Goal: Task Accomplishment & Management: Use online tool/utility

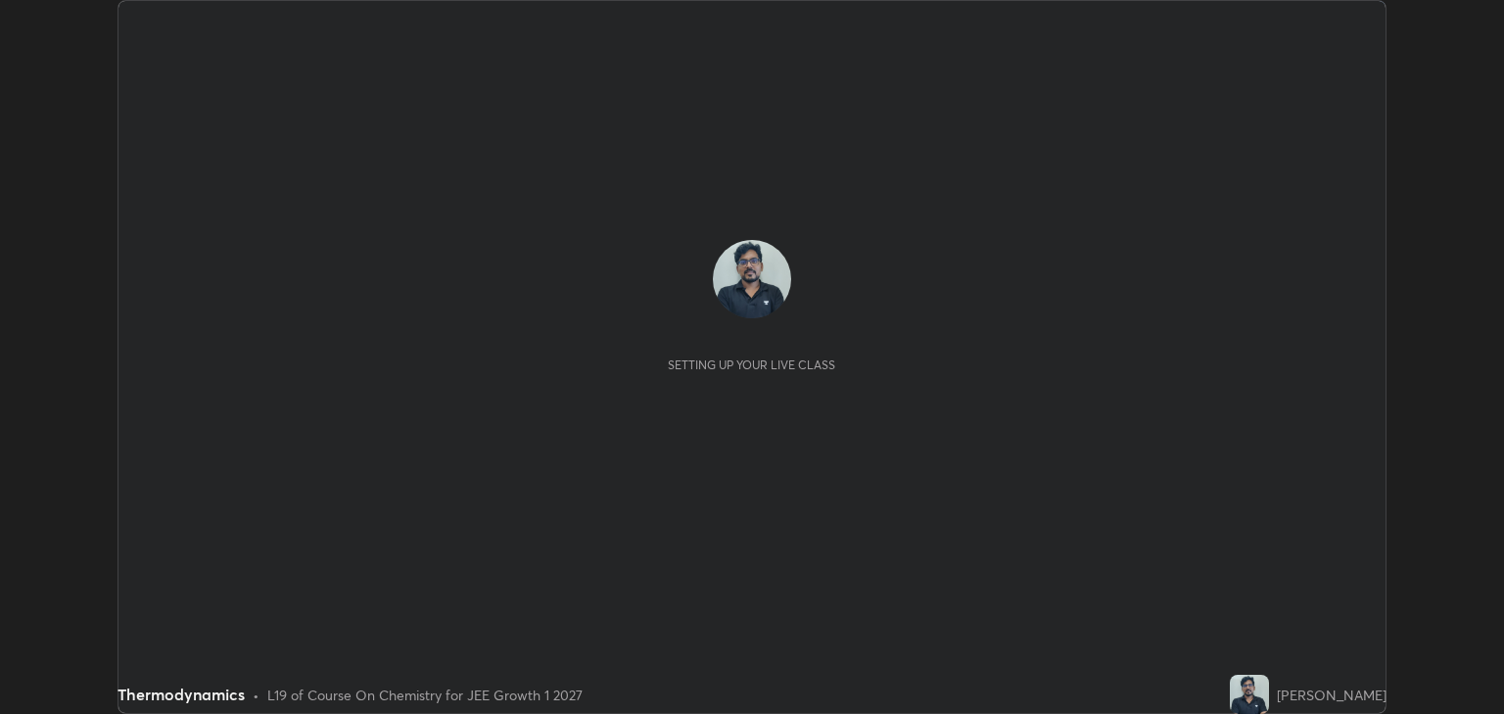
scroll to position [714, 1503]
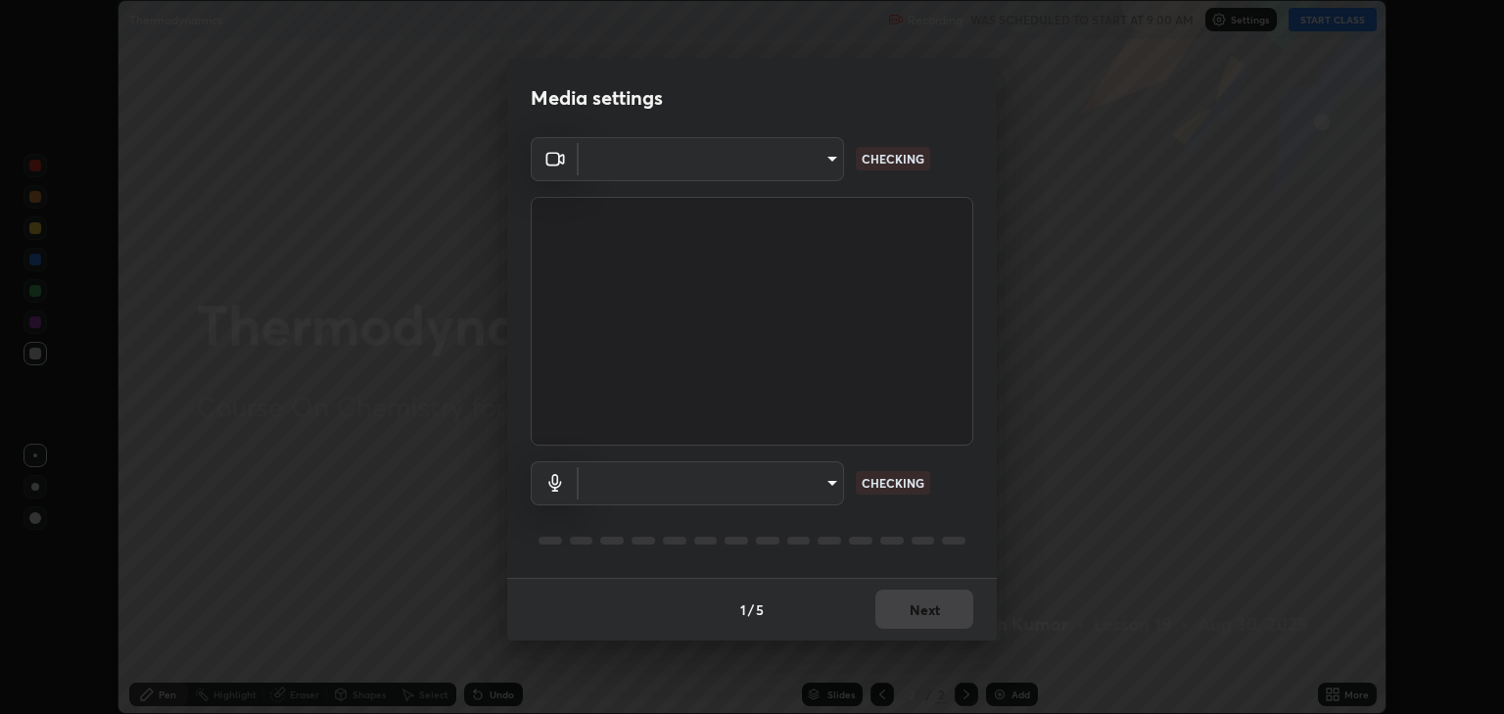
type input "a5fd4db2a2ff04be9e75800ceec395402009cfa99126b0c31c67d7c87717ec82"
type input "fe75813df8d486381d4ef6fb867a5611449169ad4c4dc7018e8f7e5b987cf15a"
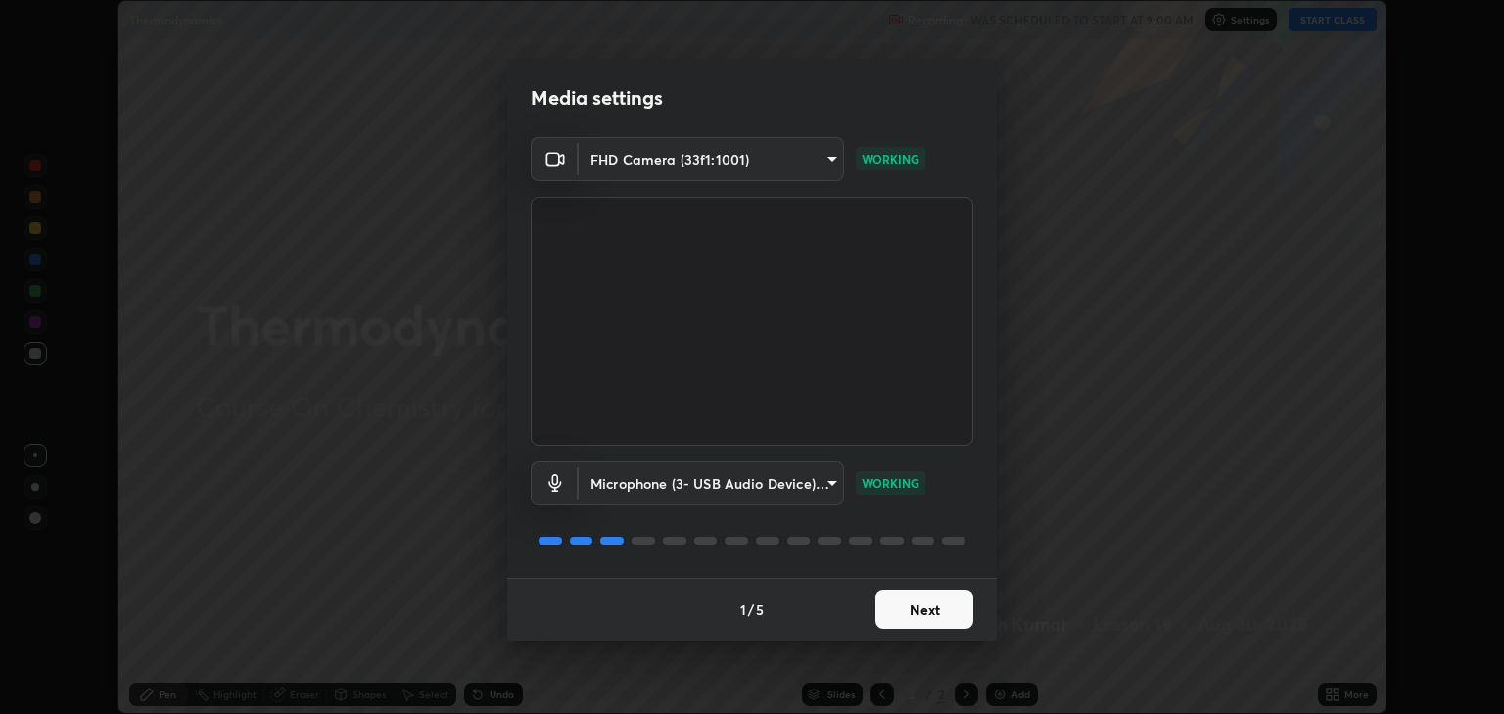
click at [946, 611] on button "Next" at bounding box center [925, 609] width 98 height 39
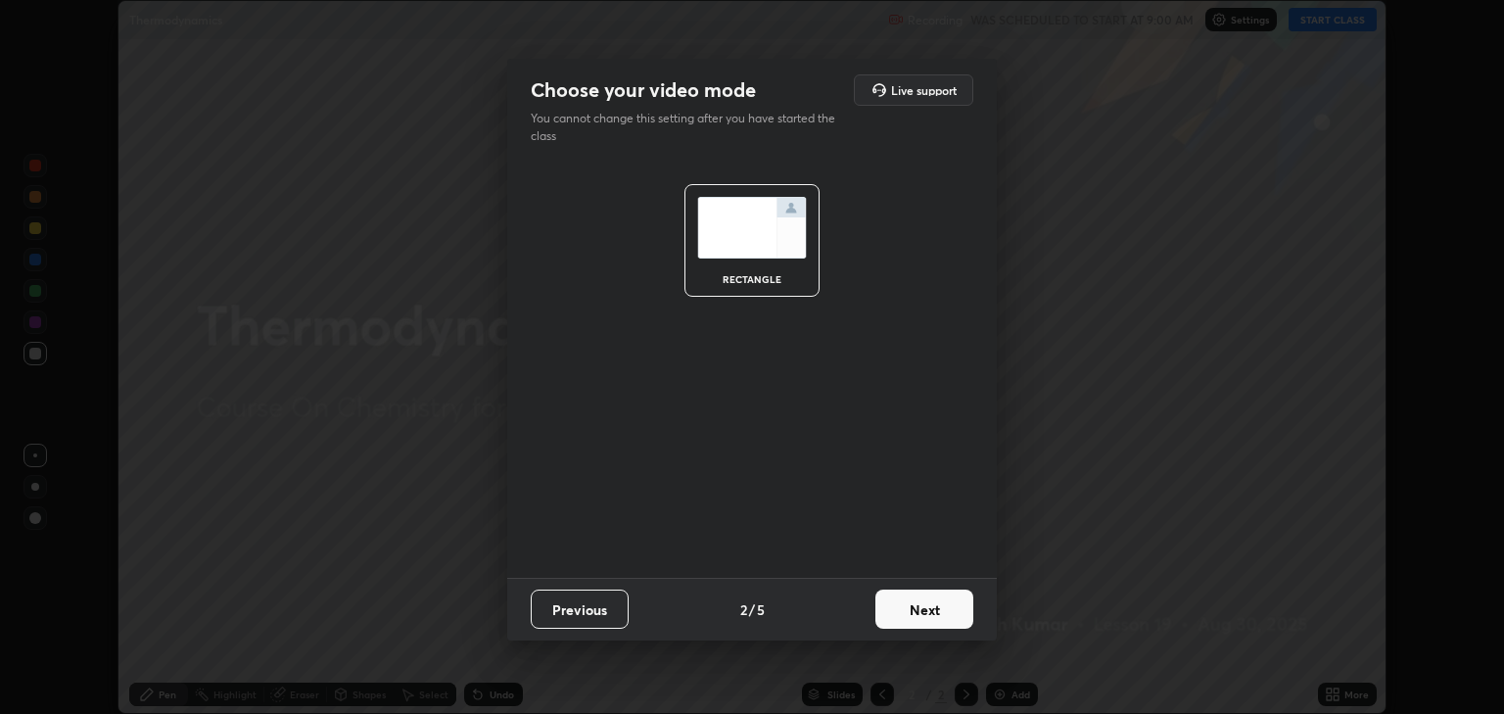
click at [949, 615] on button "Next" at bounding box center [925, 609] width 98 height 39
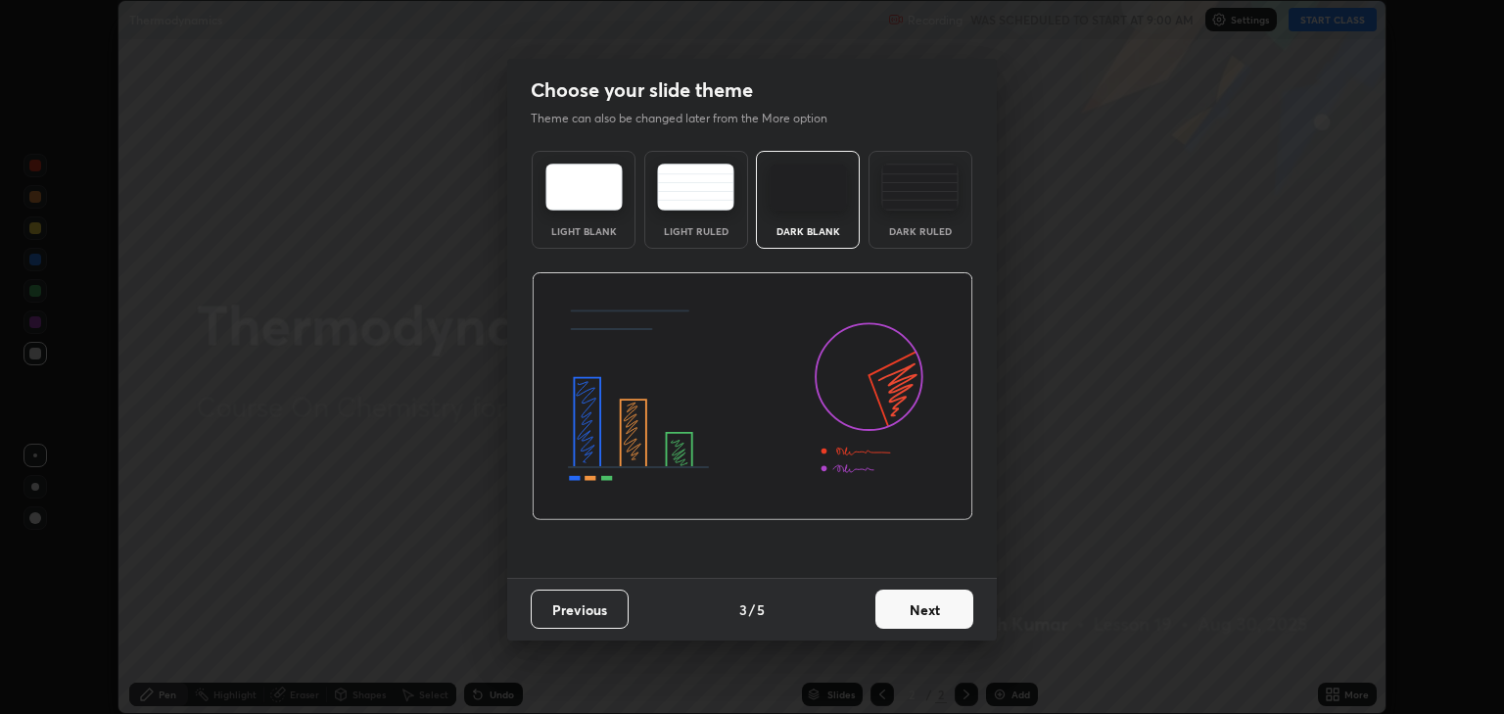
click at [941, 612] on button "Next" at bounding box center [925, 609] width 98 height 39
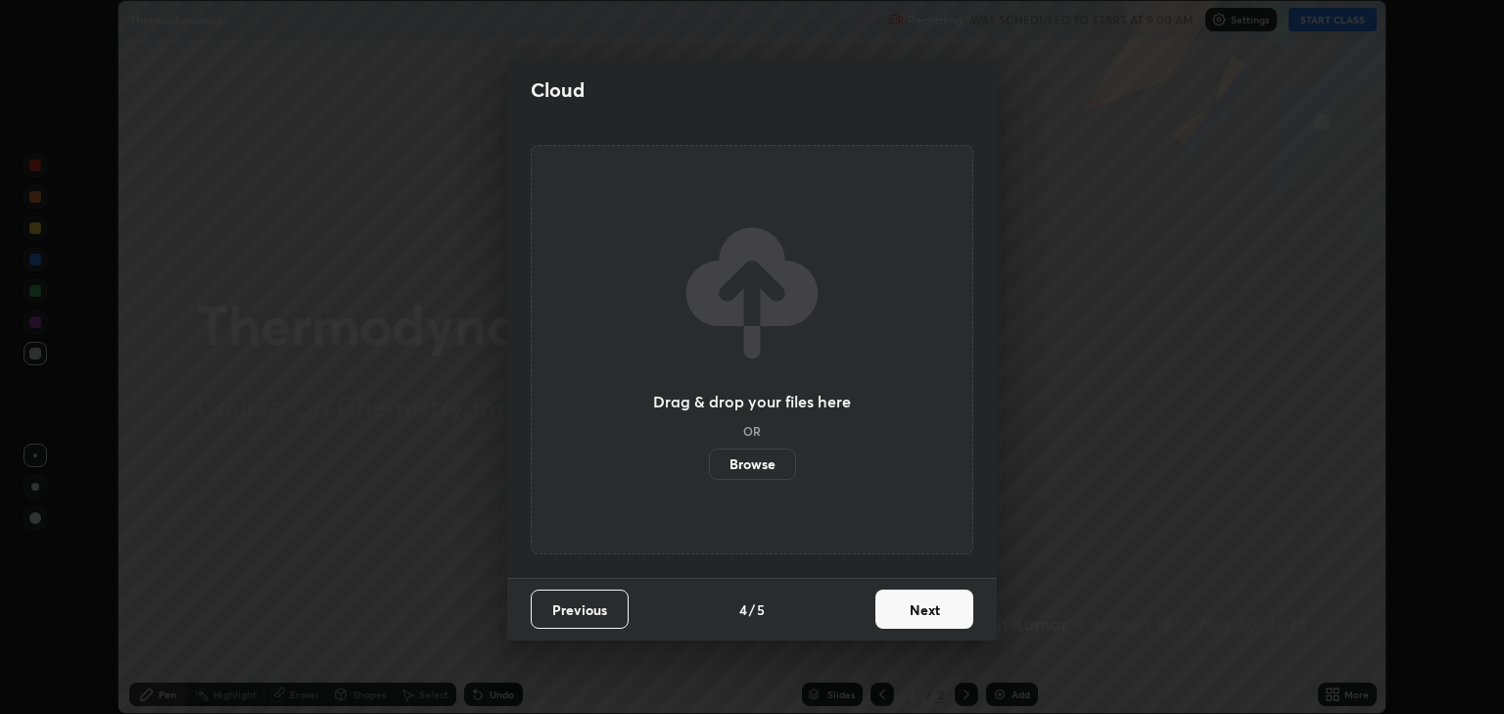
click at [927, 608] on button "Next" at bounding box center [925, 609] width 98 height 39
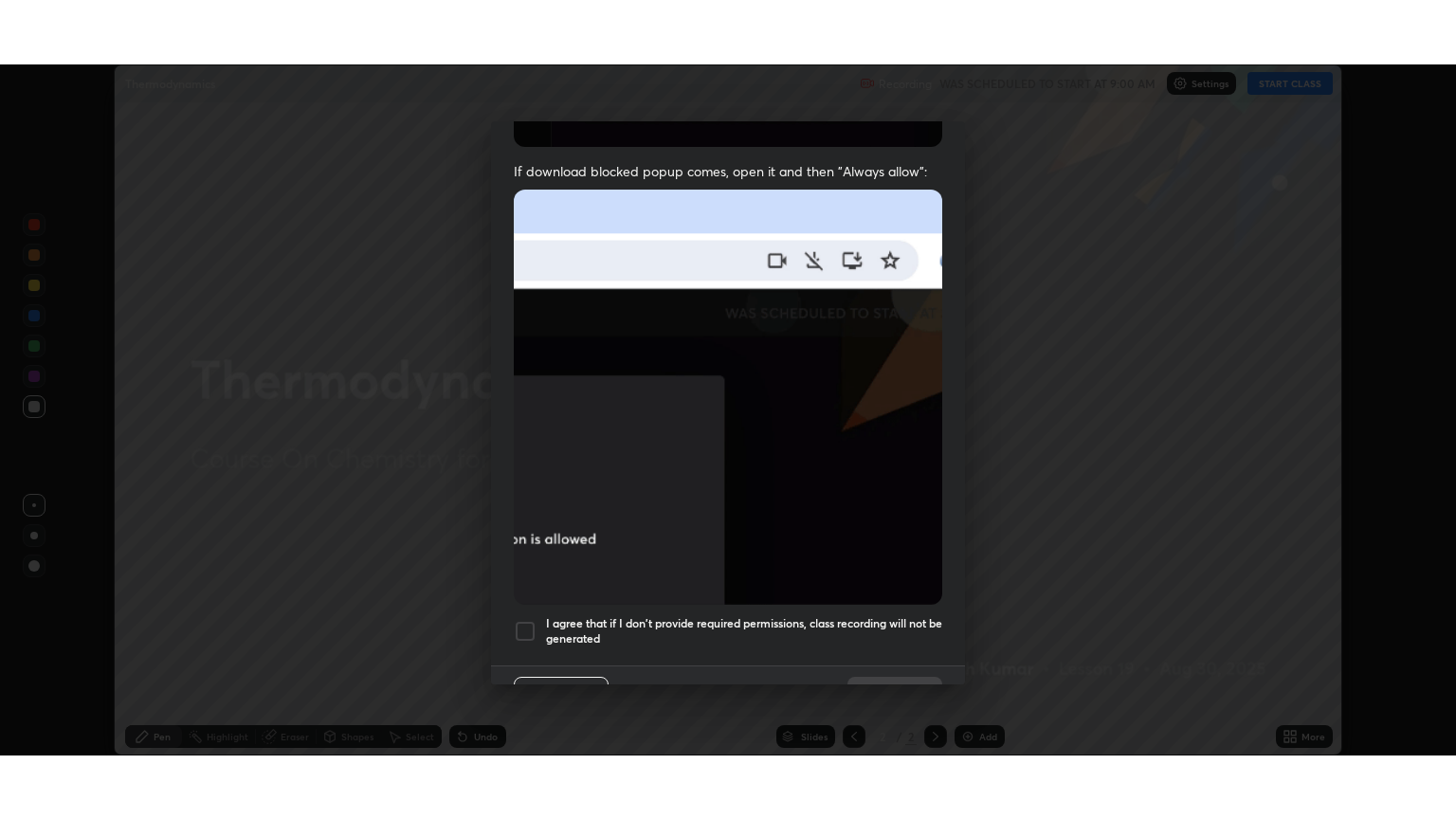
scroll to position [384, 0]
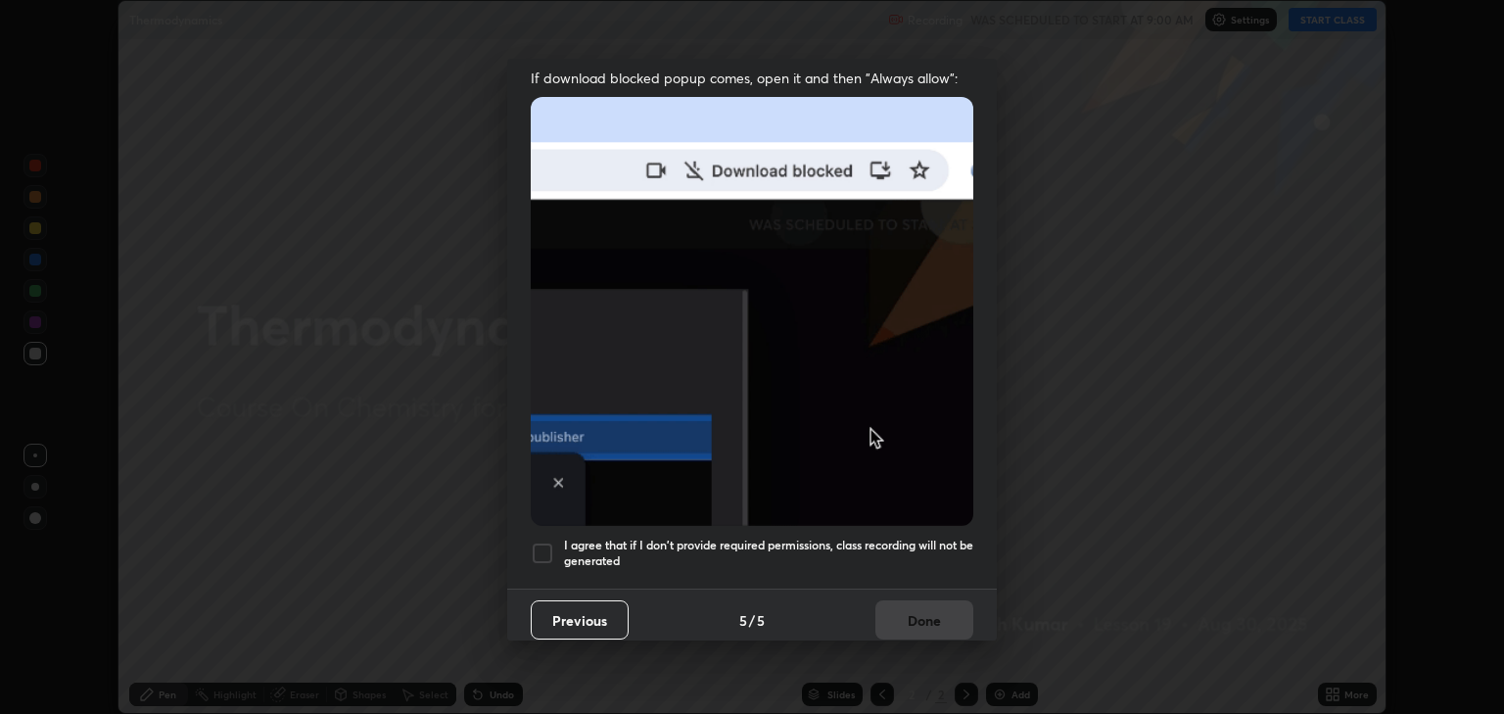
click at [532, 544] on div at bounding box center [543, 554] width 24 height 24
click at [937, 612] on button "Done" at bounding box center [925, 619] width 98 height 39
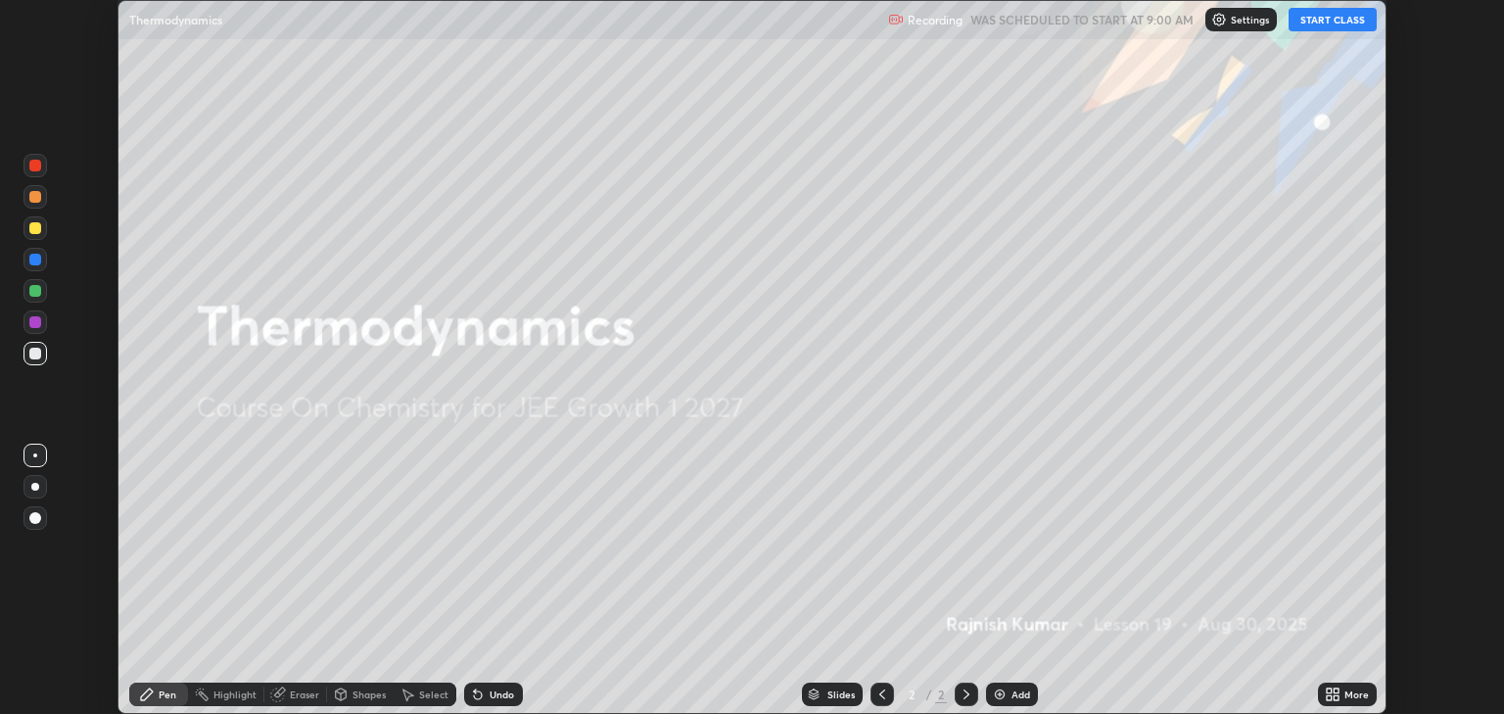
click at [1354, 22] on button "START CLASS" at bounding box center [1333, 20] width 88 height 24
click at [1334, 699] on icon at bounding box center [1336, 697] width 5 height 5
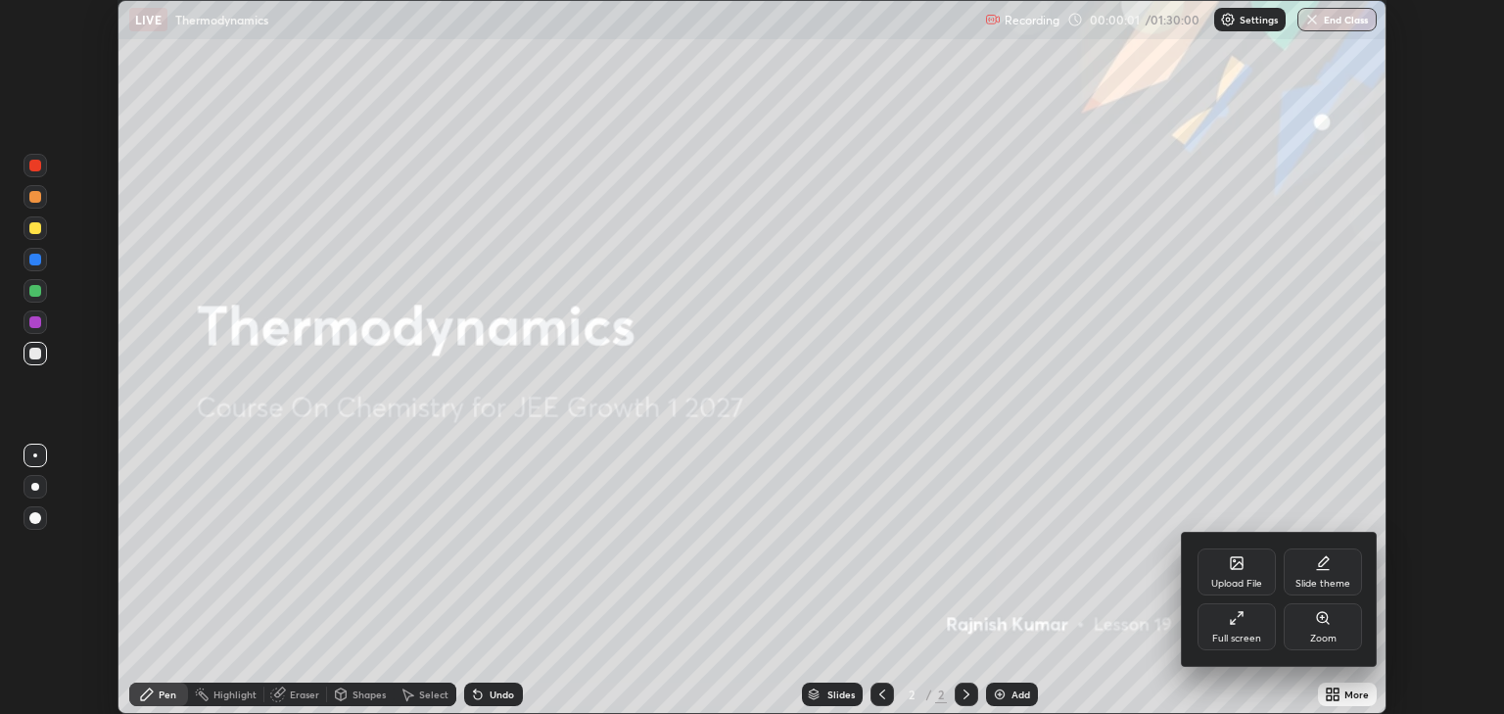
click at [1245, 627] on div "Full screen" at bounding box center [1237, 626] width 78 height 47
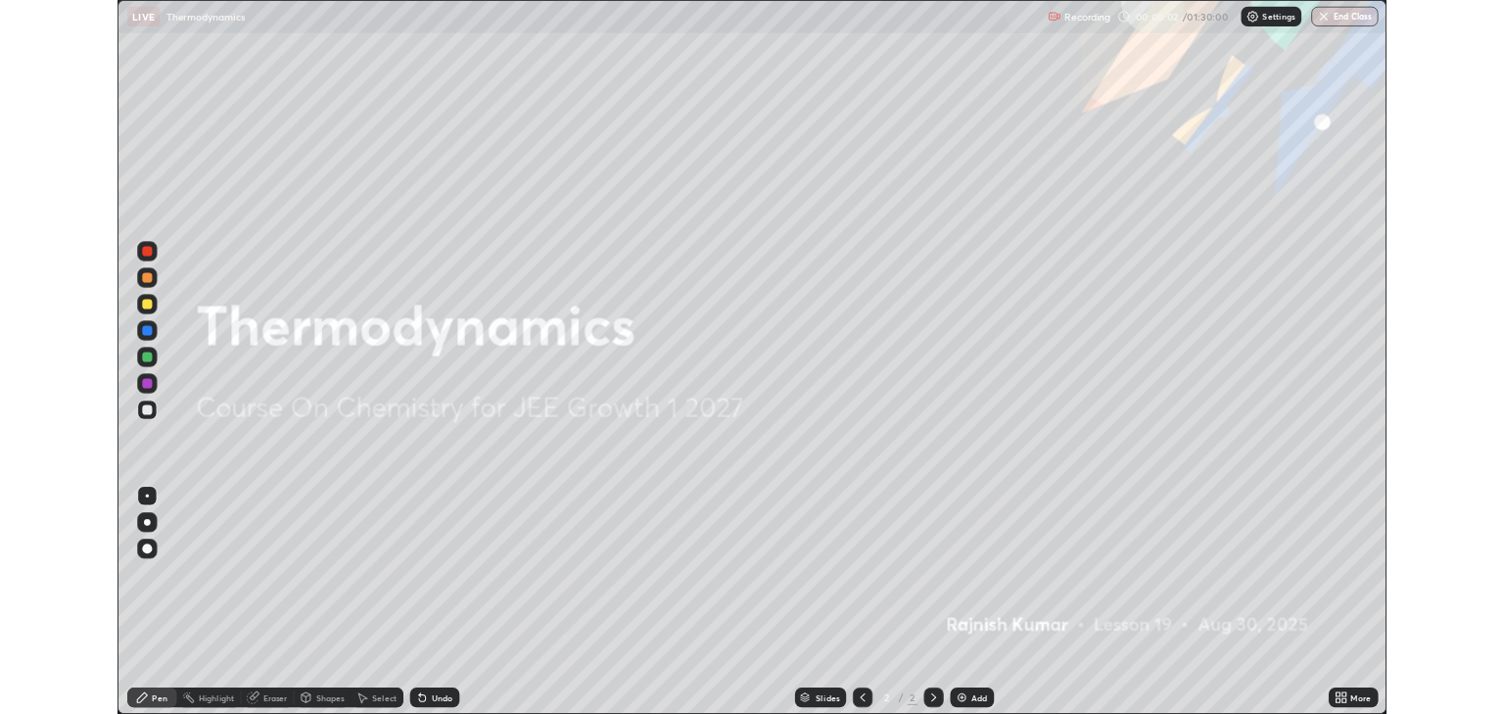
scroll to position [846, 1504]
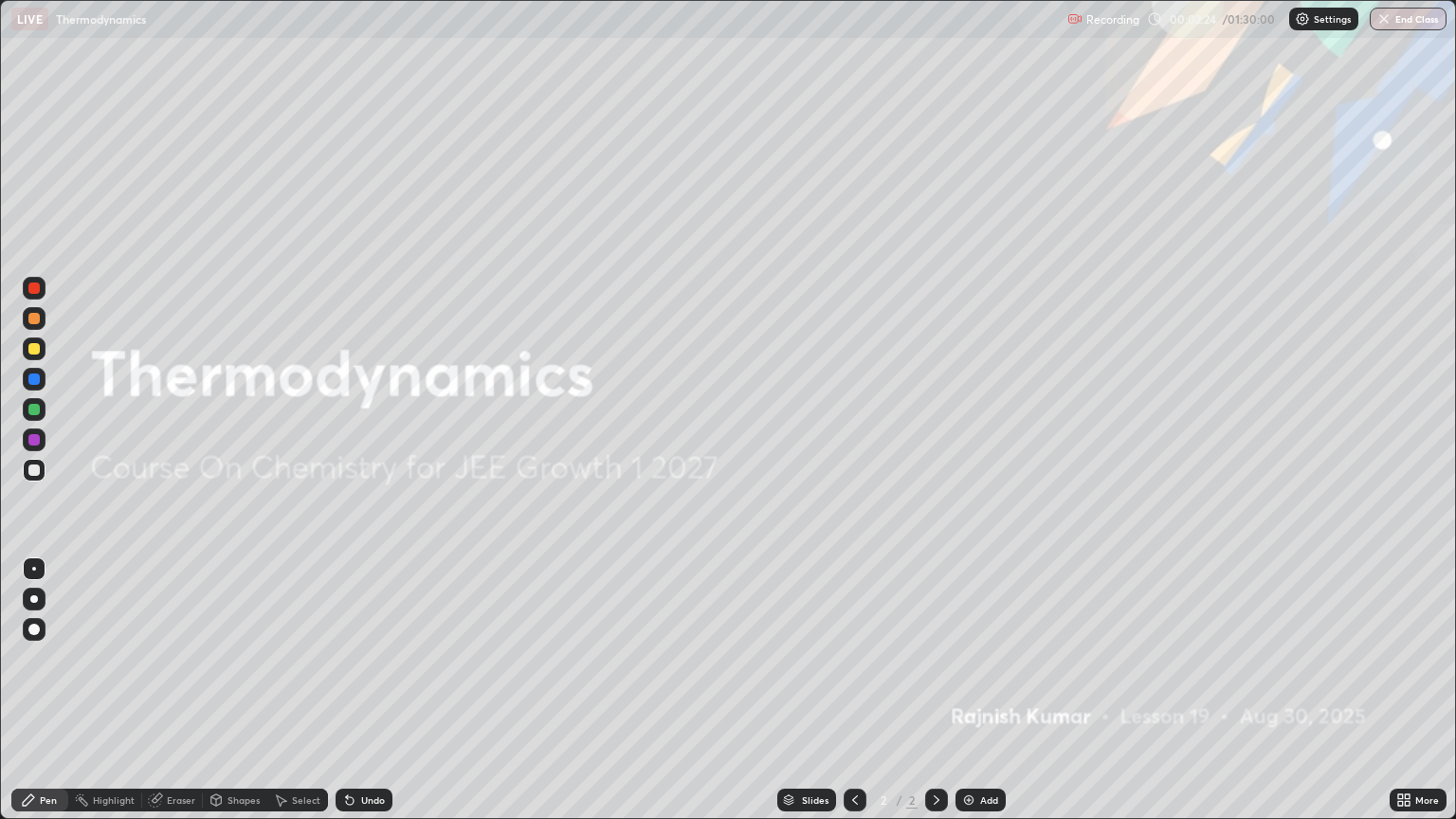
click at [981, 690] on div "Add" at bounding box center [989, 801] width 18 height 10
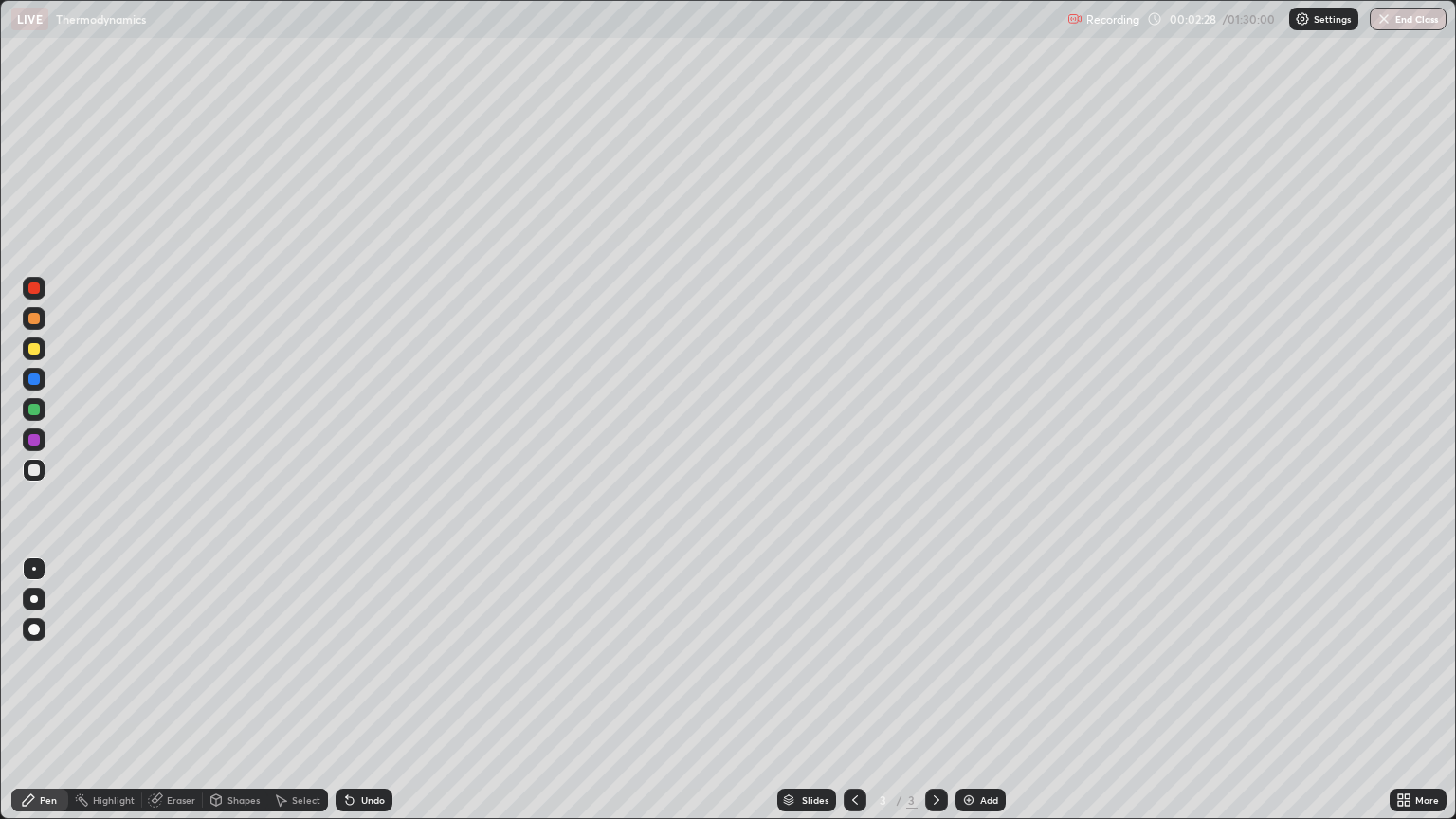
click at [33, 633] on div at bounding box center [34, 629] width 12 height 12
click at [34, 353] on div at bounding box center [34, 349] width 12 height 12
click at [372, 690] on div "Undo" at bounding box center [373, 801] width 23 height 10
click at [346, 690] on div "Undo" at bounding box center [364, 801] width 57 height 23
click at [345, 690] on div "Undo" at bounding box center [364, 801] width 57 height 23
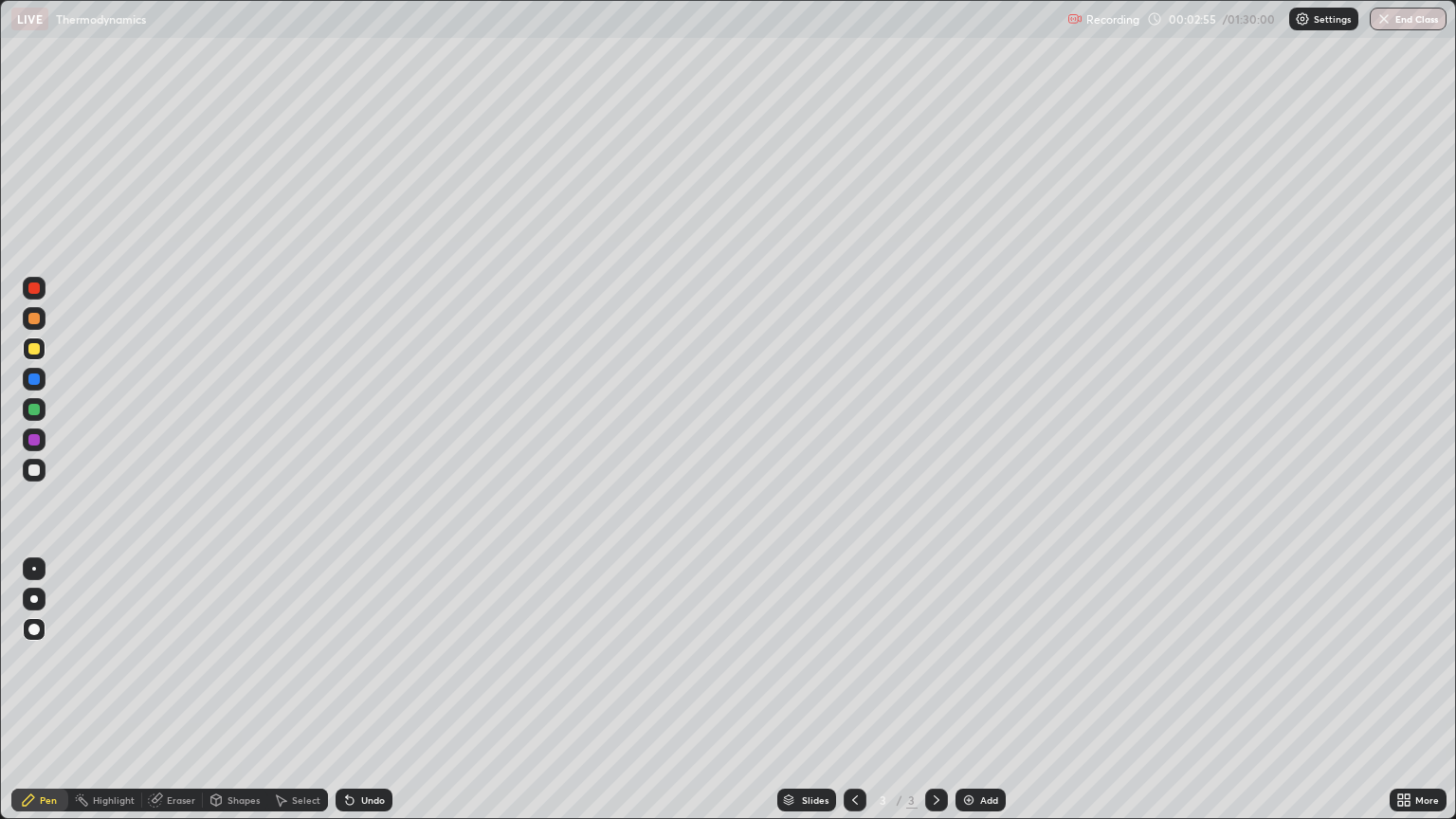
click at [343, 690] on div "Undo" at bounding box center [364, 801] width 57 height 23
click at [364, 690] on div "Undo" at bounding box center [373, 801] width 23 height 10
click at [364, 690] on div "Undo" at bounding box center [364, 801] width 57 height 23
click at [369, 690] on div "Undo" at bounding box center [364, 801] width 57 height 23
click at [366, 690] on div "Undo" at bounding box center [373, 801] width 23 height 10
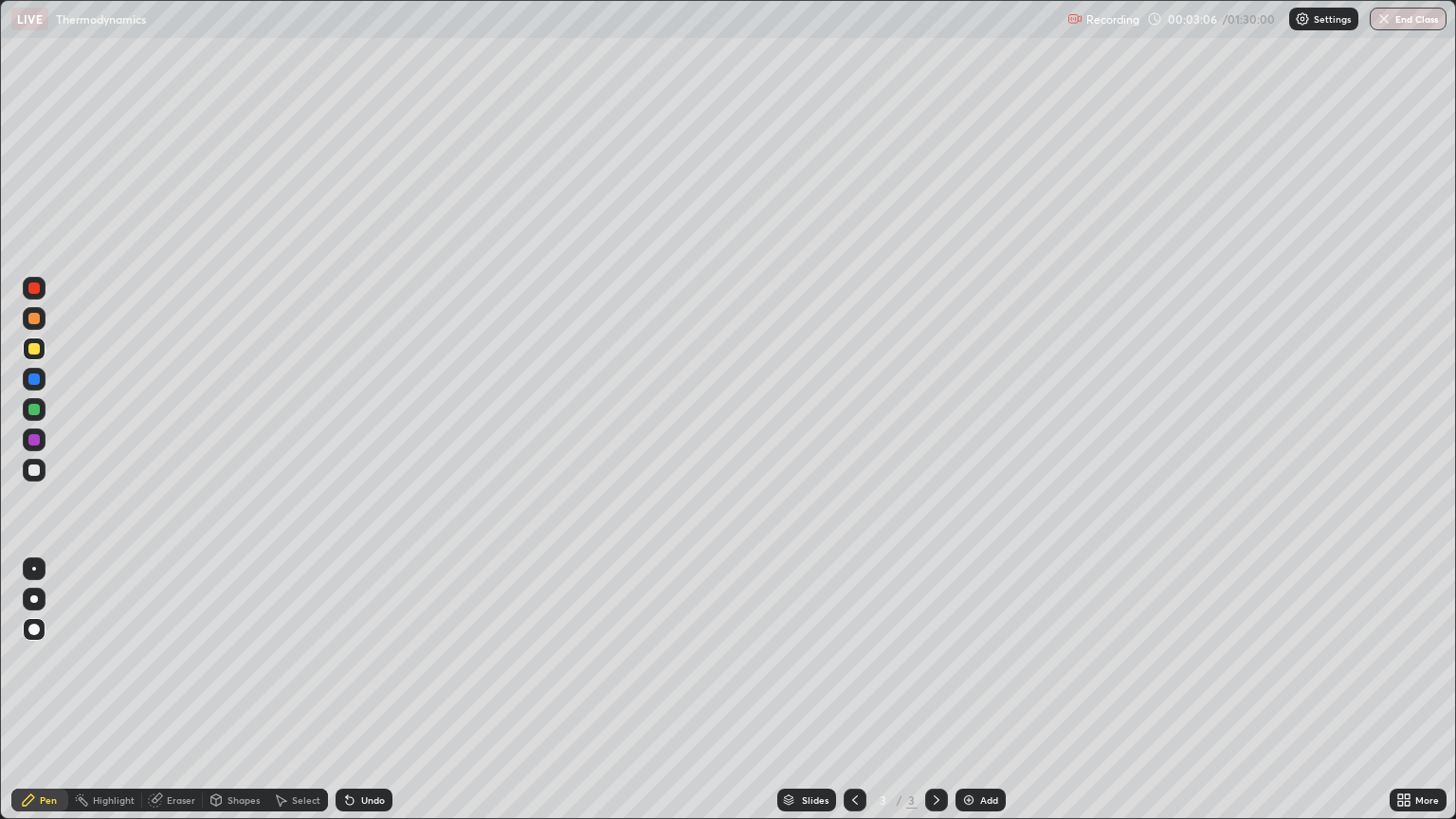
click at [379, 690] on div "Undo" at bounding box center [364, 801] width 57 height 23
click at [366, 690] on div "Undo" at bounding box center [373, 801] width 23 height 10
click at [368, 690] on div "Undo" at bounding box center [373, 801] width 23 height 10
click at [976, 690] on div "Add" at bounding box center [981, 801] width 50 height 23
click at [34, 349] on div at bounding box center [34, 349] width 12 height 12
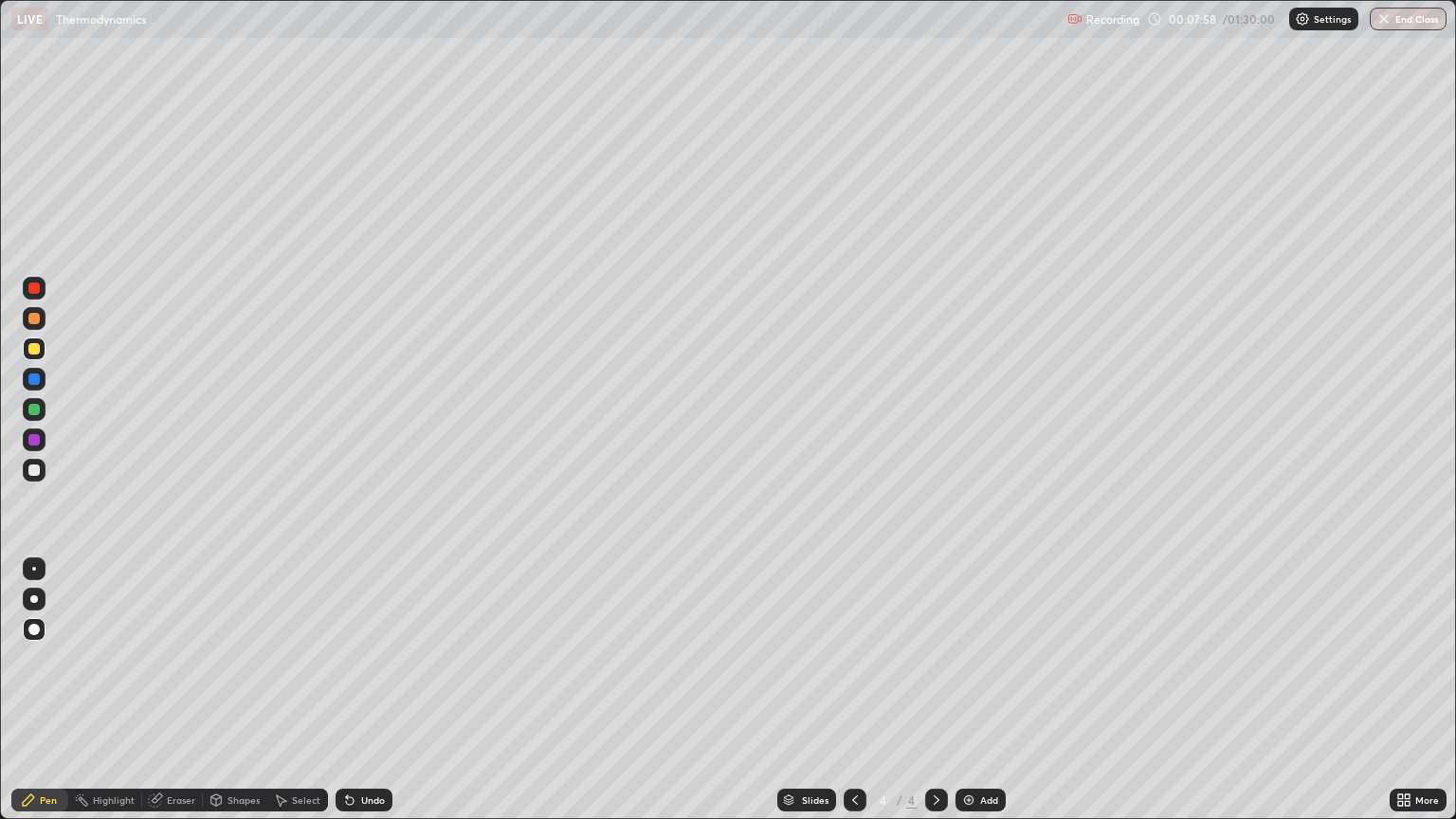
click at [39, 469] on div at bounding box center [34, 470] width 12 height 12
click at [375, 690] on div "Undo" at bounding box center [373, 801] width 23 height 10
click at [373, 690] on div "Undo" at bounding box center [373, 801] width 23 height 10
click at [298, 690] on div "Select" at bounding box center [297, 801] width 61 height 23
click at [214, 690] on div "0 ° Undo Copy Duplicate Duplicate to new slide Delete" at bounding box center [728, 410] width 1454 height 817
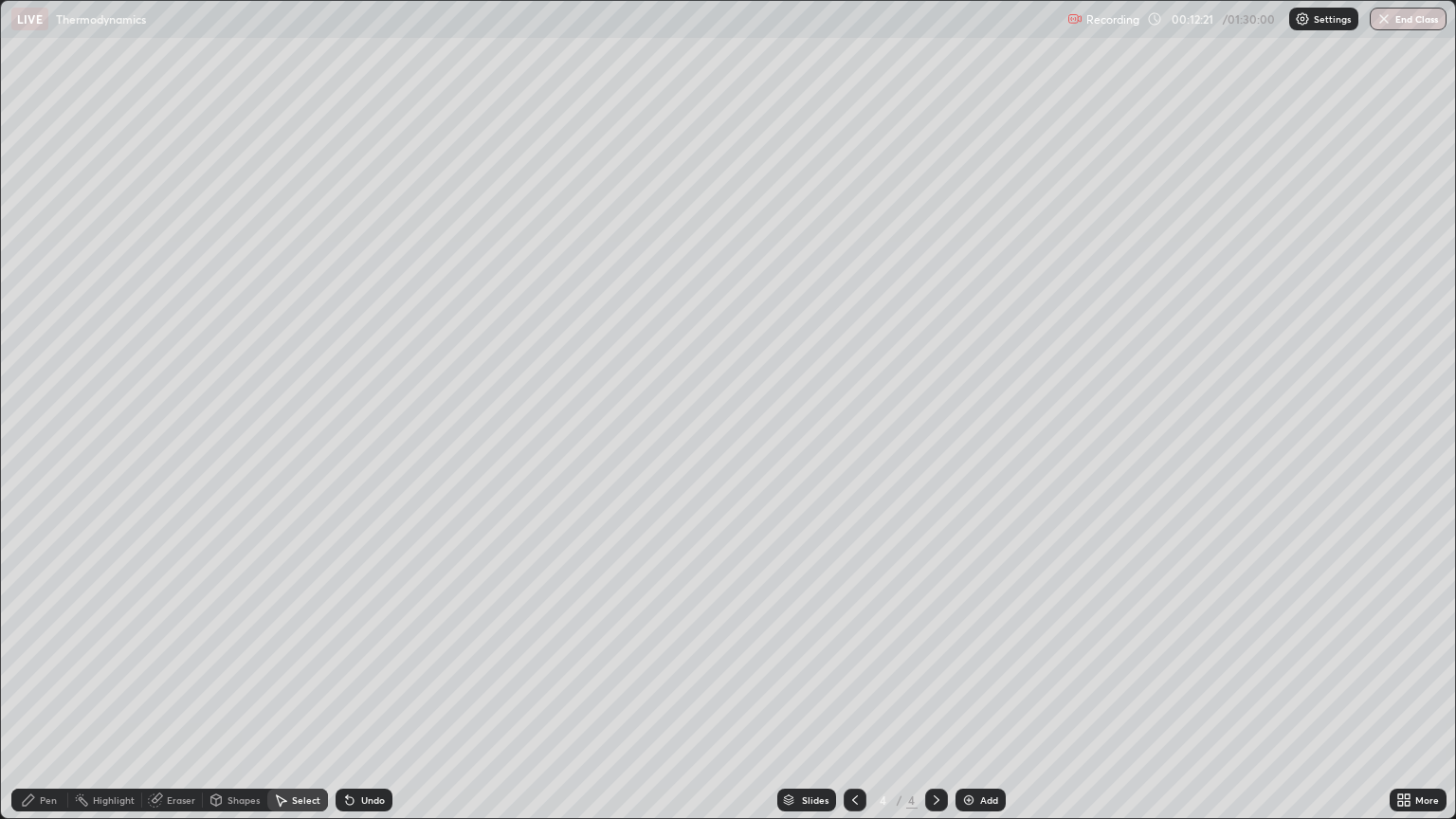
click at [46, 690] on div "Pen" at bounding box center [40, 801] width 57 height 23
click at [1399, 690] on icon at bounding box center [1401, 797] width 5 height 5
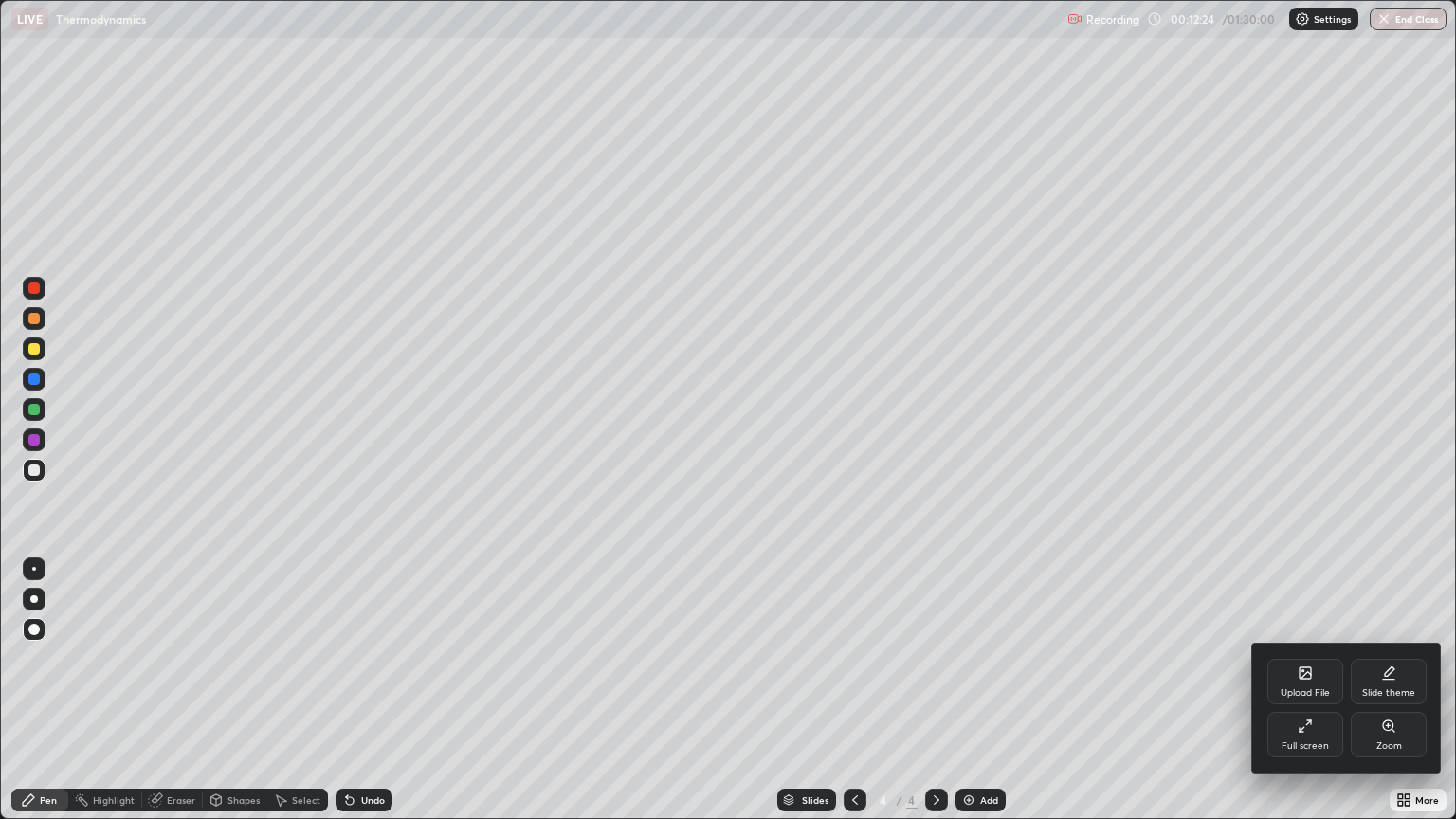
click at [1301, 690] on icon at bounding box center [1302, 730] width 4 height 4
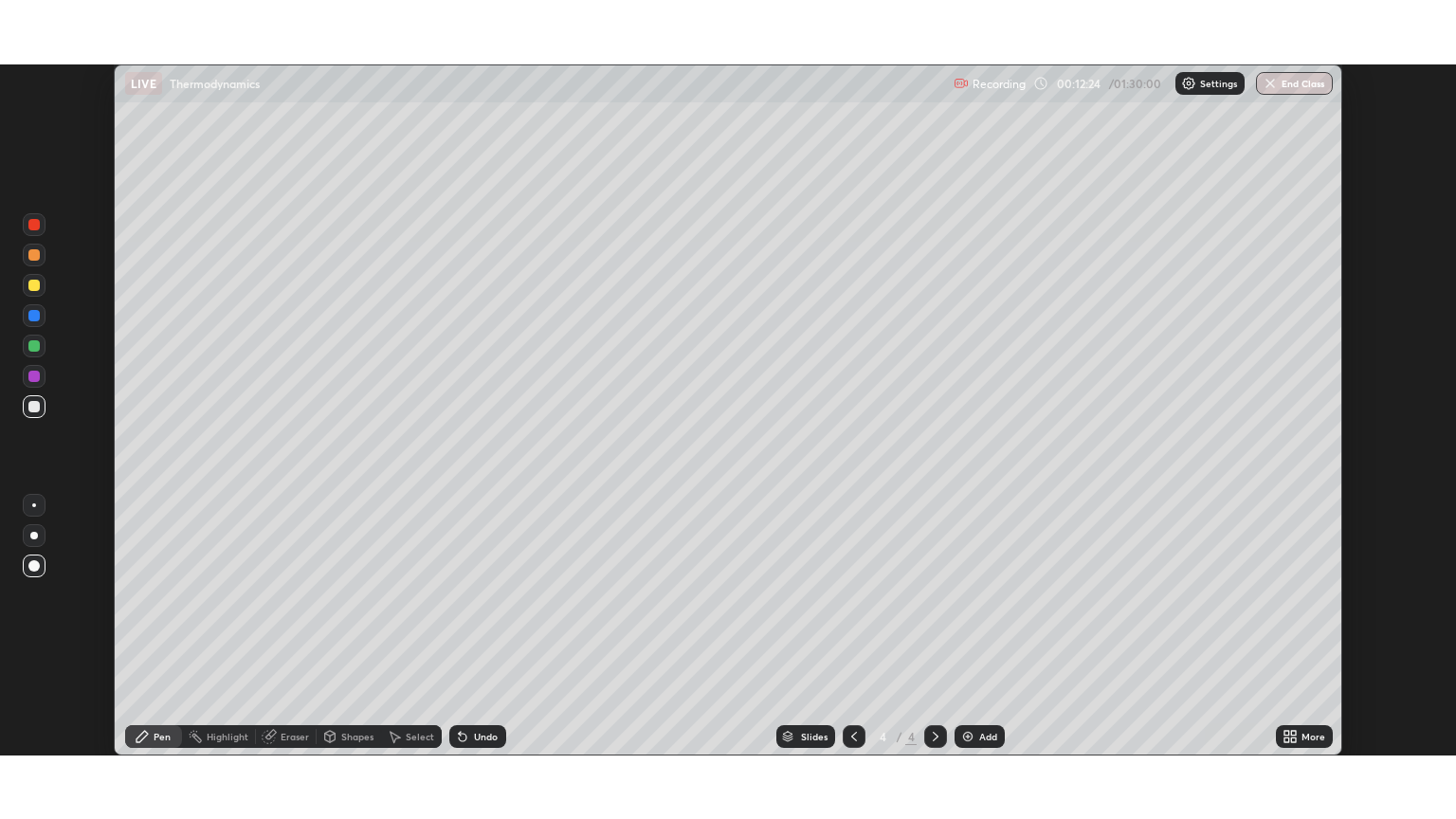
scroll to position [94121, 93357]
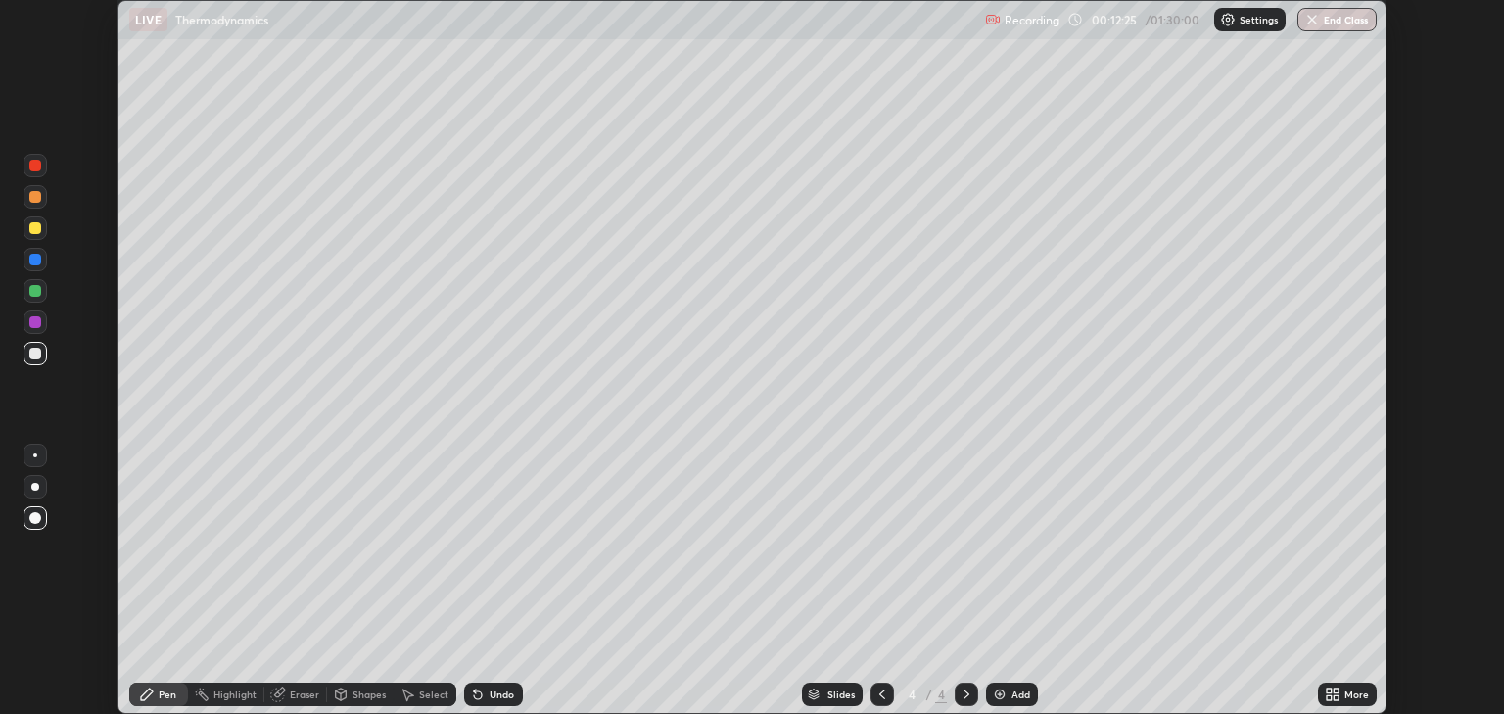
click at [1334, 699] on icon at bounding box center [1336, 697] width 5 height 5
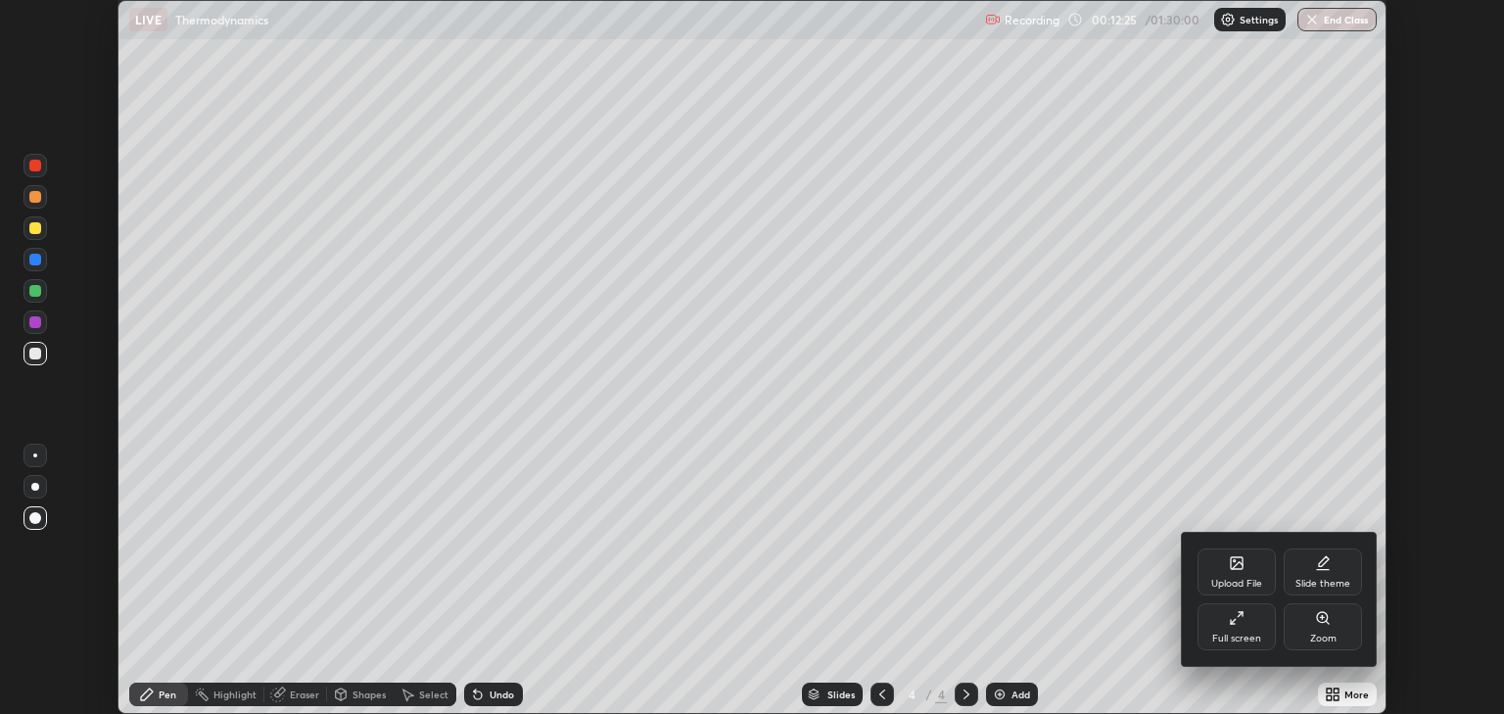
click at [1250, 629] on div "Full screen" at bounding box center [1237, 626] width 78 height 47
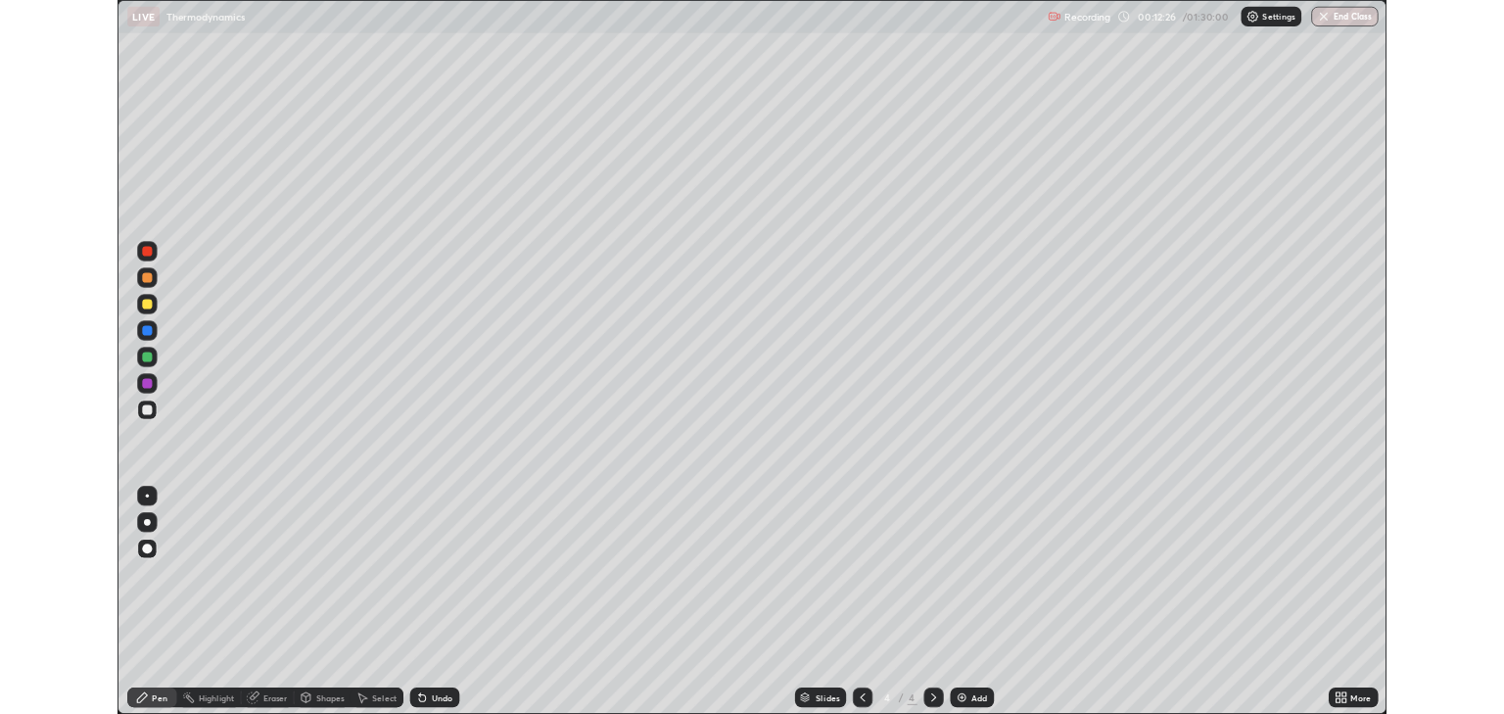
scroll to position [846, 1504]
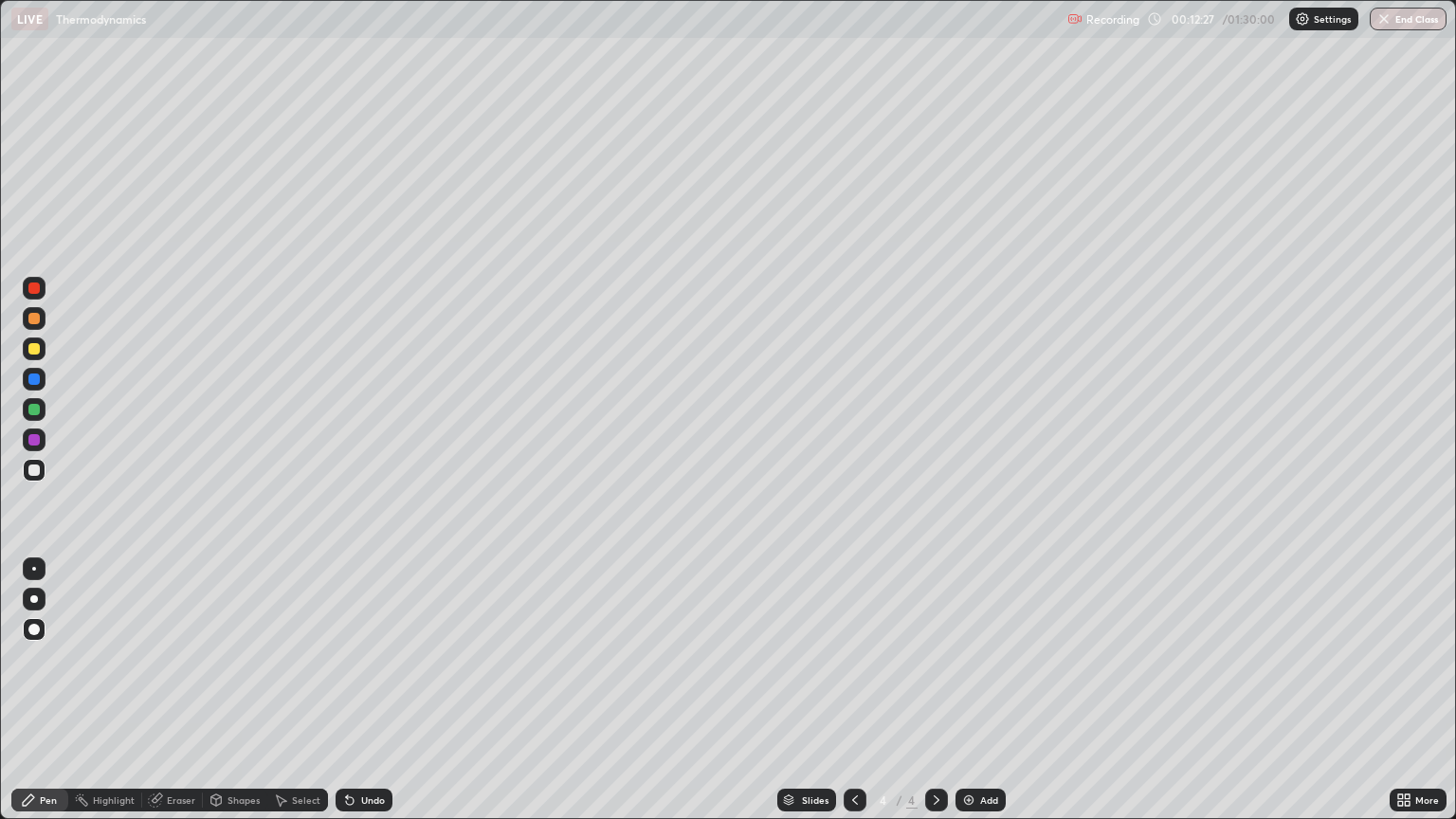
click at [225, 690] on div "Shapes" at bounding box center [235, 801] width 65 height 23
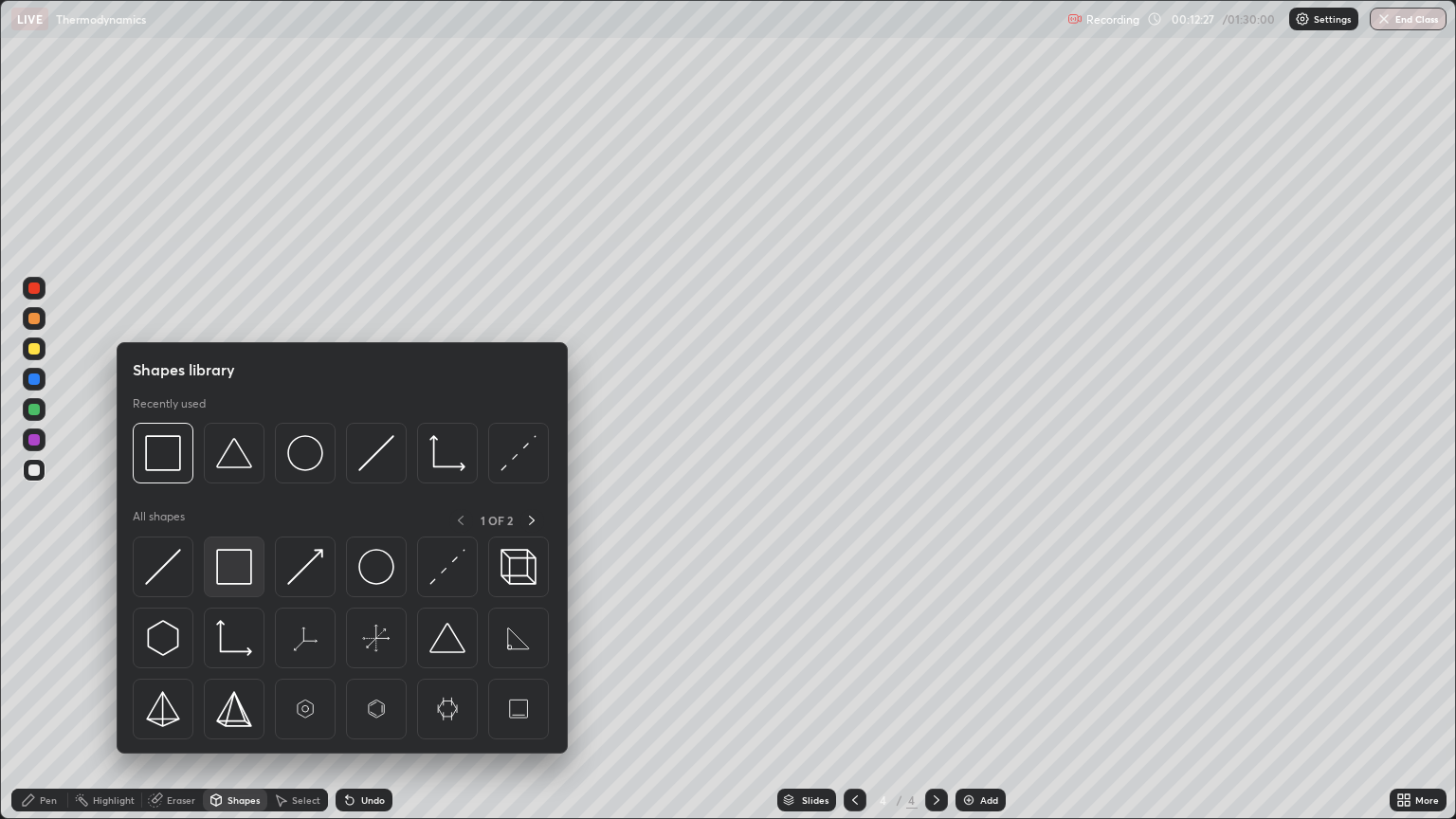
click at [240, 575] on img at bounding box center [233, 566] width 36 height 36
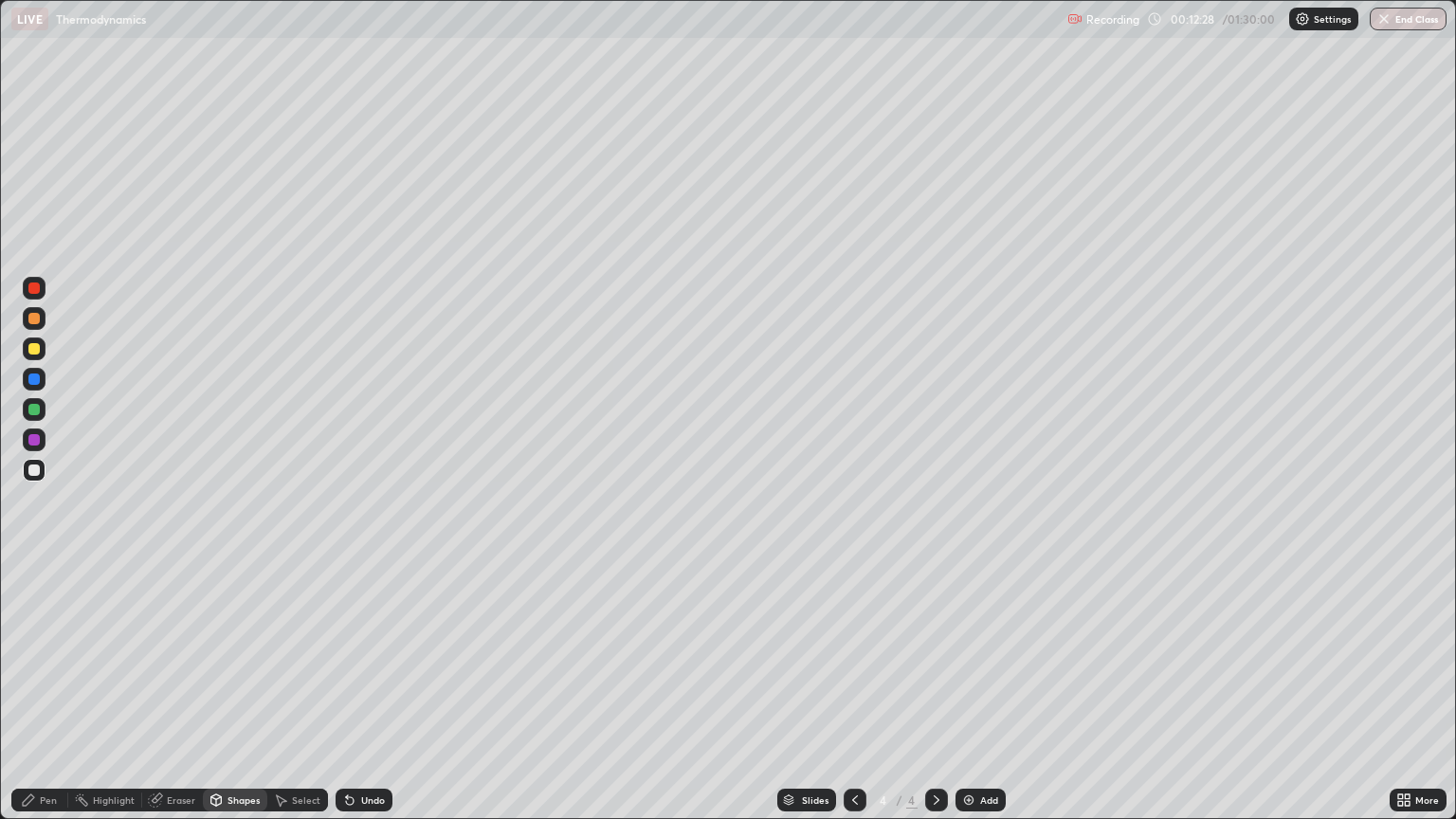
click at [38, 408] on div at bounding box center [34, 410] width 12 height 12
click at [45, 690] on div "Pen" at bounding box center [40, 801] width 57 height 23
click at [977, 690] on div "Add" at bounding box center [981, 801] width 50 height 23
click at [365, 690] on div "Undo" at bounding box center [364, 801] width 57 height 23
click at [362, 690] on div "Undo" at bounding box center [373, 801] width 23 height 10
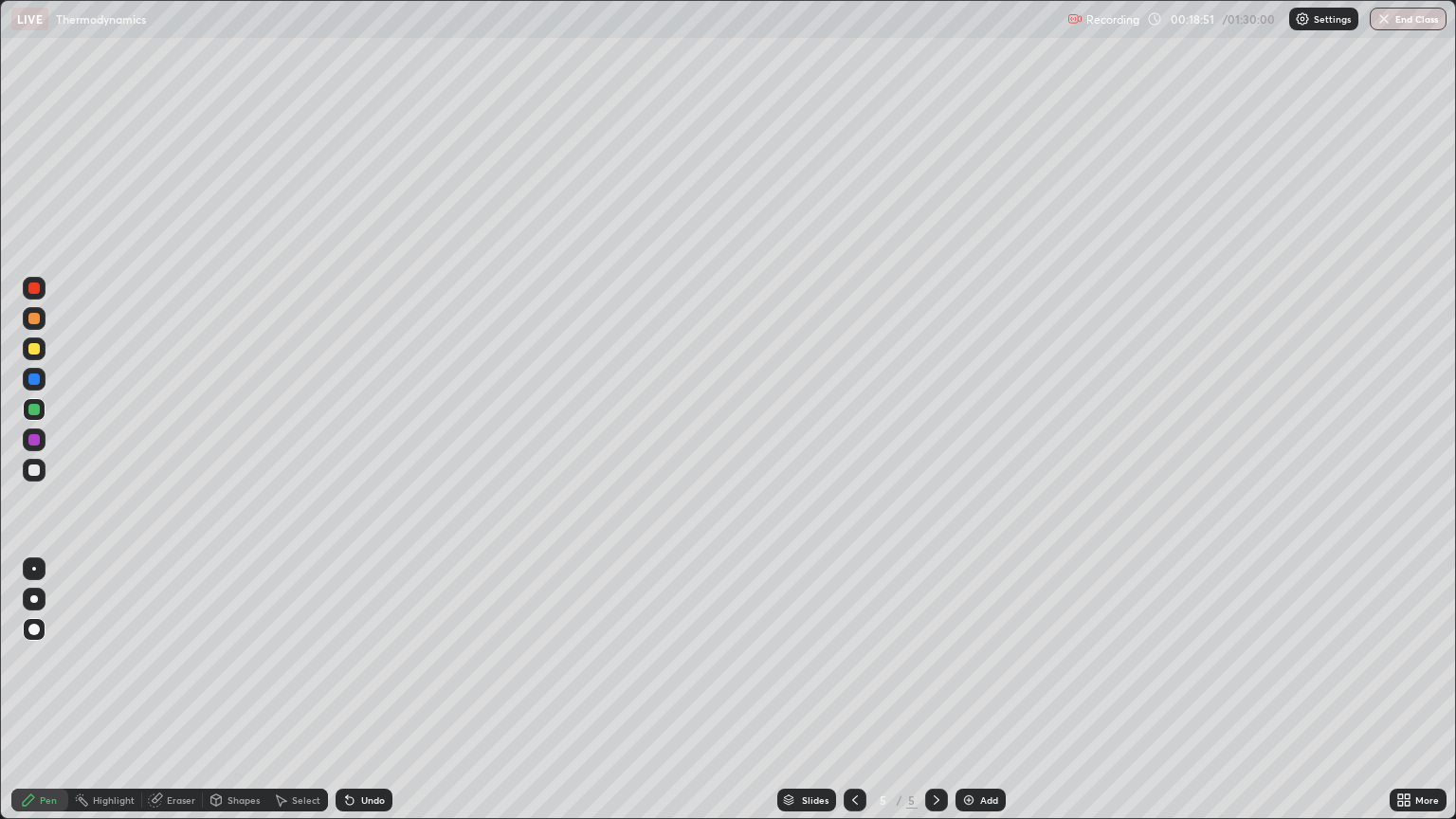
click at [236, 690] on div "Shapes" at bounding box center [243, 801] width 32 height 10
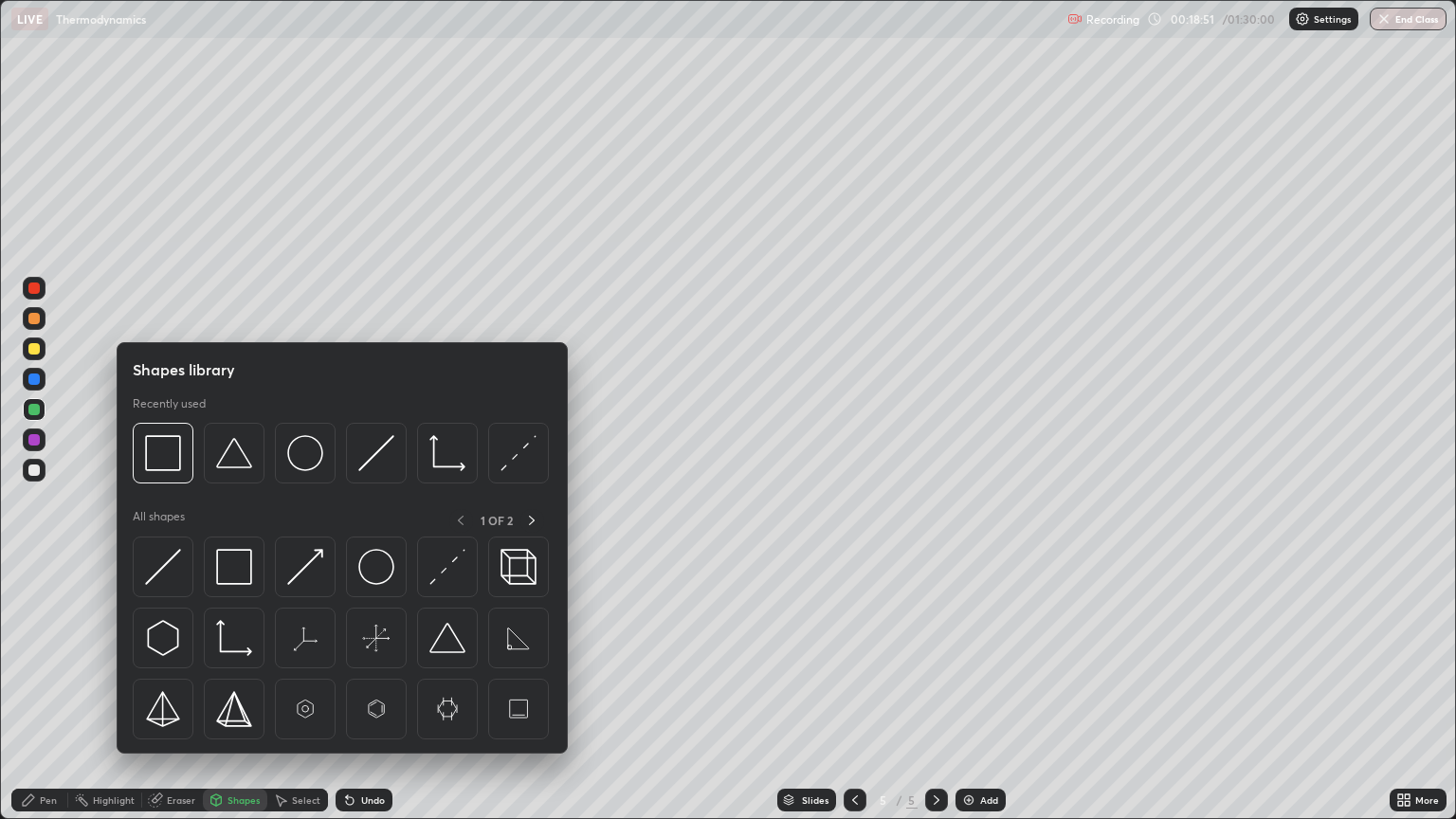
click at [169, 690] on div "Eraser" at bounding box center [180, 801] width 28 height 10
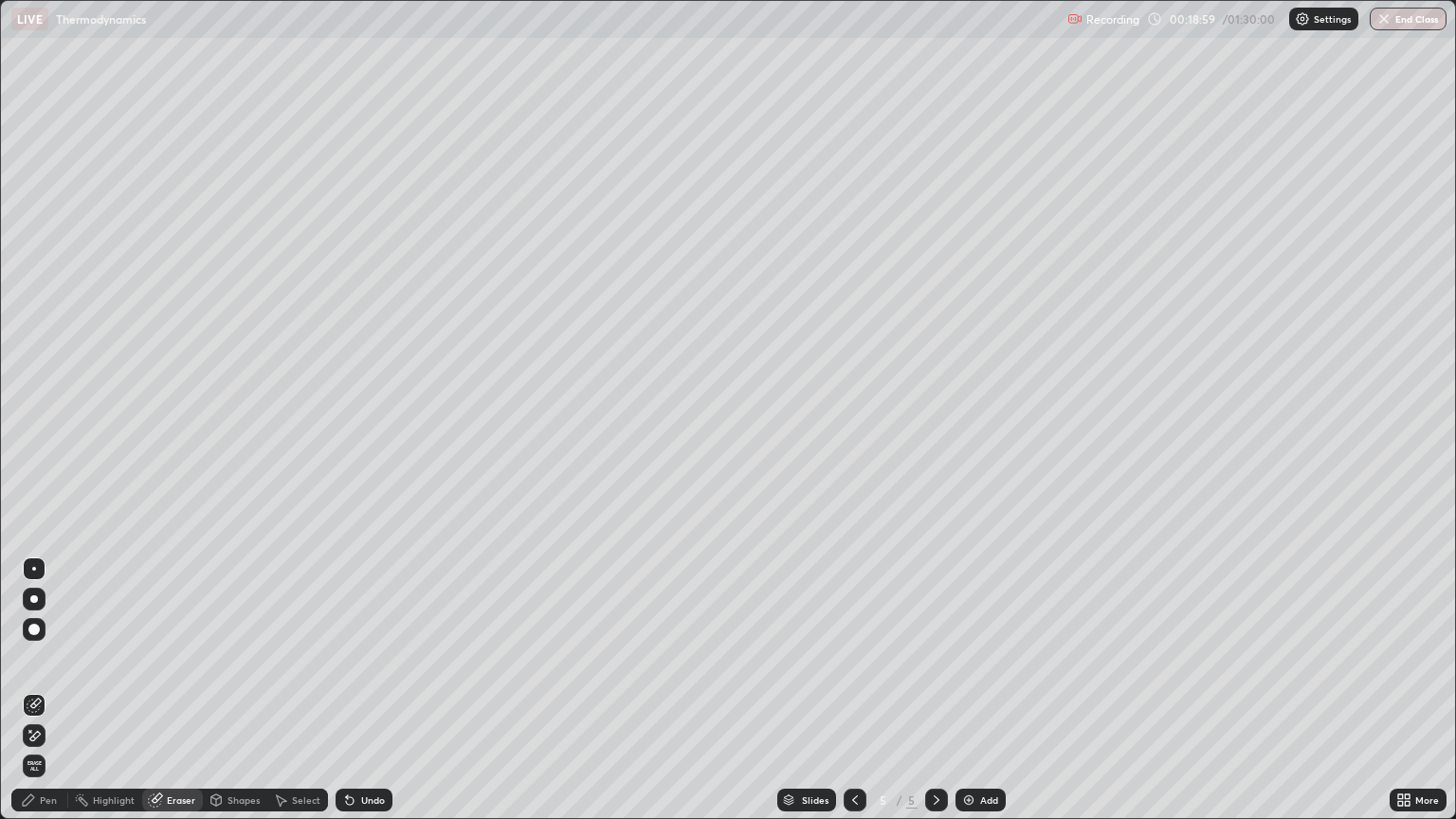
click at [61, 690] on div "Pen" at bounding box center [40, 801] width 57 height 23
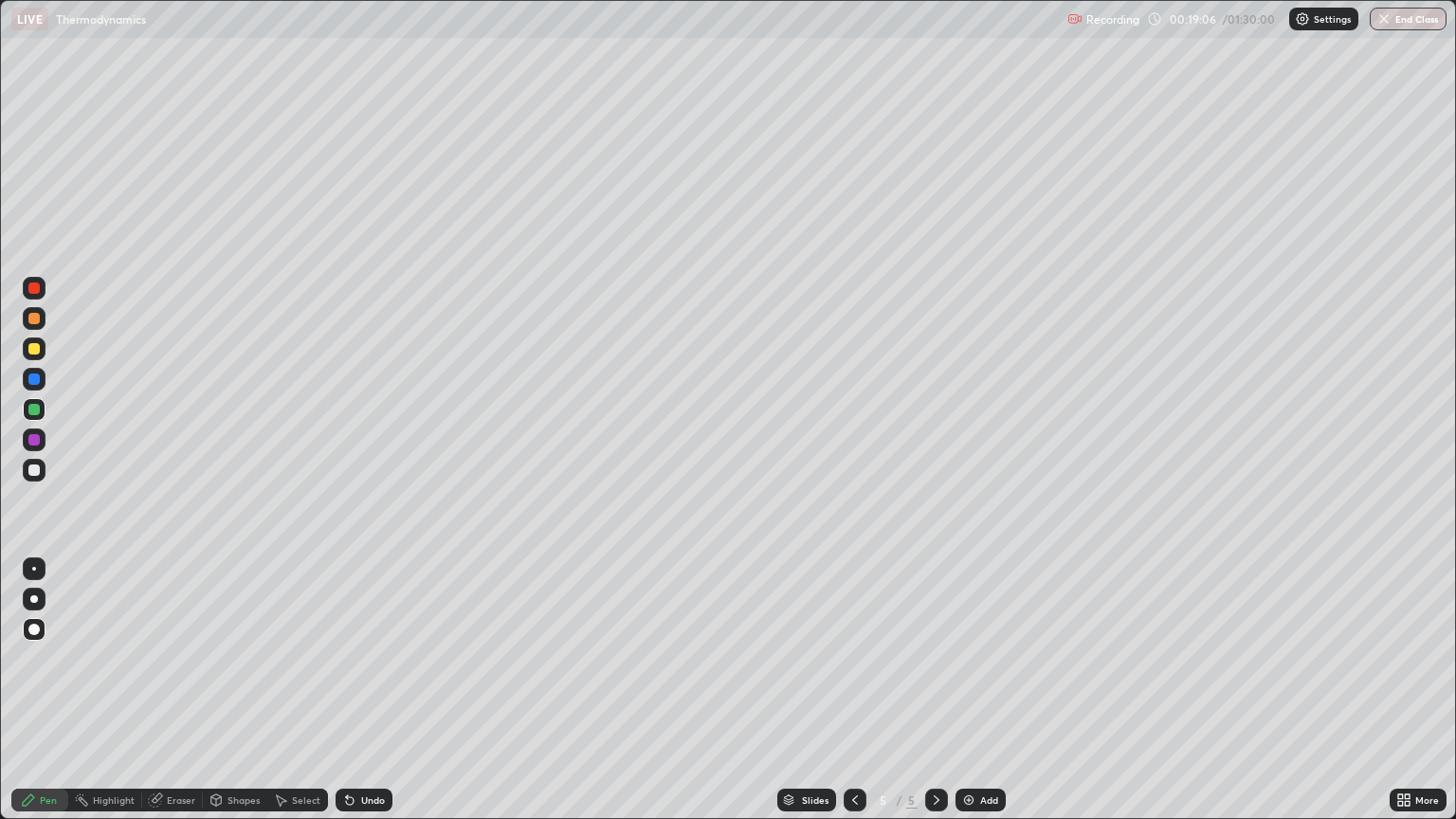
click at [365, 690] on div "Undo" at bounding box center [373, 801] width 23 height 10
click at [369, 690] on div "Undo" at bounding box center [373, 801] width 23 height 10
click at [372, 690] on div "Undo" at bounding box center [373, 801] width 23 height 10
click at [379, 690] on div "Undo" at bounding box center [373, 801] width 23 height 10
click at [377, 690] on div "Undo" at bounding box center [373, 801] width 23 height 10
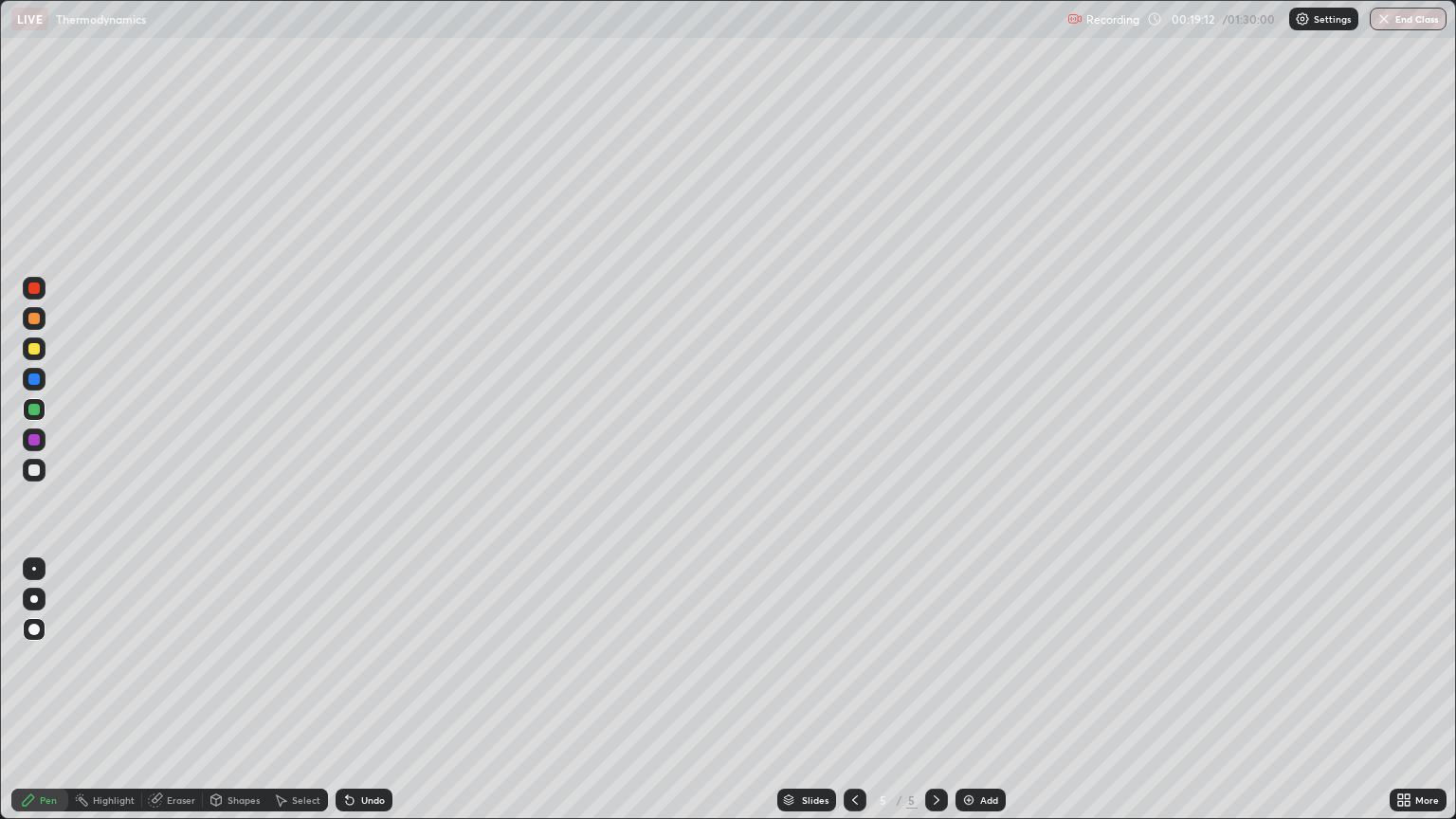
click at [182, 690] on div "Eraser" at bounding box center [180, 801] width 28 height 10
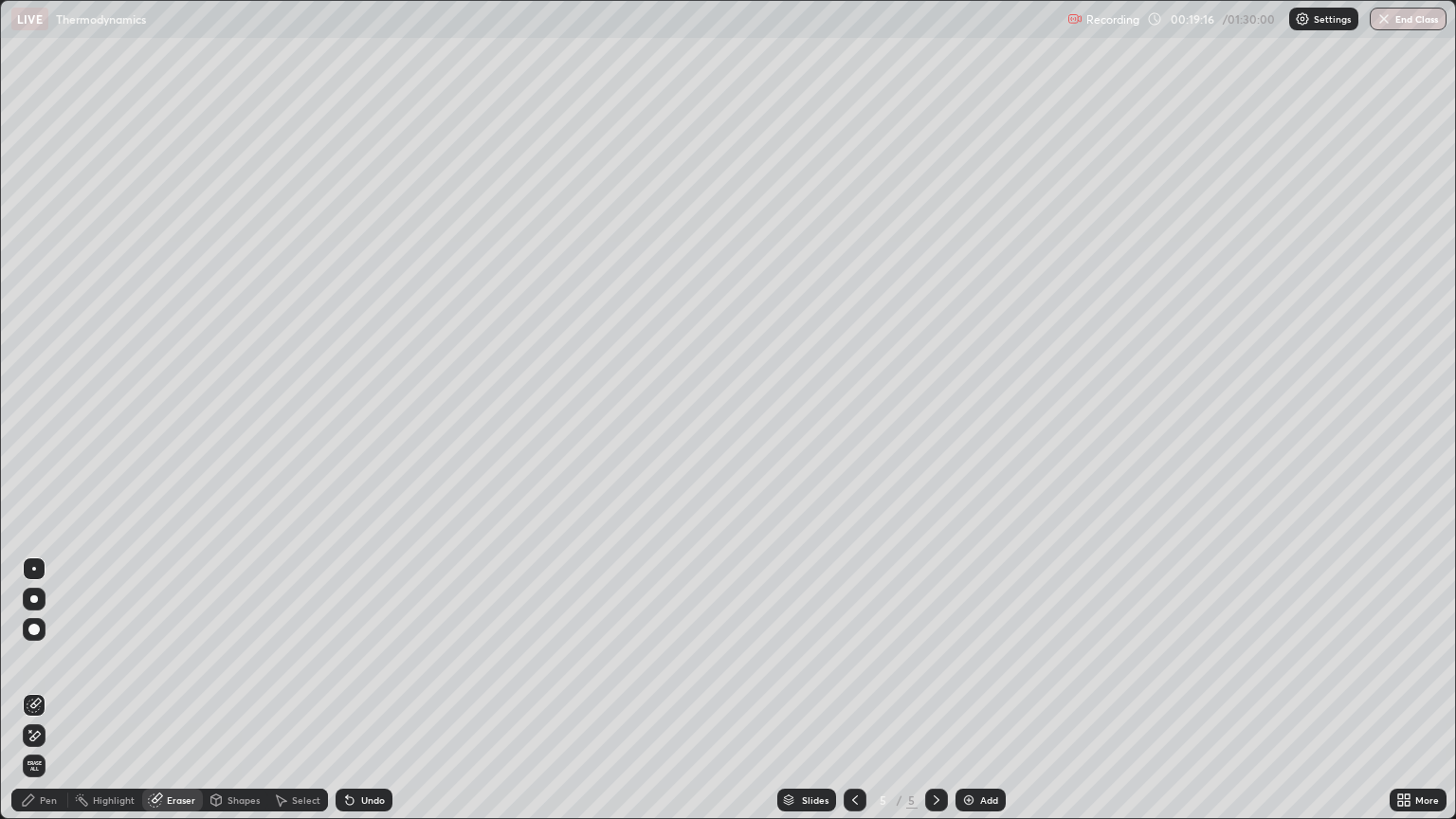
click at [57, 690] on div "Pen" at bounding box center [40, 801] width 57 height 23
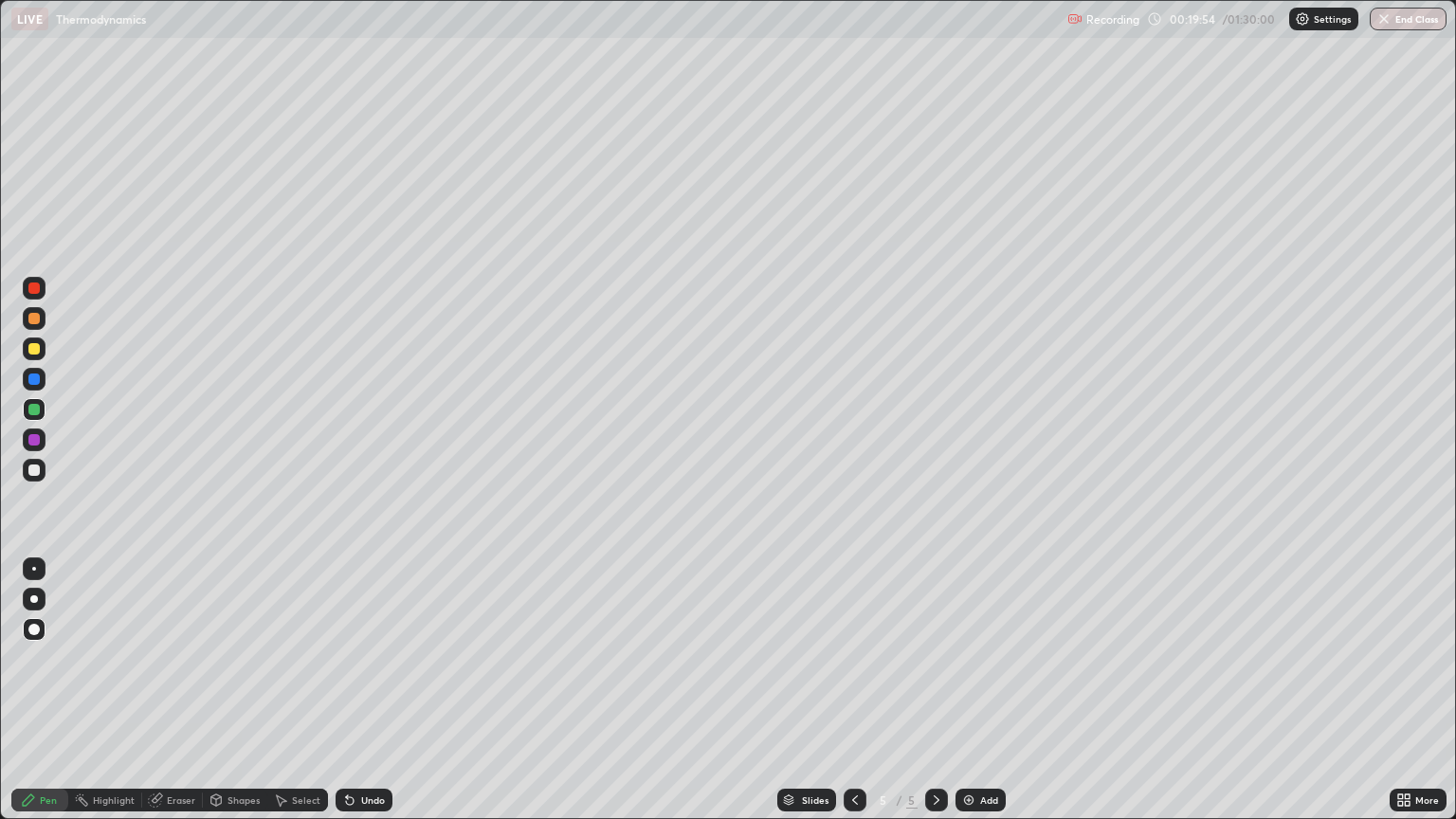
click at [362, 690] on div "Undo" at bounding box center [373, 801] width 23 height 10
click at [357, 690] on div "Undo" at bounding box center [364, 801] width 57 height 23
click at [358, 690] on div "Undo" at bounding box center [364, 801] width 57 height 23
click at [229, 690] on div "Shapes" at bounding box center [235, 801] width 65 height 23
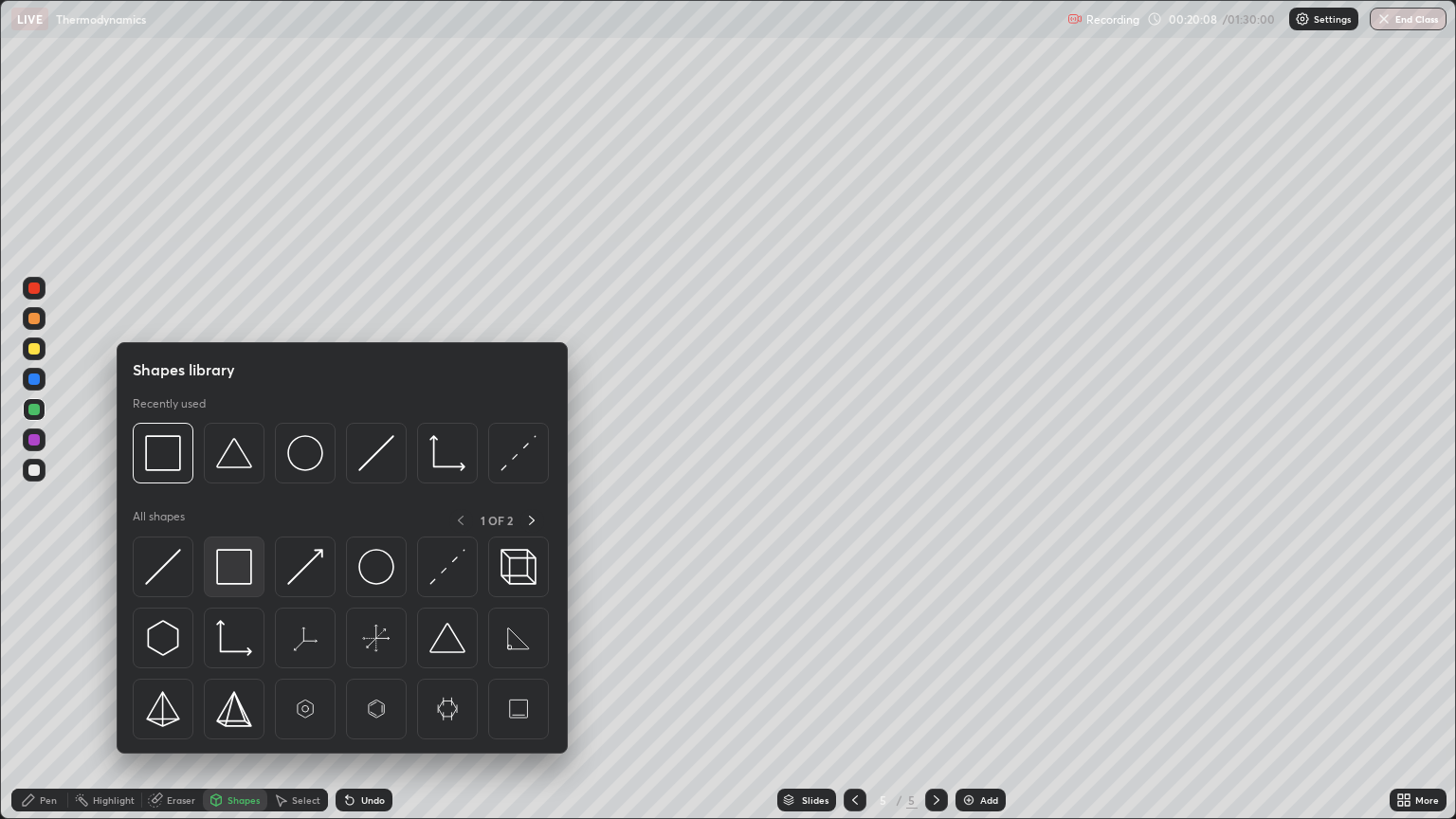
click at [239, 575] on img at bounding box center [233, 566] width 36 height 36
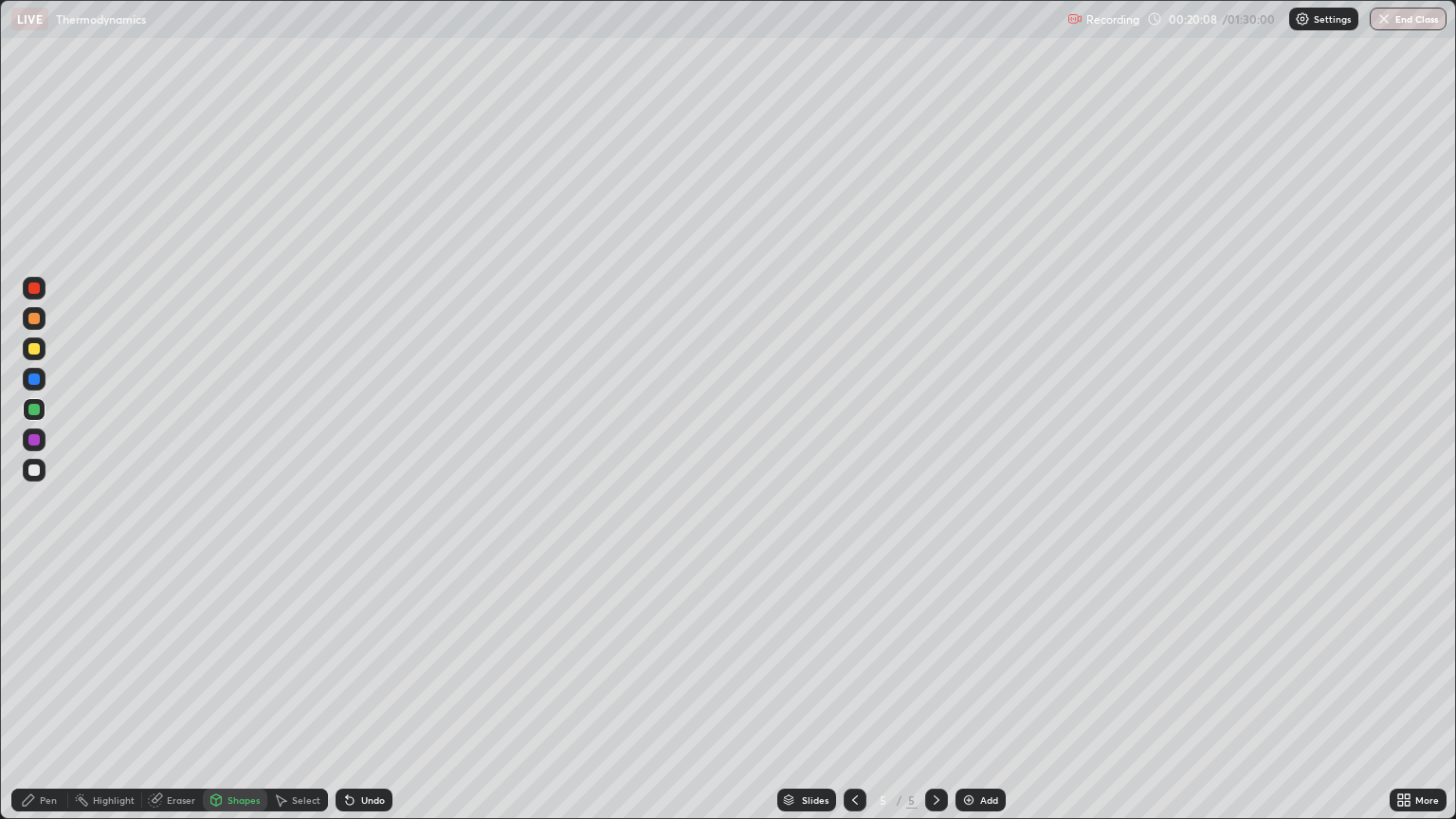
click at [36, 443] on div at bounding box center [34, 440] width 12 height 12
click at [371, 690] on div "Undo" at bounding box center [373, 801] width 23 height 10
click at [370, 690] on div "Undo" at bounding box center [373, 801] width 23 height 10
click at [59, 690] on div "Pen" at bounding box center [40, 801] width 57 height 23
click at [35, 439] on div at bounding box center [34, 440] width 12 height 12
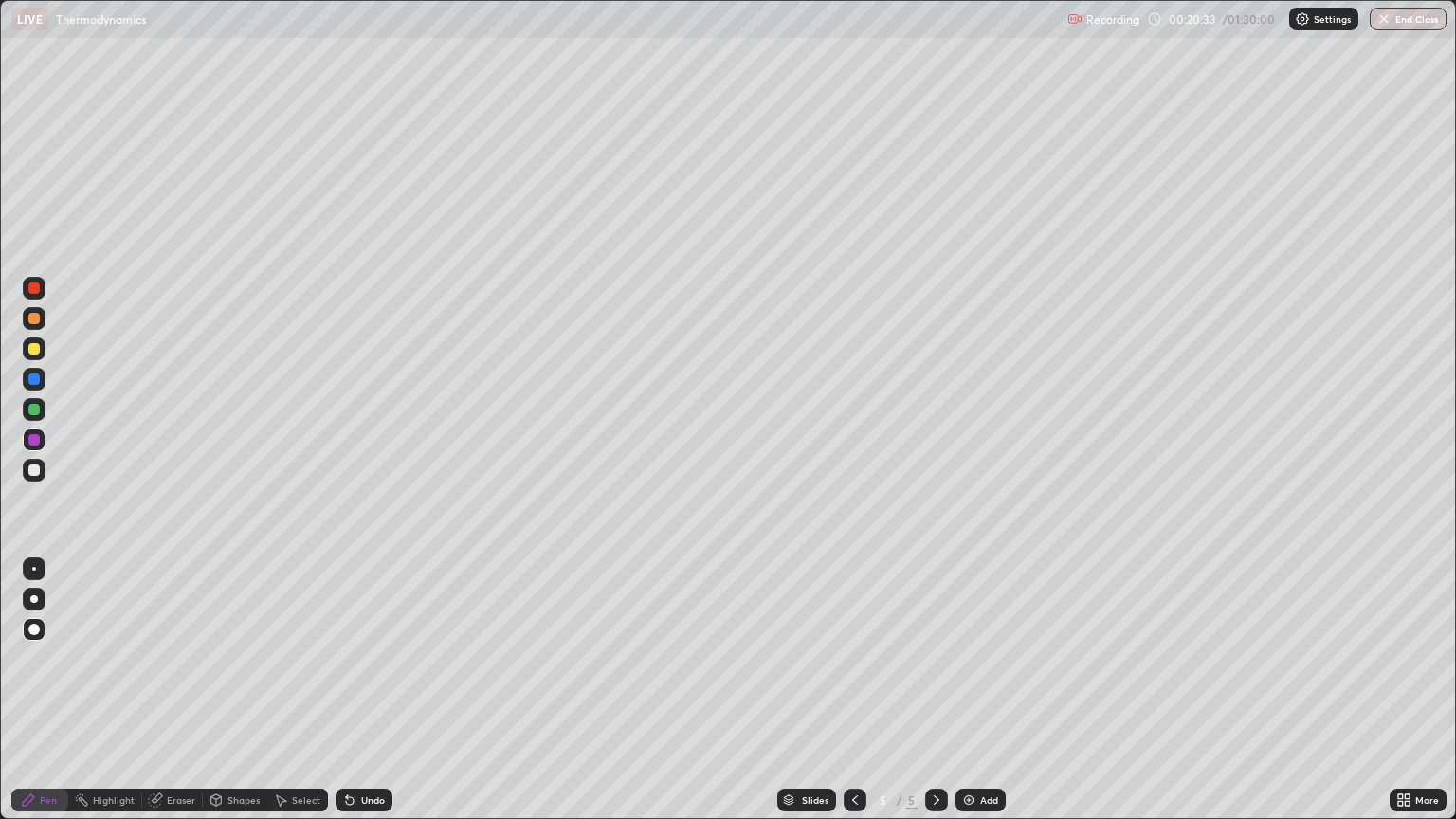
click at [37, 406] on div at bounding box center [34, 410] width 12 height 12
click at [981, 690] on div "Add" at bounding box center [989, 801] width 18 height 10
click at [231, 690] on div "Shapes" at bounding box center [243, 801] width 32 height 10
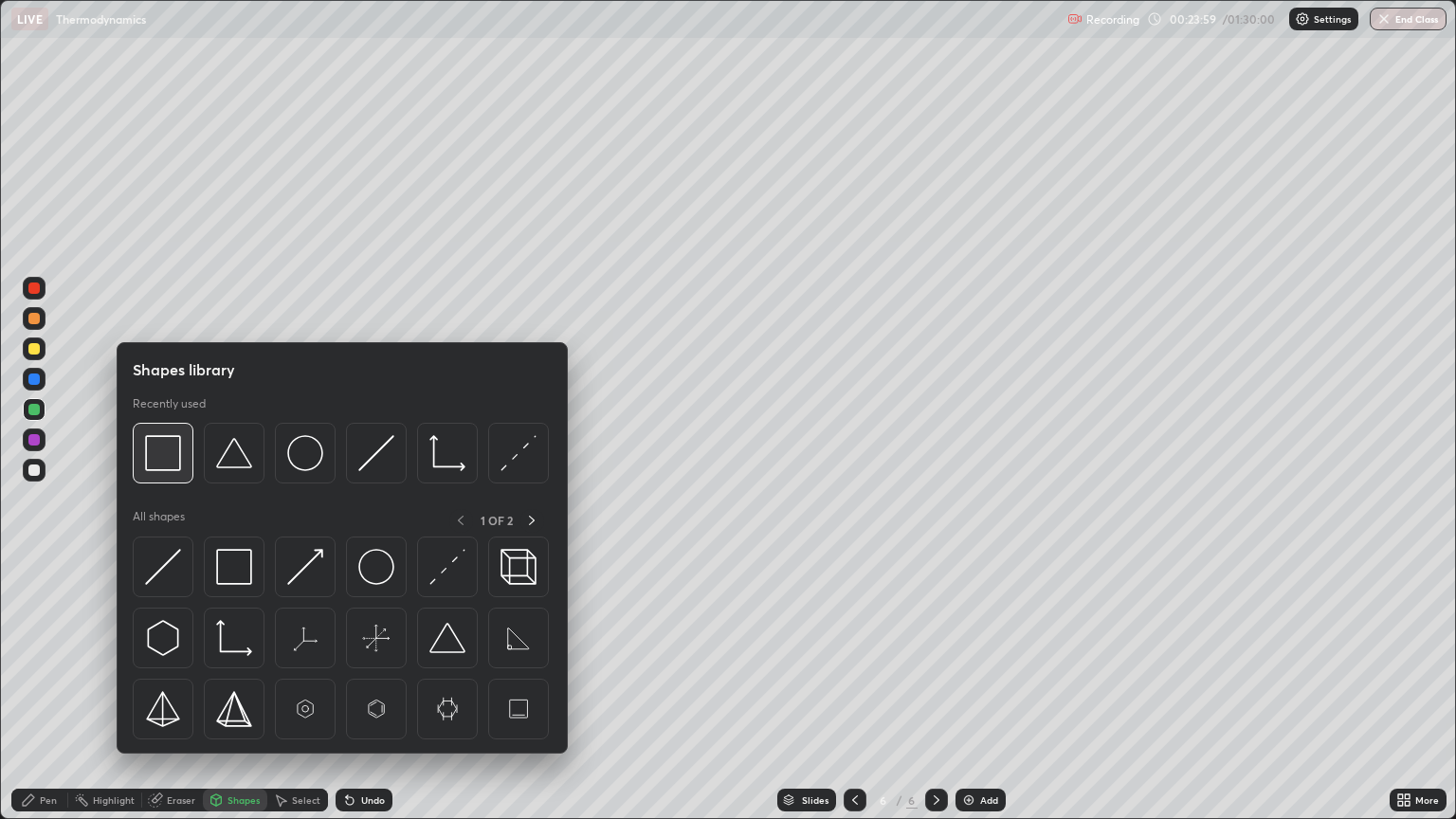
click at [181, 447] on div at bounding box center [163, 453] width 61 height 61
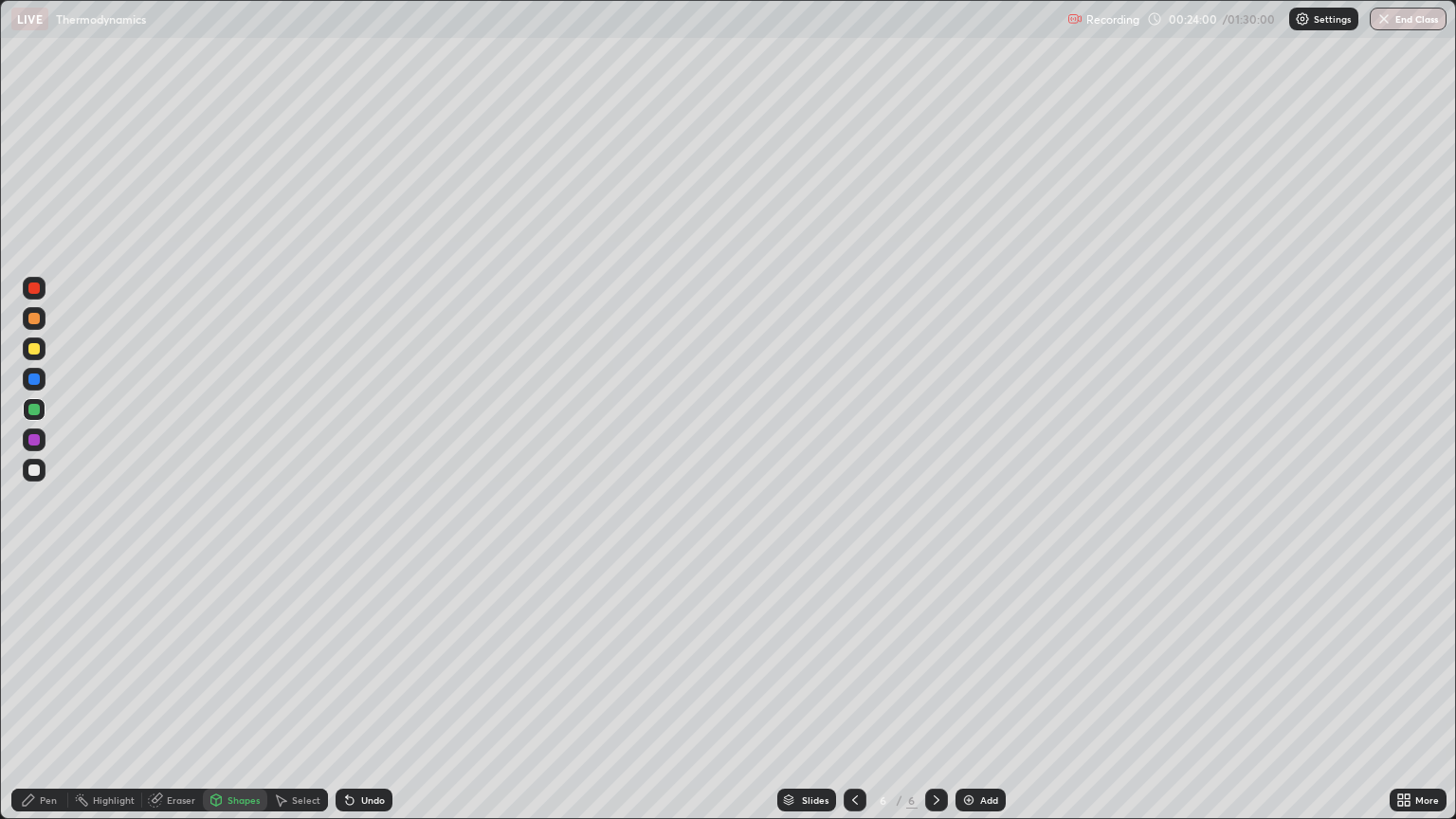
click at [37, 438] on div at bounding box center [34, 440] width 12 height 12
click at [968, 690] on img at bounding box center [969, 801] width 15 height 15
click at [47, 690] on div "Pen" at bounding box center [40, 801] width 57 height 23
click at [39, 350] on div at bounding box center [34, 349] width 12 height 12
click at [369, 690] on div "Undo" at bounding box center [364, 801] width 57 height 23
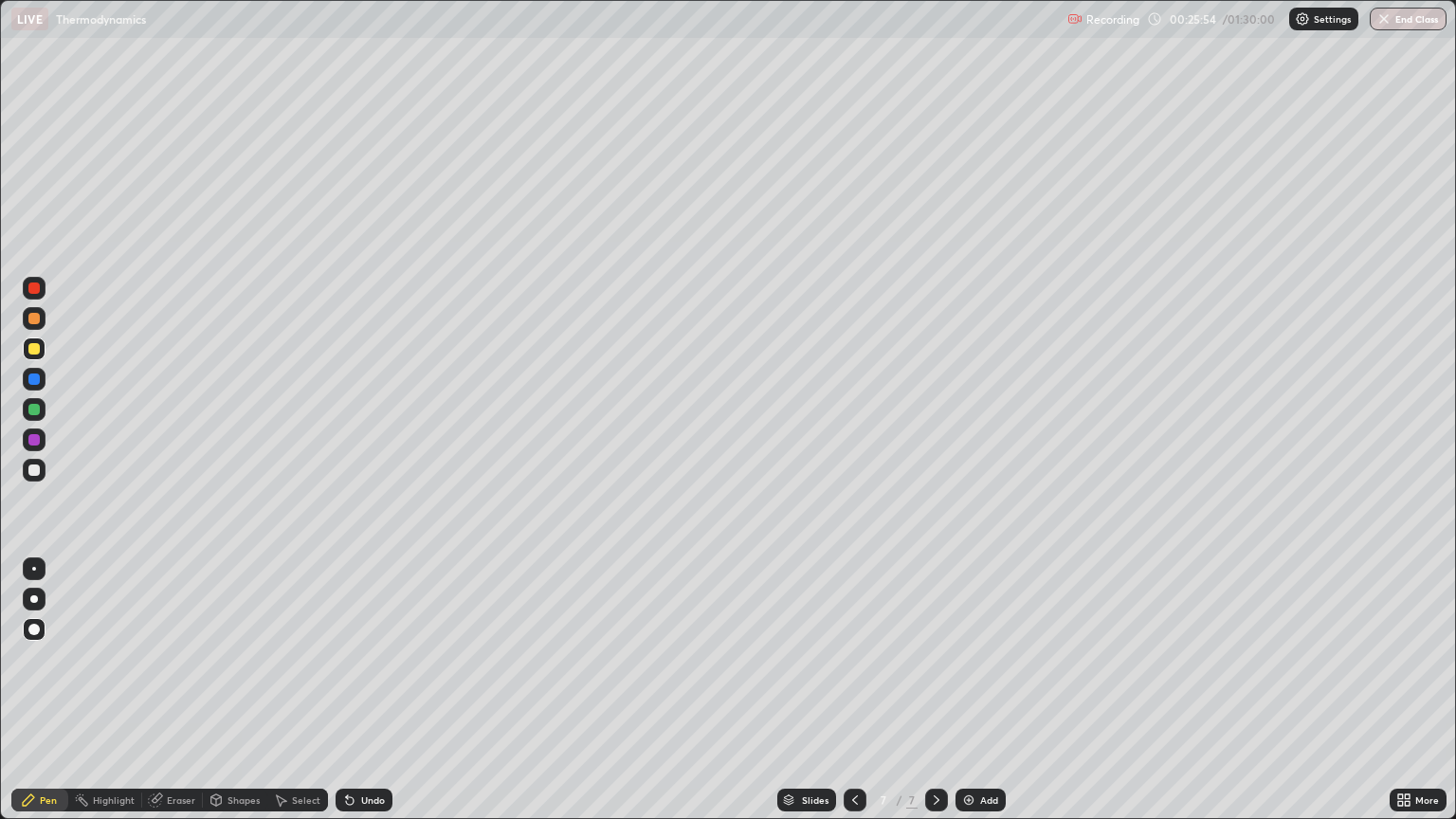
click at [375, 690] on div "Undo" at bounding box center [364, 801] width 57 height 23
click at [371, 690] on div "Undo" at bounding box center [364, 801] width 57 height 23
click at [374, 690] on div "Undo" at bounding box center [364, 801] width 57 height 23
click at [375, 690] on div "Undo" at bounding box center [364, 801] width 57 height 23
click at [307, 690] on div "Select" at bounding box center [306, 801] width 28 height 10
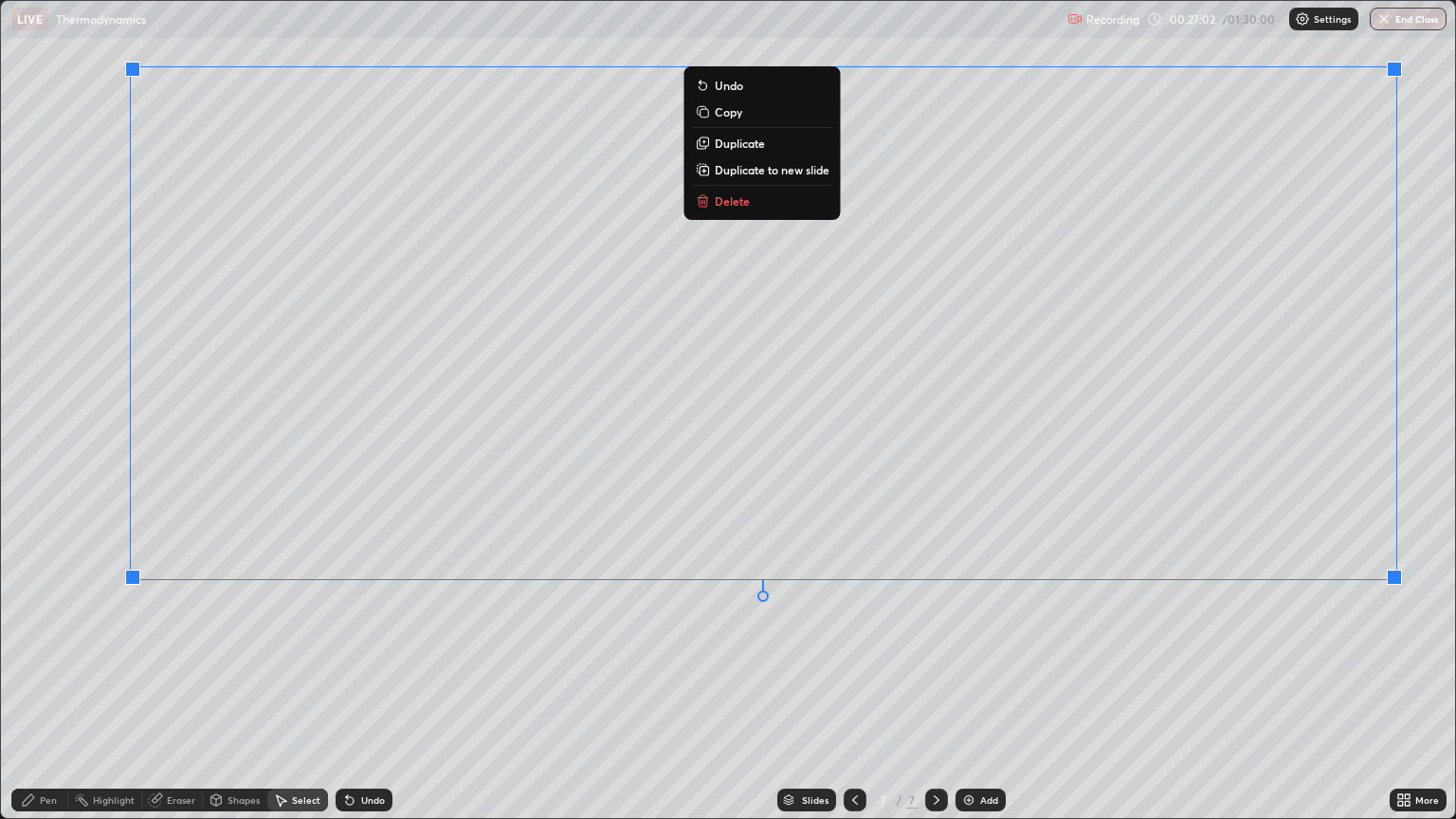
click at [142, 646] on div "0 ° Undo Copy Duplicate Duplicate to new slide Delete" at bounding box center [728, 410] width 1454 height 817
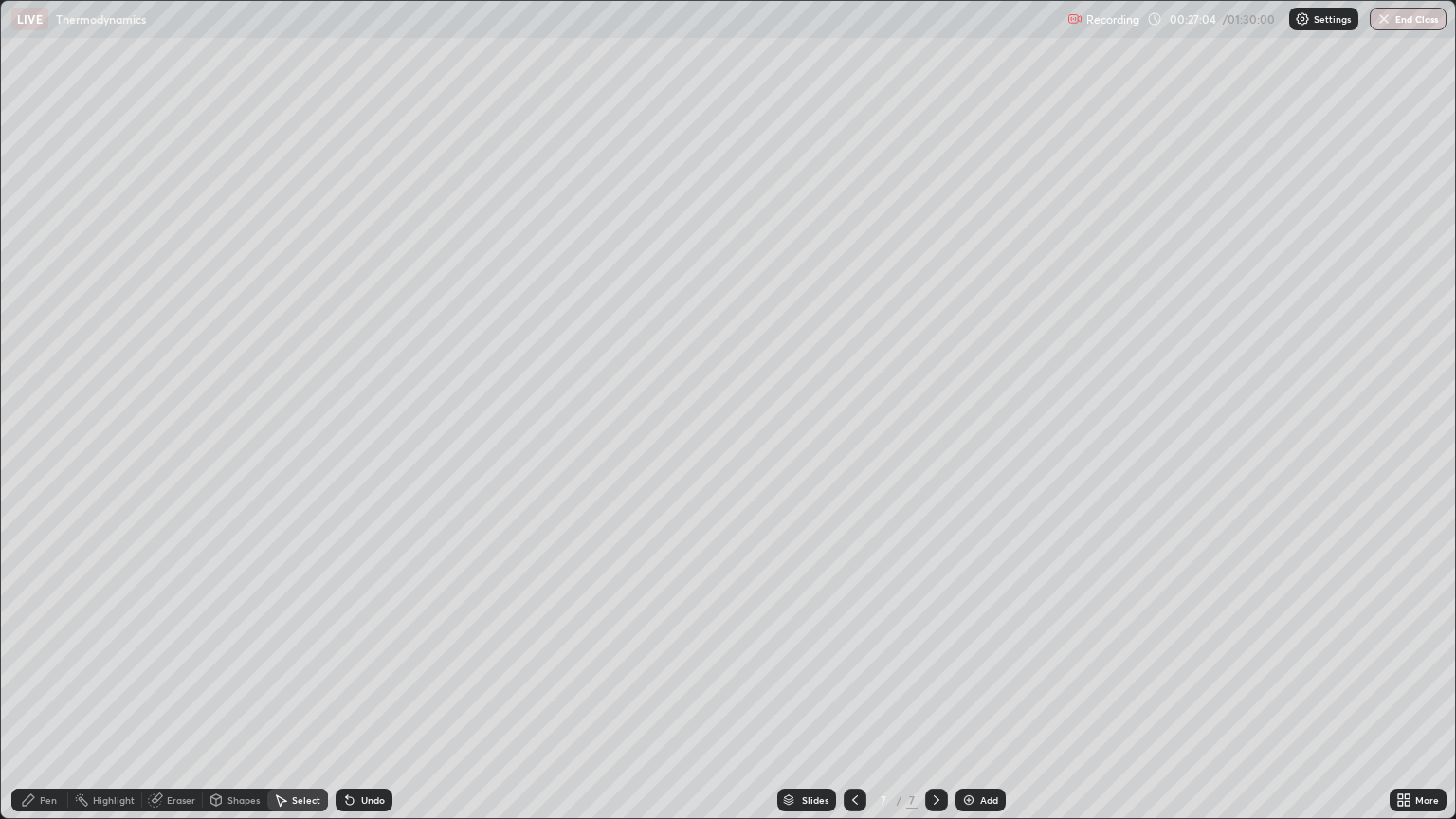
click at [51, 690] on div "Pen" at bounding box center [40, 801] width 57 height 23
click at [971, 690] on img at bounding box center [969, 801] width 15 height 15
click at [296, 690] on div "Select" at bounding box center [306, 801] width 28 height 10
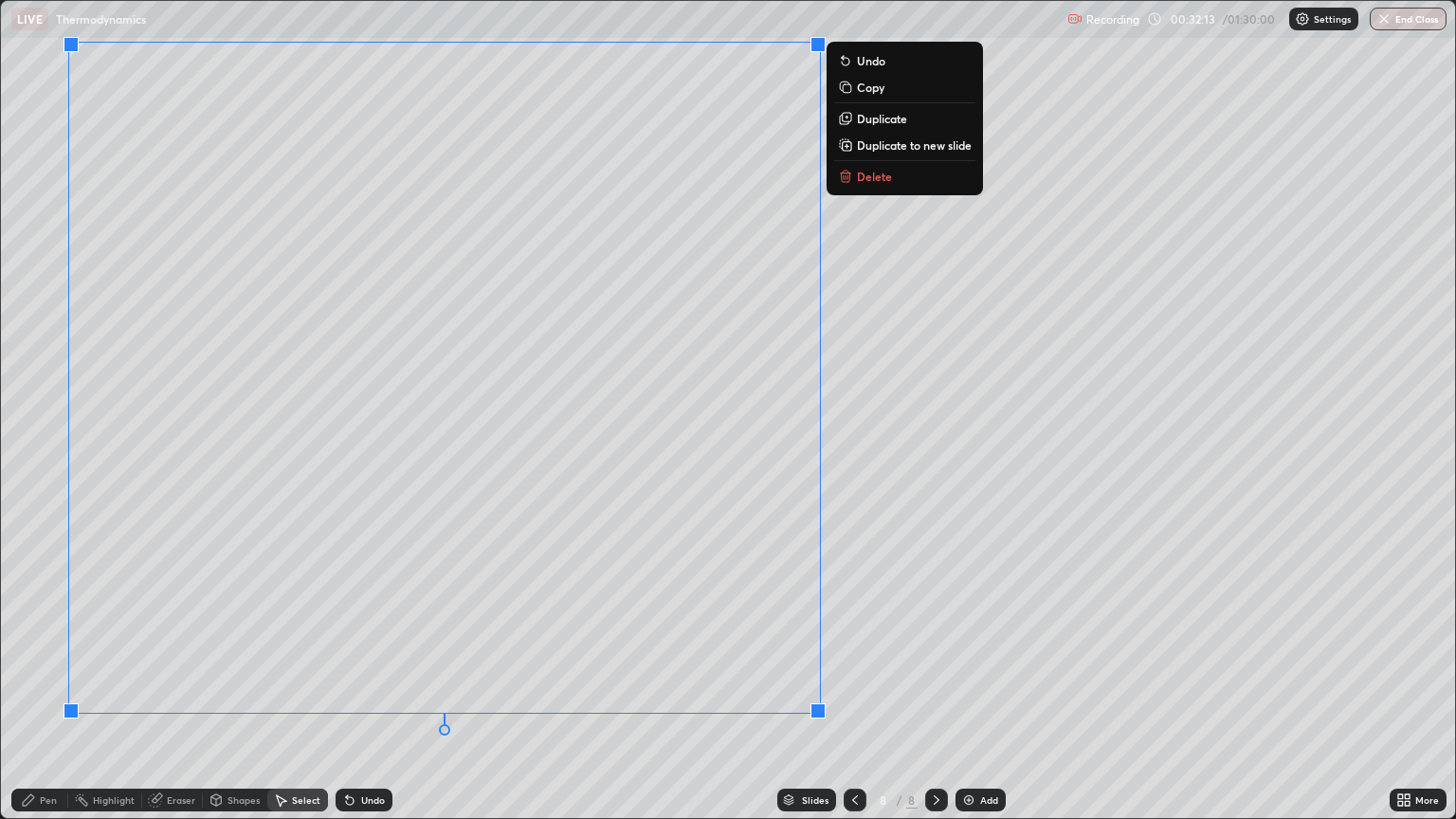
click at [235, 690] on div "Shapes" at bounding box center [243, 801] width 32 height 10
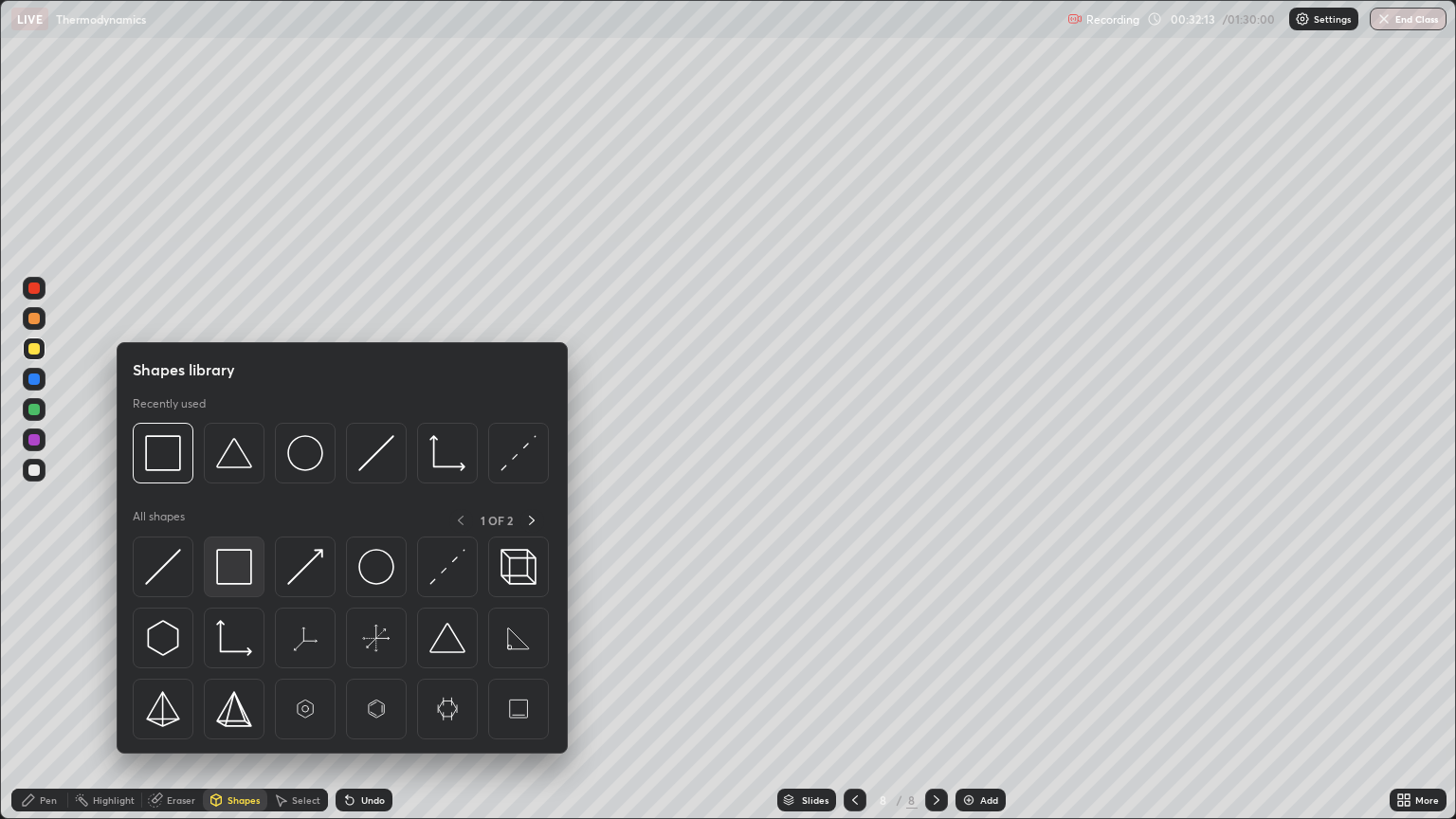
click at [239, 563] on img at bounding box center [233, 566] width 36 height 36
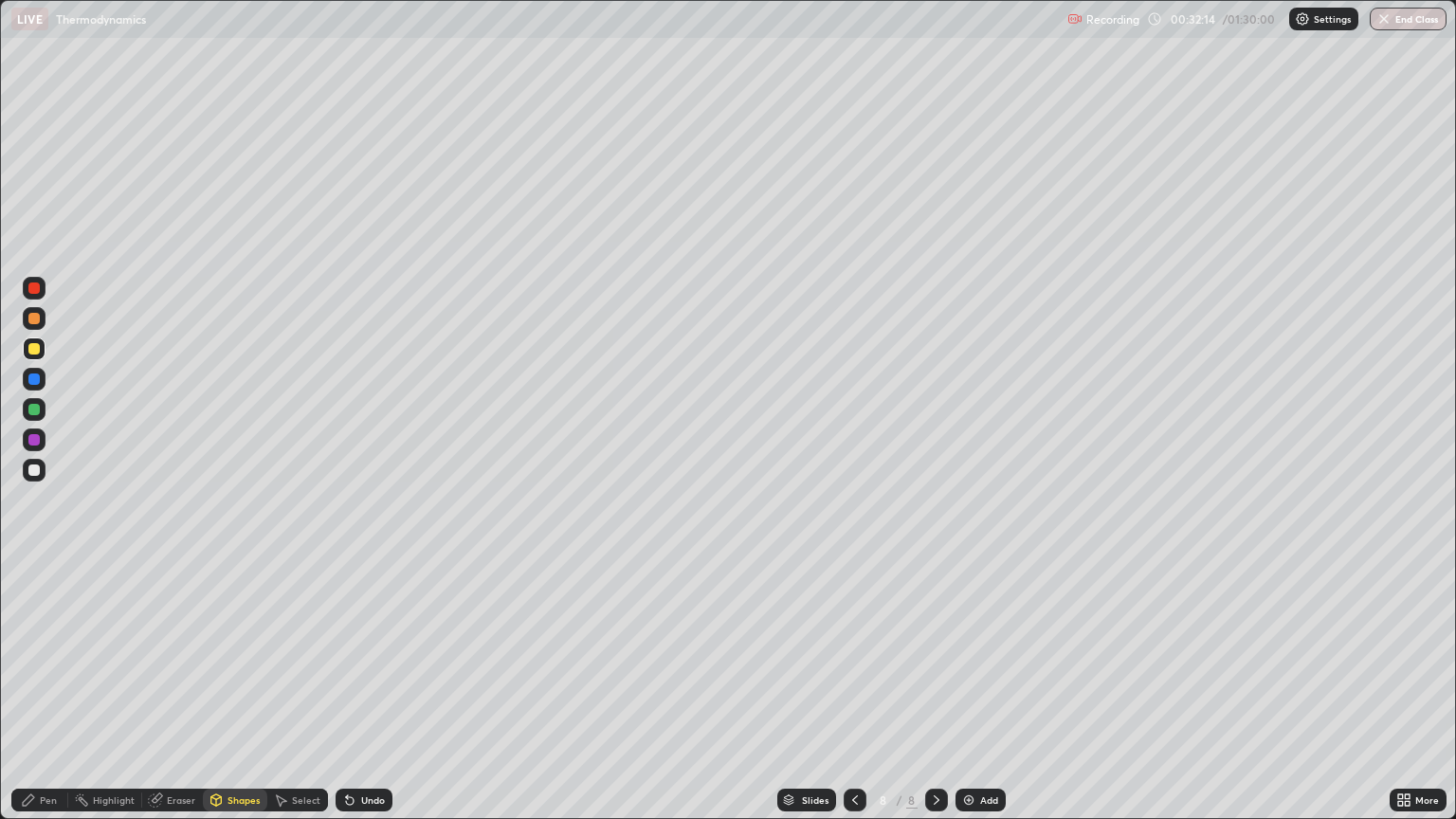
click at [43, 442] on div at bounding box center [35, 440] width 23 height 23
click at [57, 690] on div "Pen" at bounding box center [40, 801] width 57 height 23
click at [37, 345] on div at bounding box center [34, 349] width 12 height 12
click at [369, 690] on div "Undo" at bounding box center [373, 801] width 23 height 10
click at [188, 690] on div "Eraser" at bounding box center [180, 801] width 28 height 10
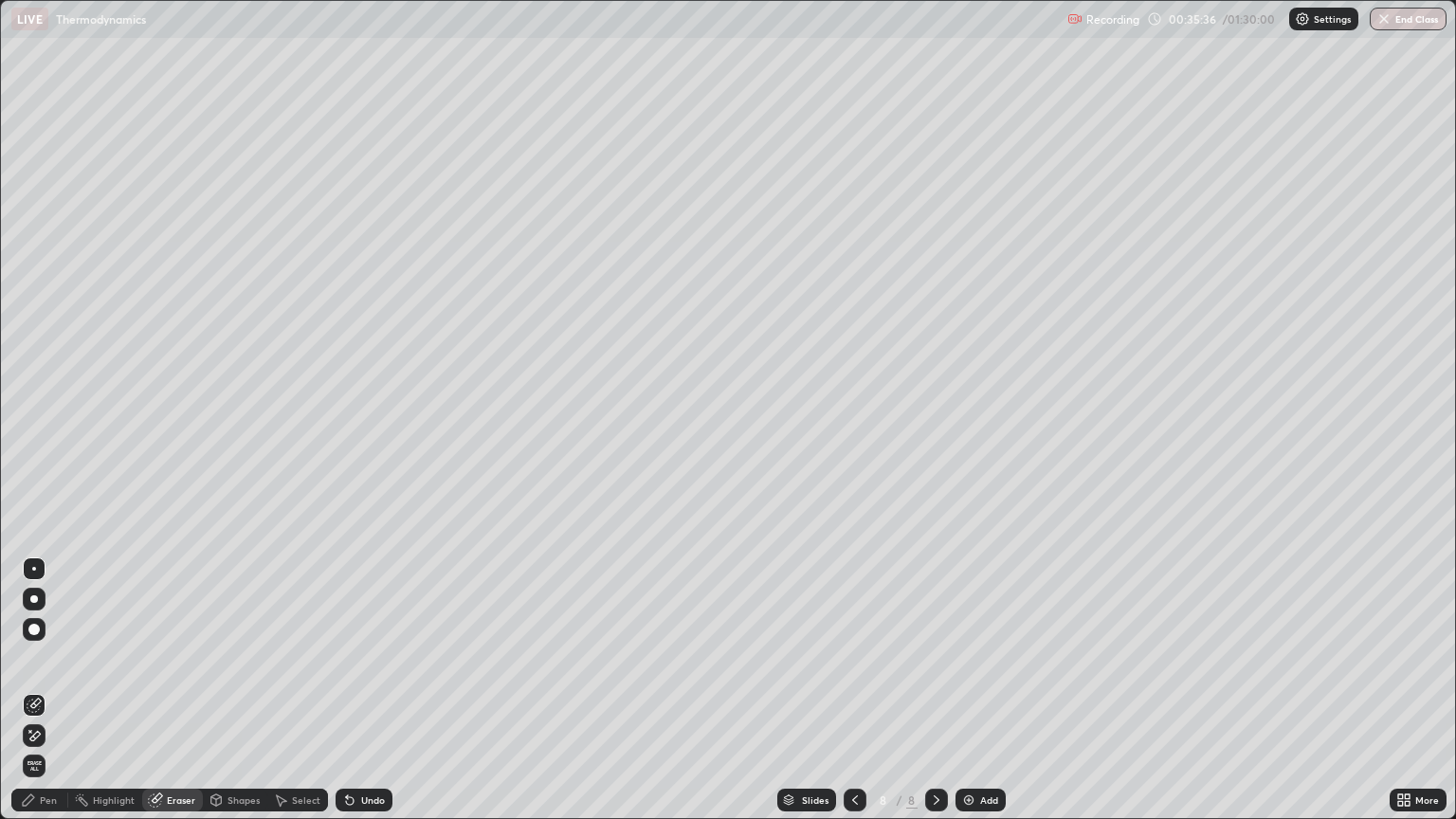
click at [61, 690] on div "Pen" at bounding box center [40, 801] width 57 height 23
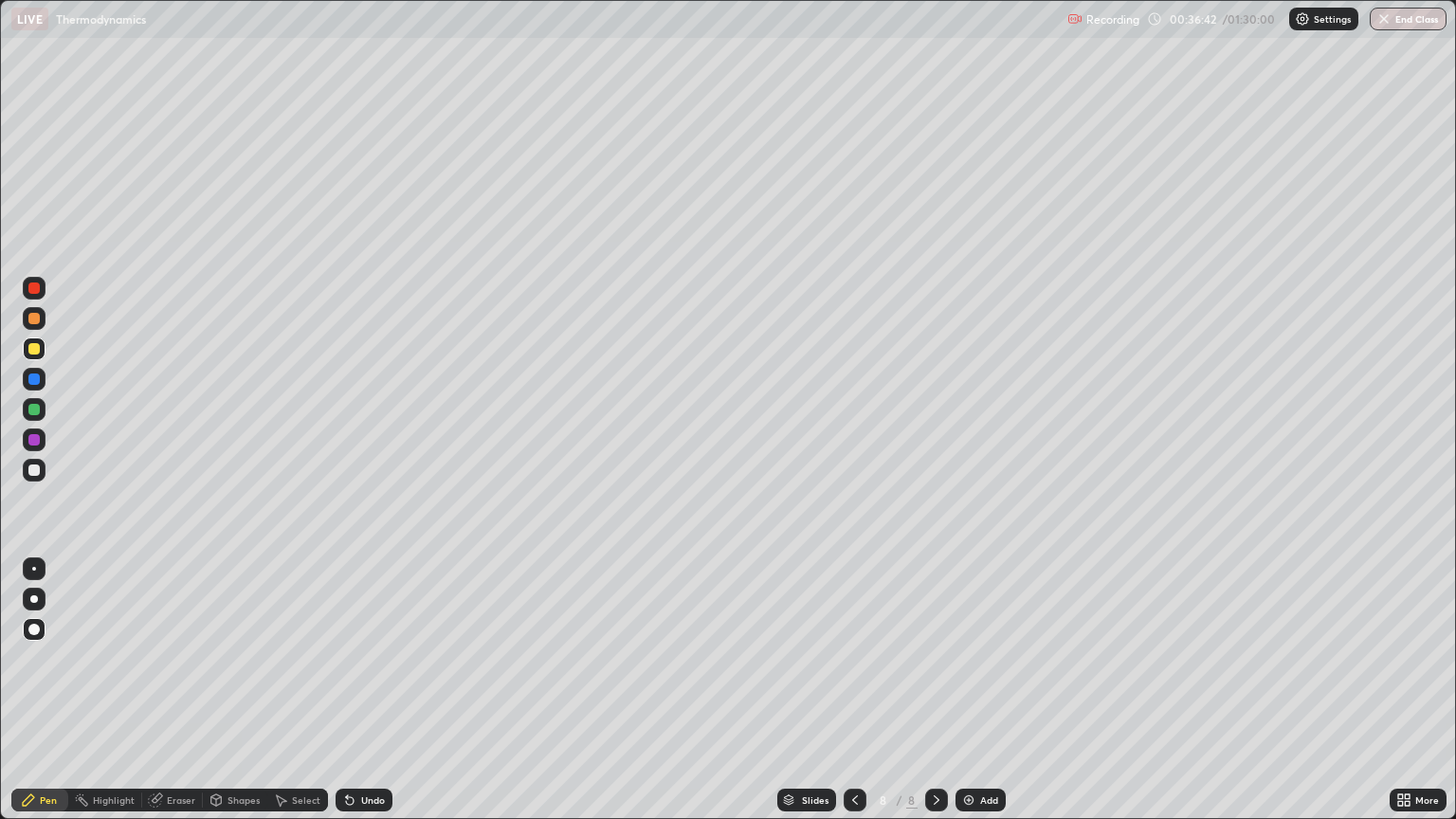
click at [855, 690] on icon at bounding box center [856, 801] width 15 height 15
click at [298, 690] on div "Select" at bounding box center [306, 801] width 28 height 10
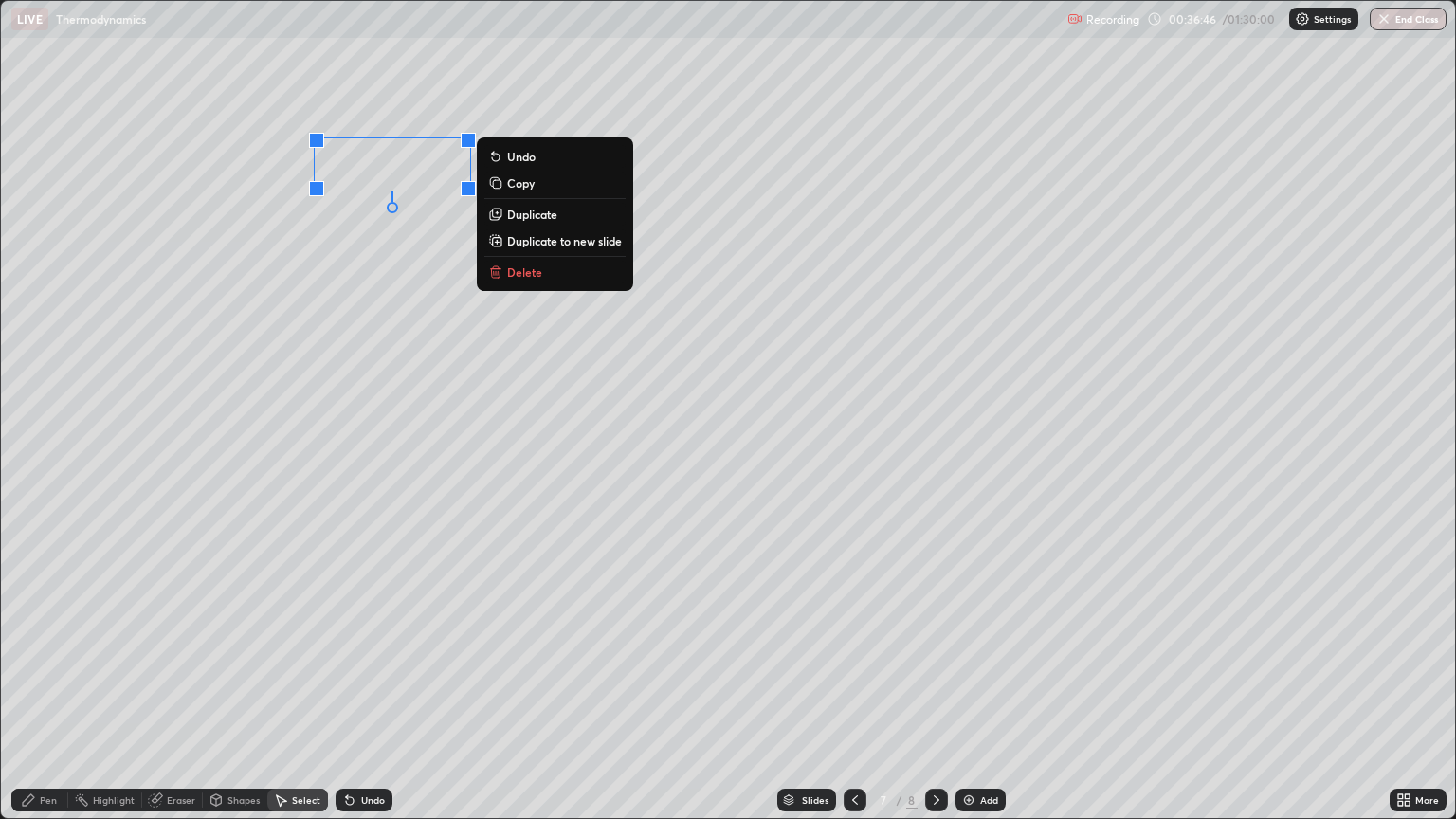
click at [927, 259] on div "0 ° Undo Copy Duplicate Duplicate to new slide Delete" at bounding box center [728, 410] width 1454 height 817
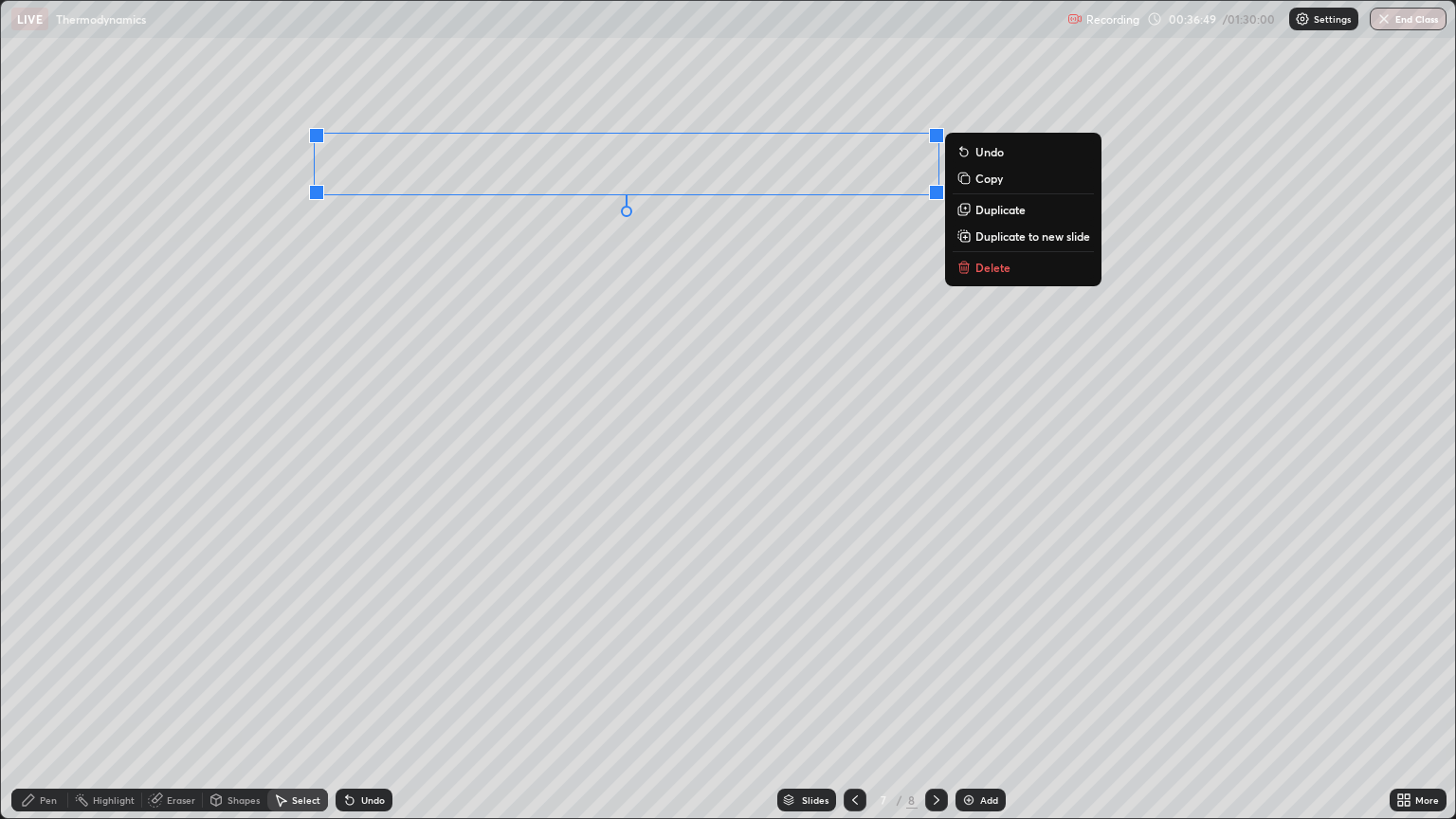
click at [1011, 182] on button "Copy" at bounding box center [1023, 178] width 141 height 23
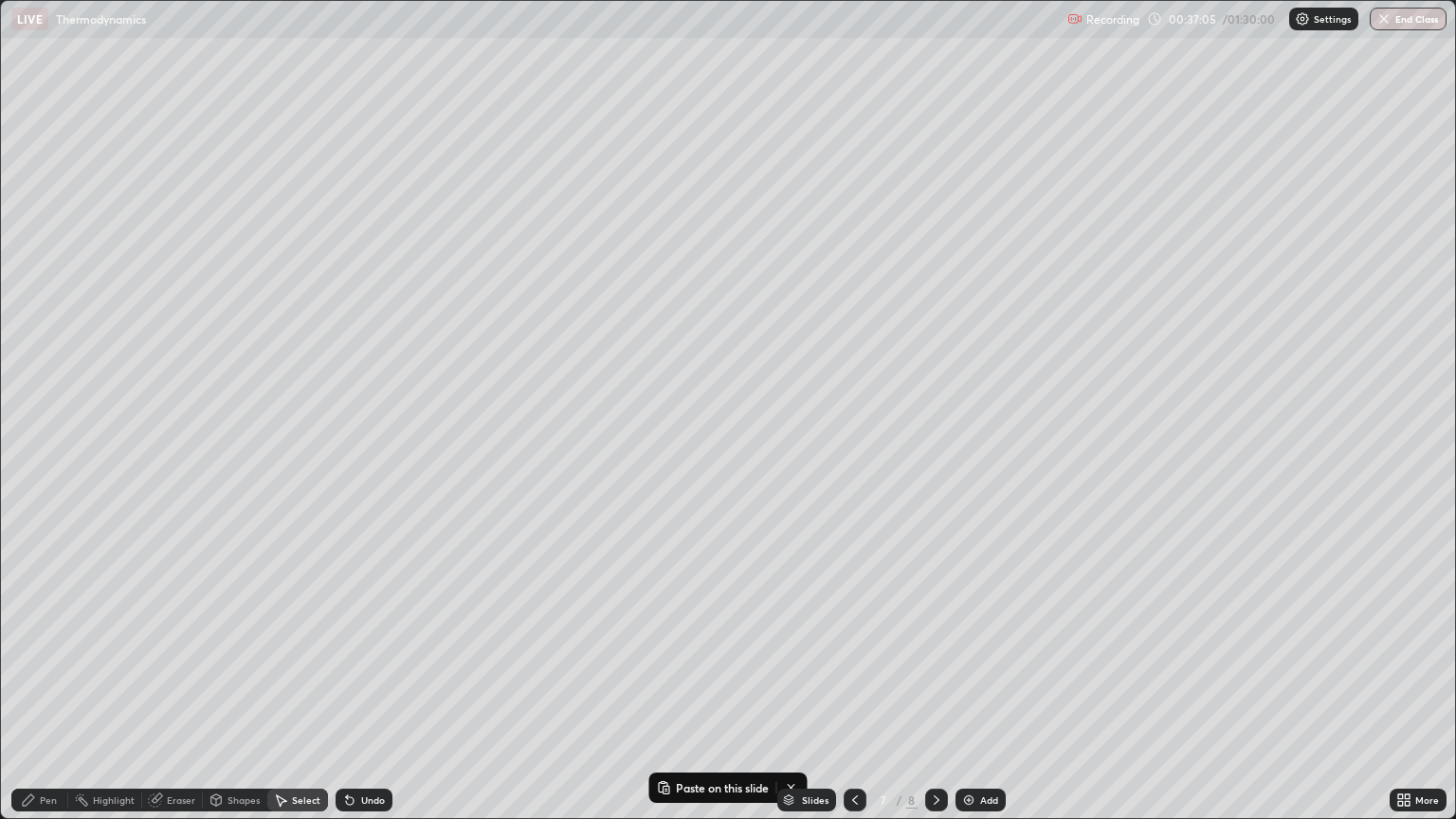
click at [931, 690] on icon at bounding box center [937, 801] width 15 height 15
click at [983, 690] on div "Add" at bounding box center [989, 801] width 18 height 10
click at [50, 690] on div "Pen" at bounding box center [40, 801] width 57 height 23
click at [289, 690] on div "Select" at bounding box center [297, 801] width 61 height 23
click at [578, 119] on p "Paste here" at bounding box center [573, 115] width 56 height 15
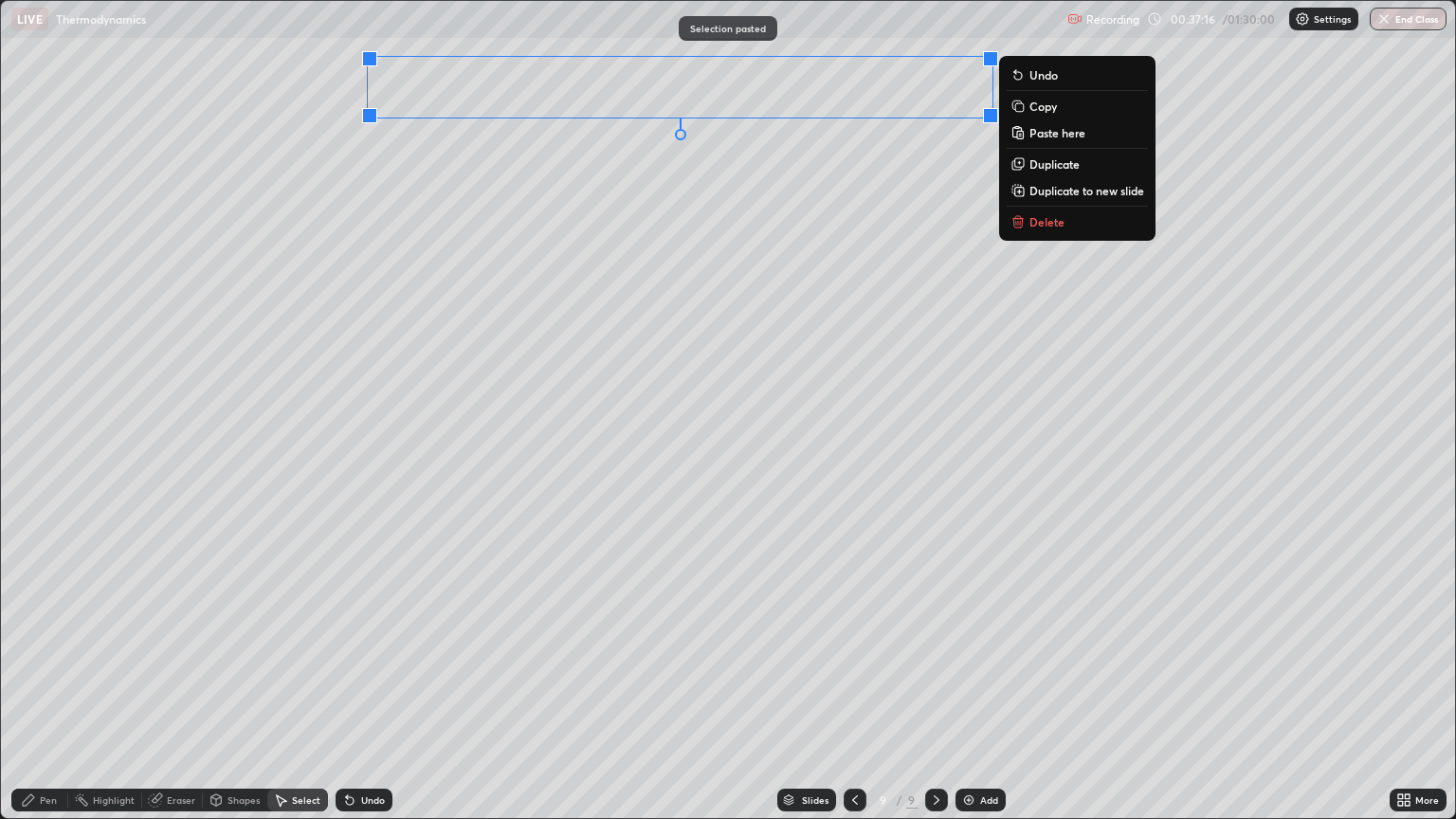
click at [499, 212] on div "0 ° Undo Copy Paste here Duplicate Duplicate to new slide Delete" at bounding box center [728, 410] width 1454 height 817
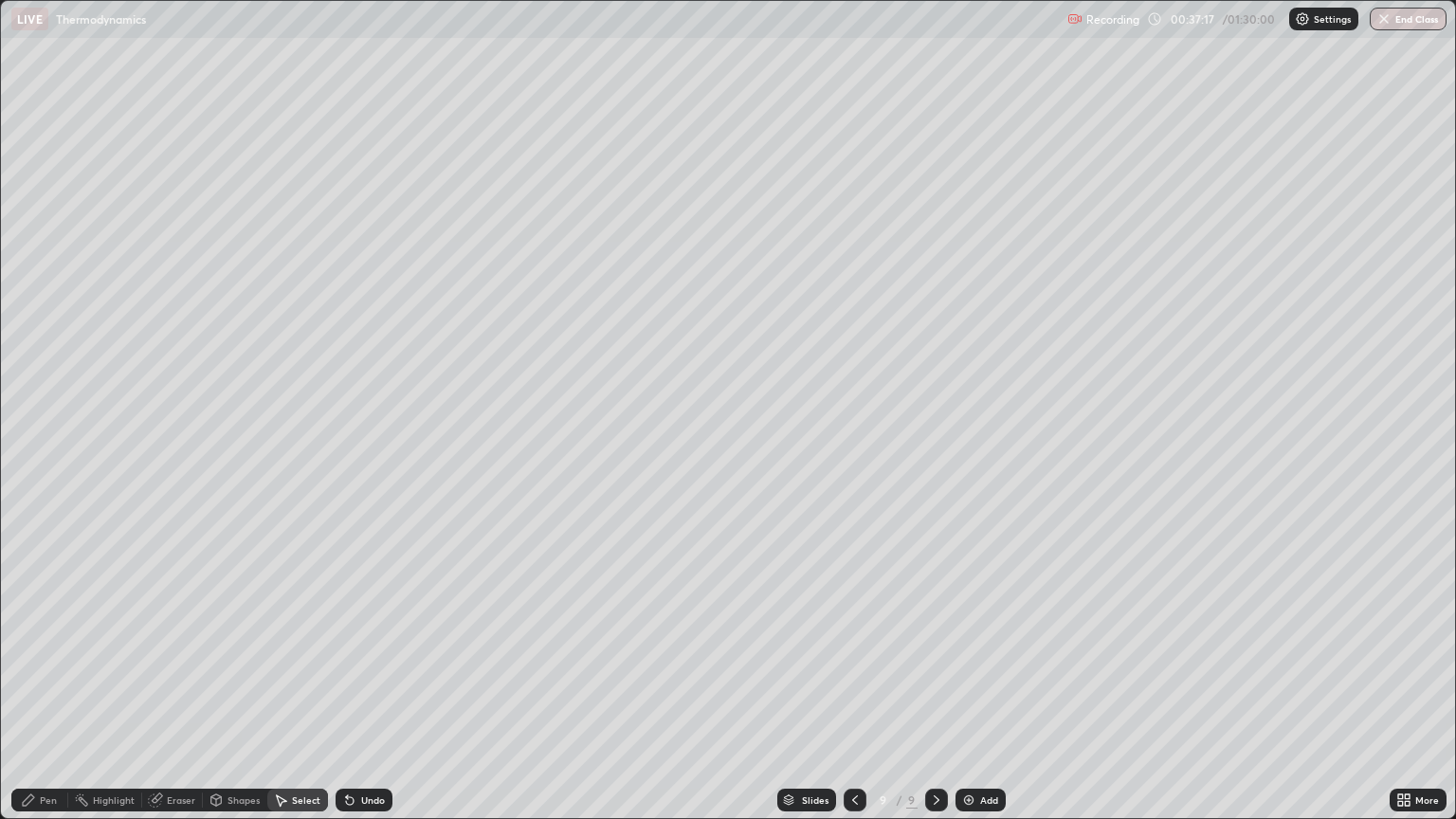
click at [62, 690] on div "Pen" at bounding box center [40, 801] width 57 height 23
click at [856, 690] on icon at bounding box center [856, 801] width 15 height 15
click at [855, 690] on icon at bounding box center [856, 801] width 15 height 15
click at [929, 690] on icon at bounding box center [937, 801] width 15 height 15
click at [935, 690] on icon at bounding box center [937, 801] width 15 height 15
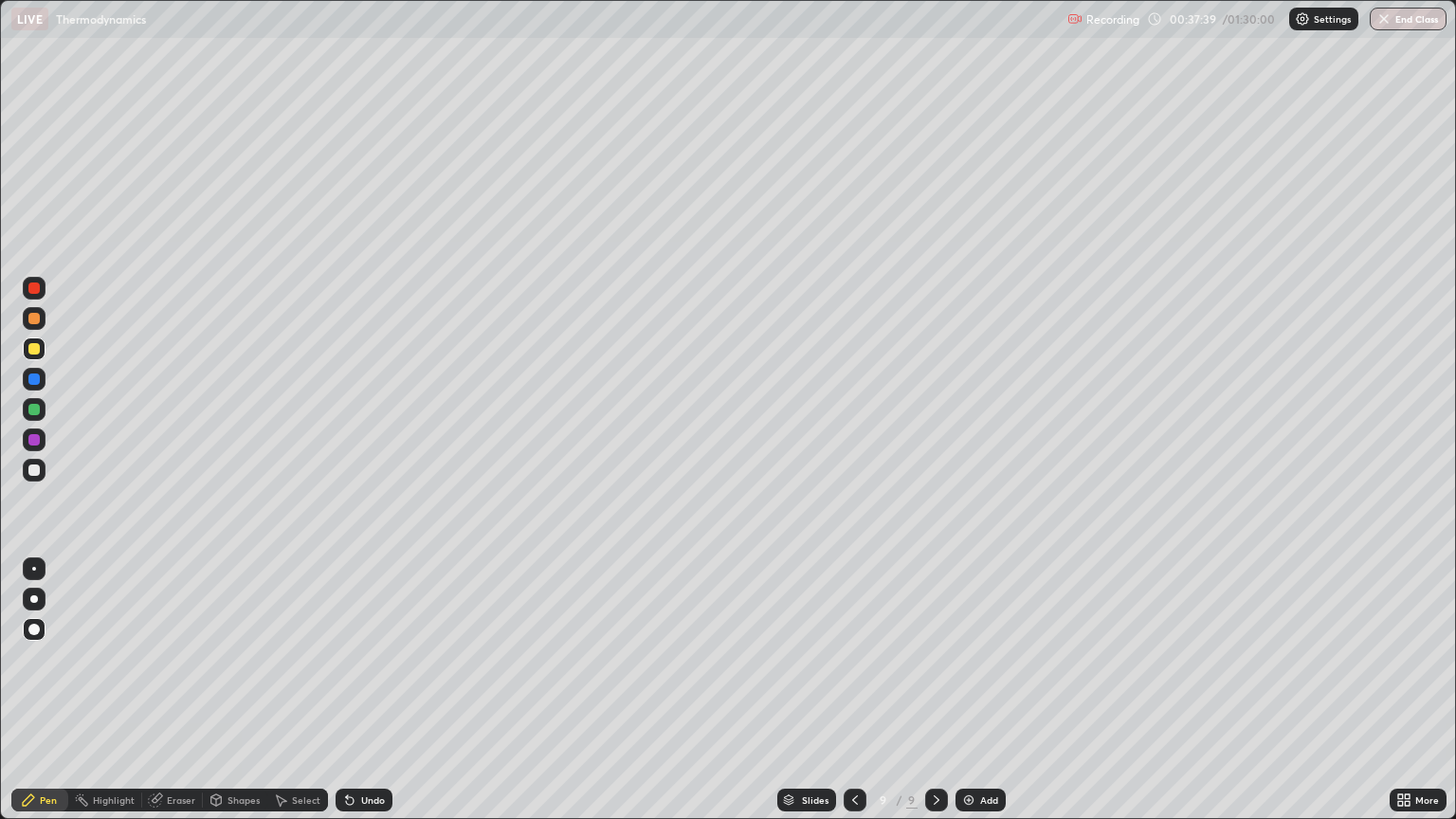
click at [1400, 690] on icon at bounding box center [1401, 797] width 5 height 5
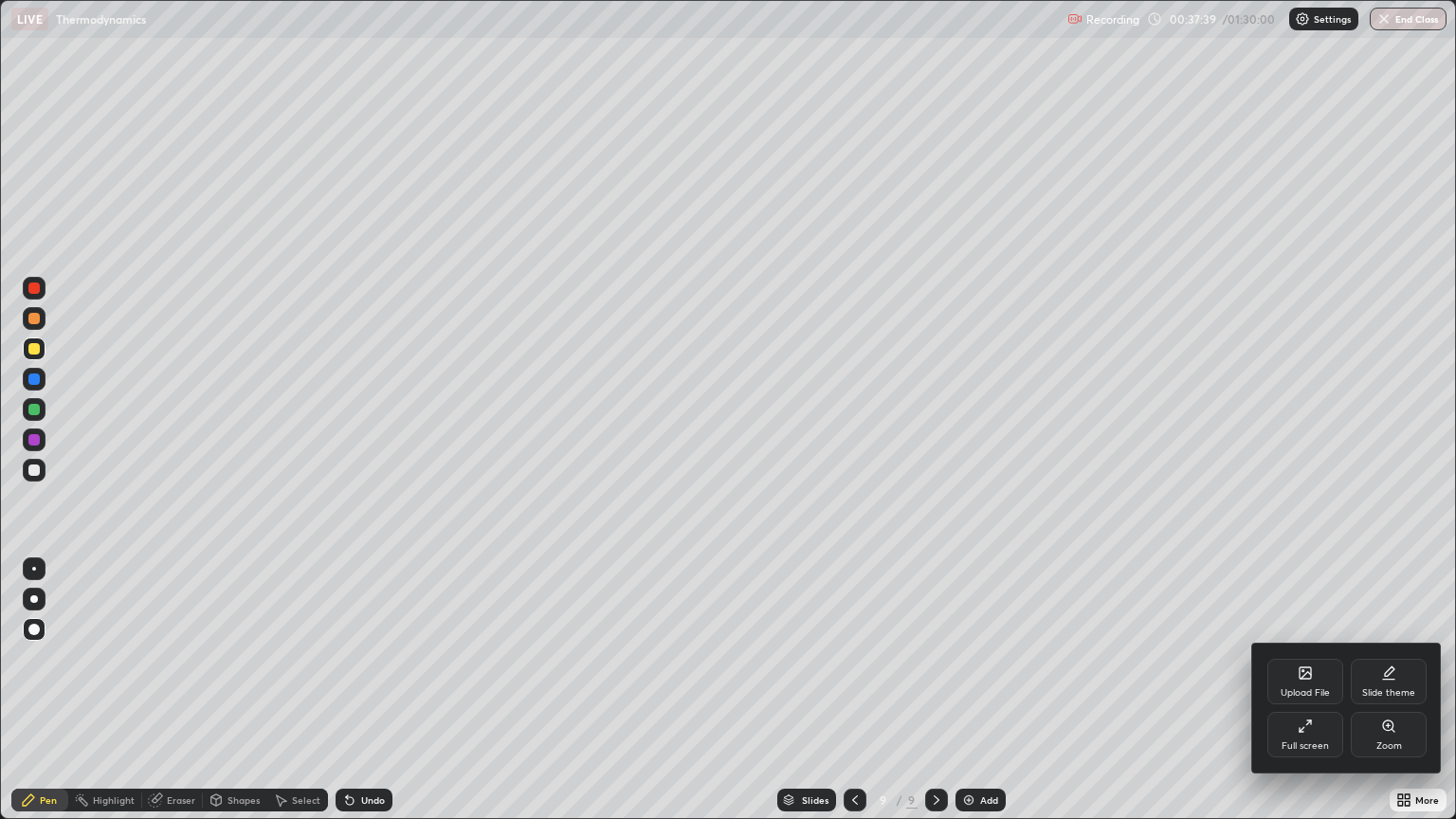
click at [1299, 690] on icon at bounding box center [1306, 726] width 15 height 15
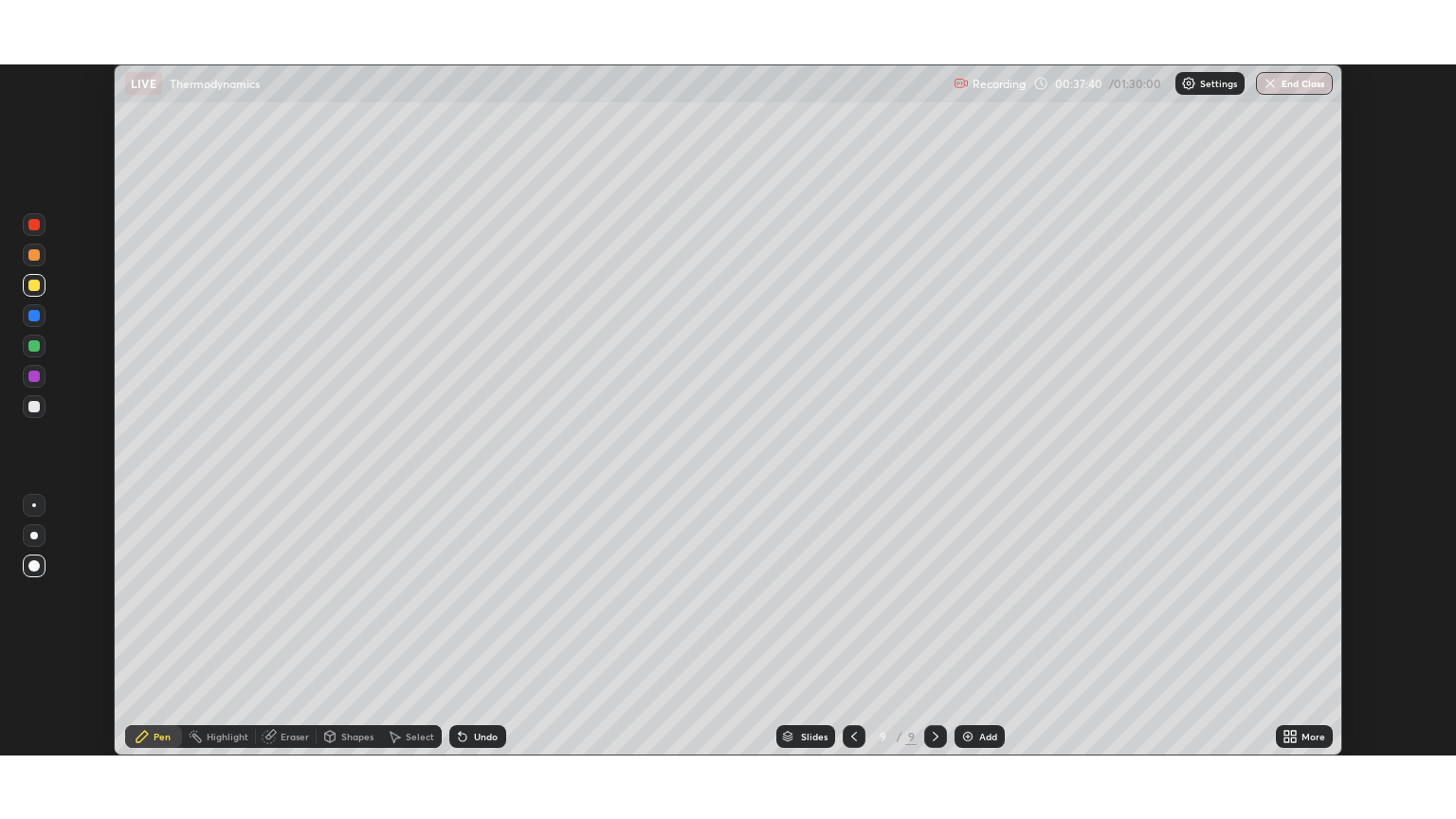
scroll to position [94121, 93357]
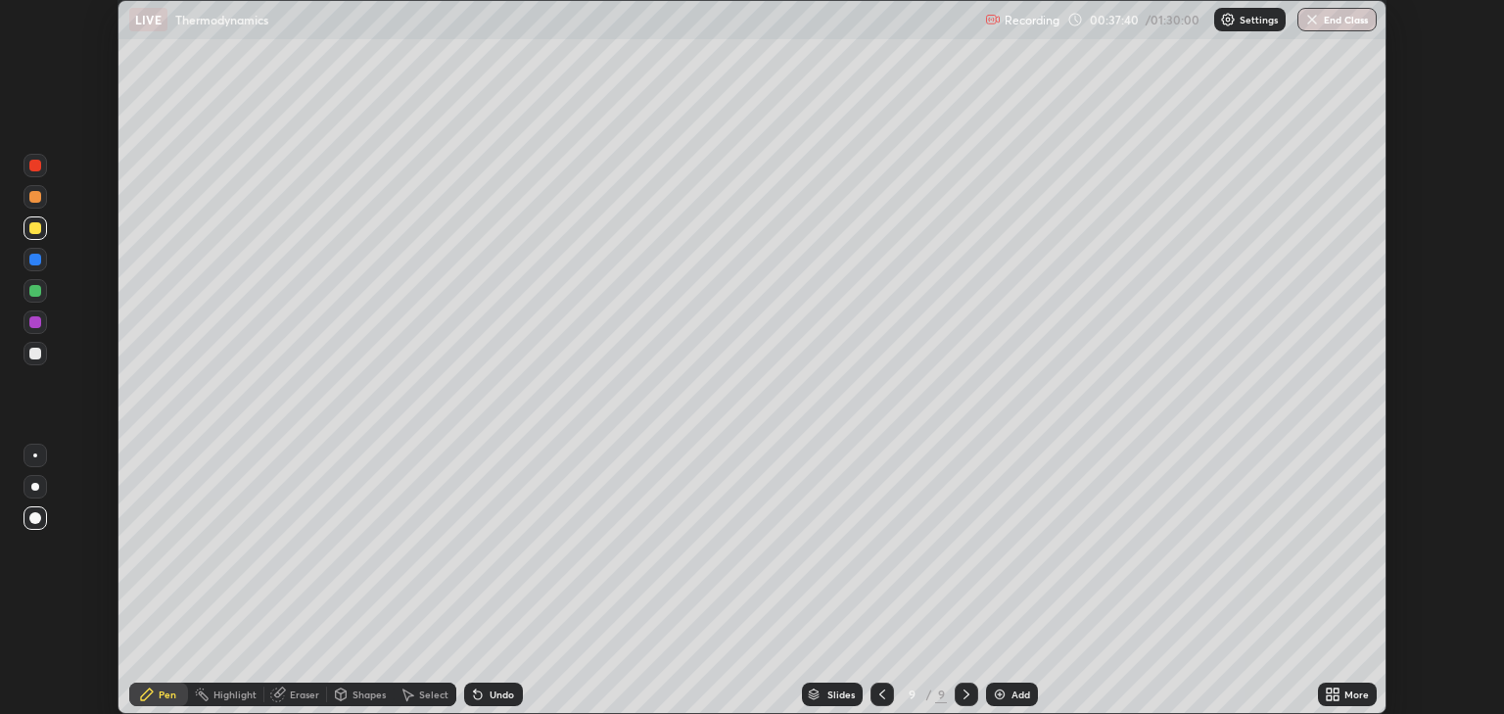
click at [1331, 694] on icon at bounding box center [1333, 695] width 16 height 16
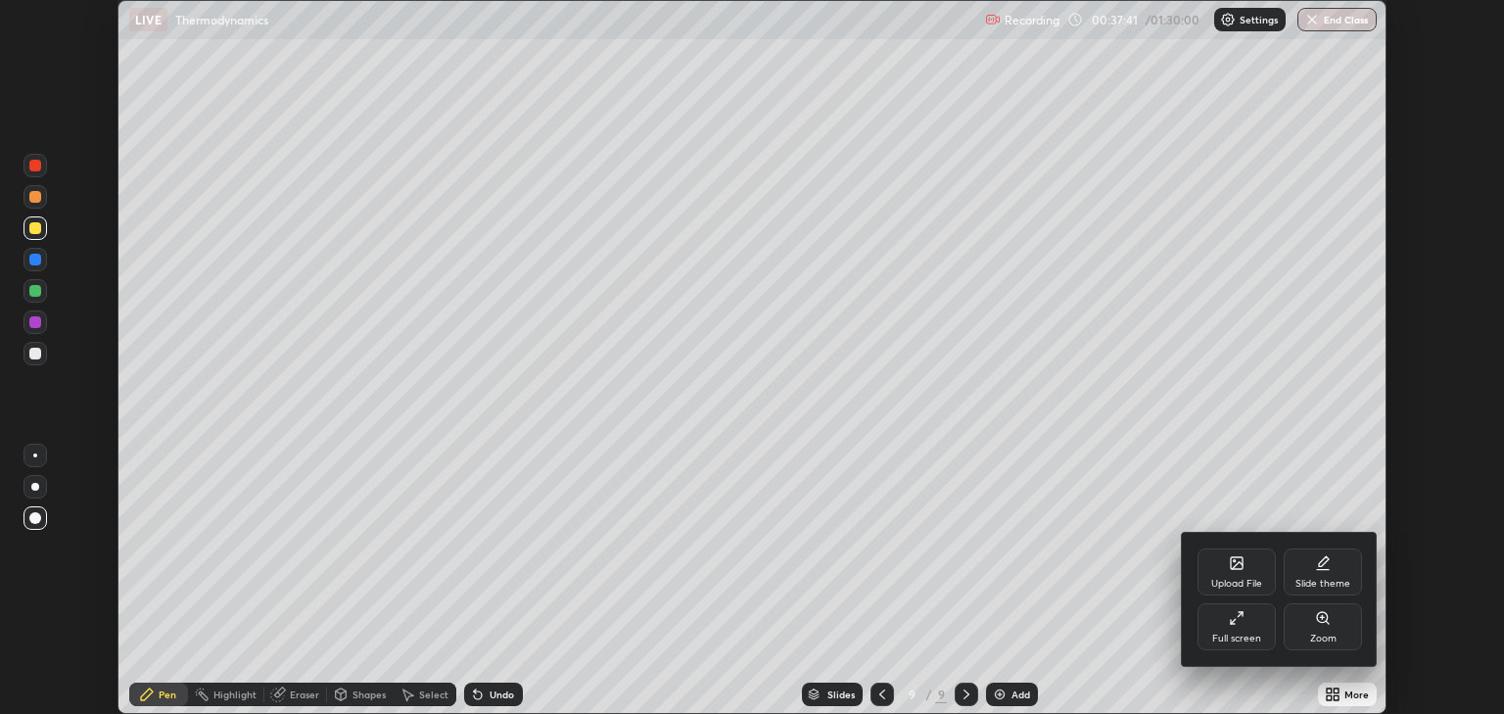
click at [1247, 638] on div "Full screen" at bounding box center [1236, 639] width 49 height 10
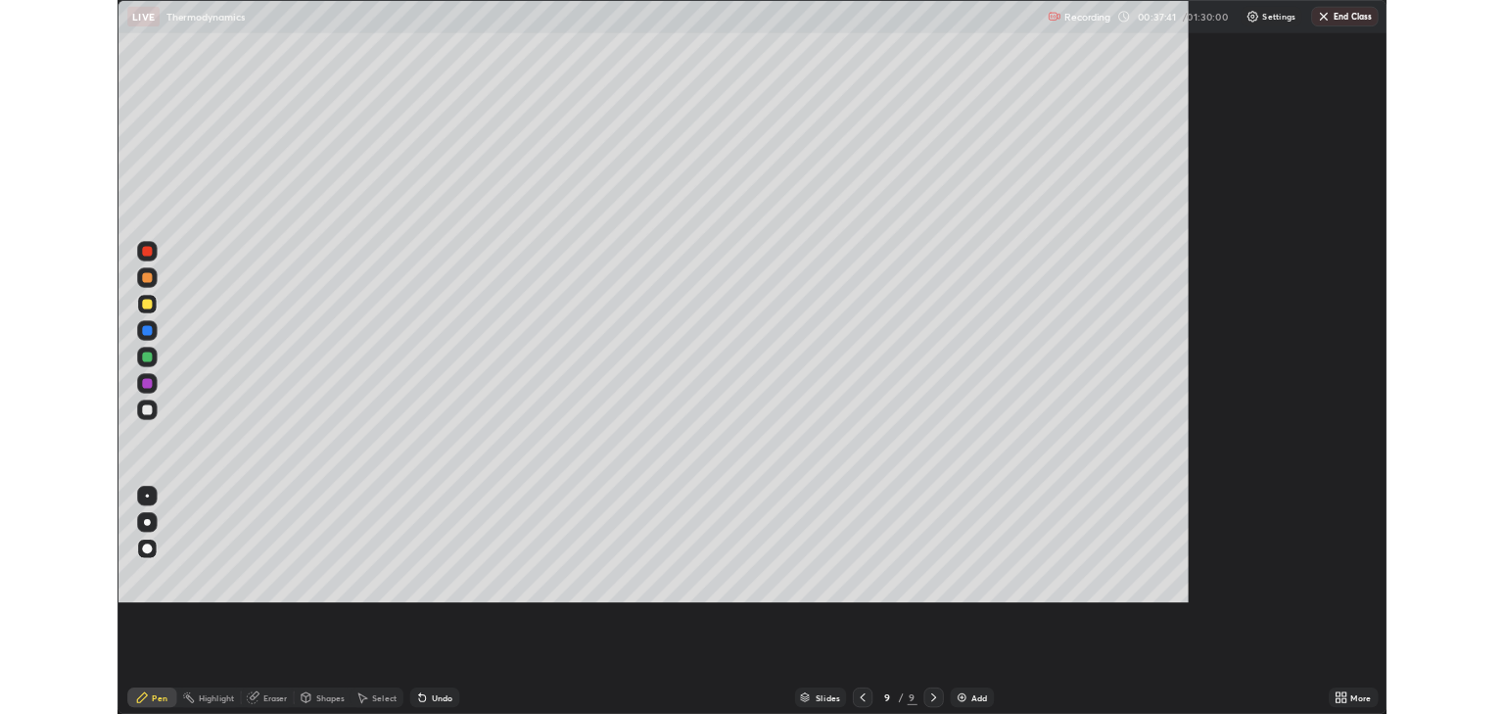
scroll to position [846, 1504]
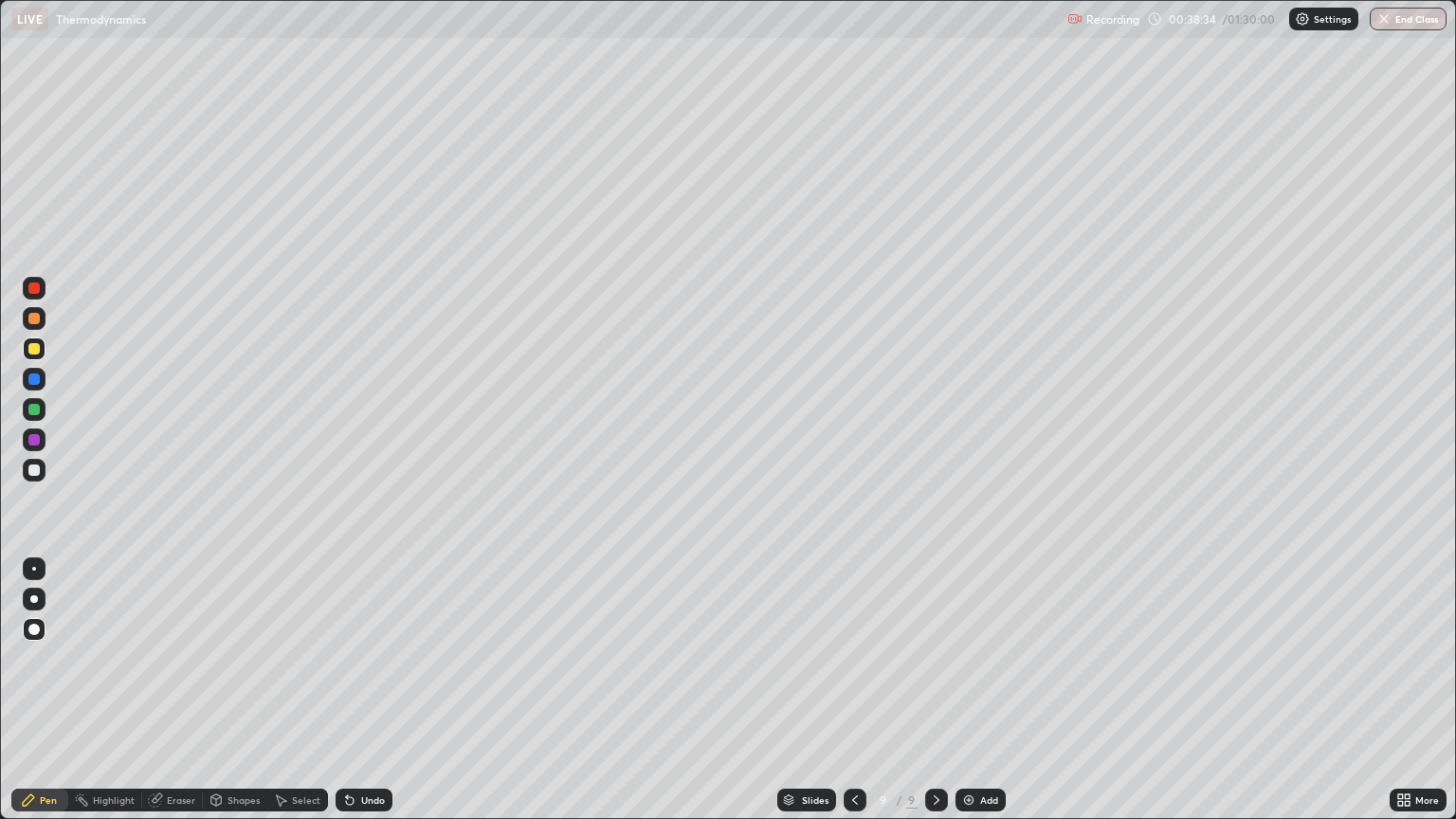
click at [851, 690] on icon at bounding box center [856, 801] width 15 height 15
click at [853, 690] on icon at bounding box center [856, 801] width 15 height 15
click at [935, 690] on icon at bounding box center [937, 801] width 15 height 15
click at [937, 690] on icon at bounding box center [937, 801] width 15 height 15
click at [354, 690] on div "Undo" at bounding box center [364, 801] width 57 height 23
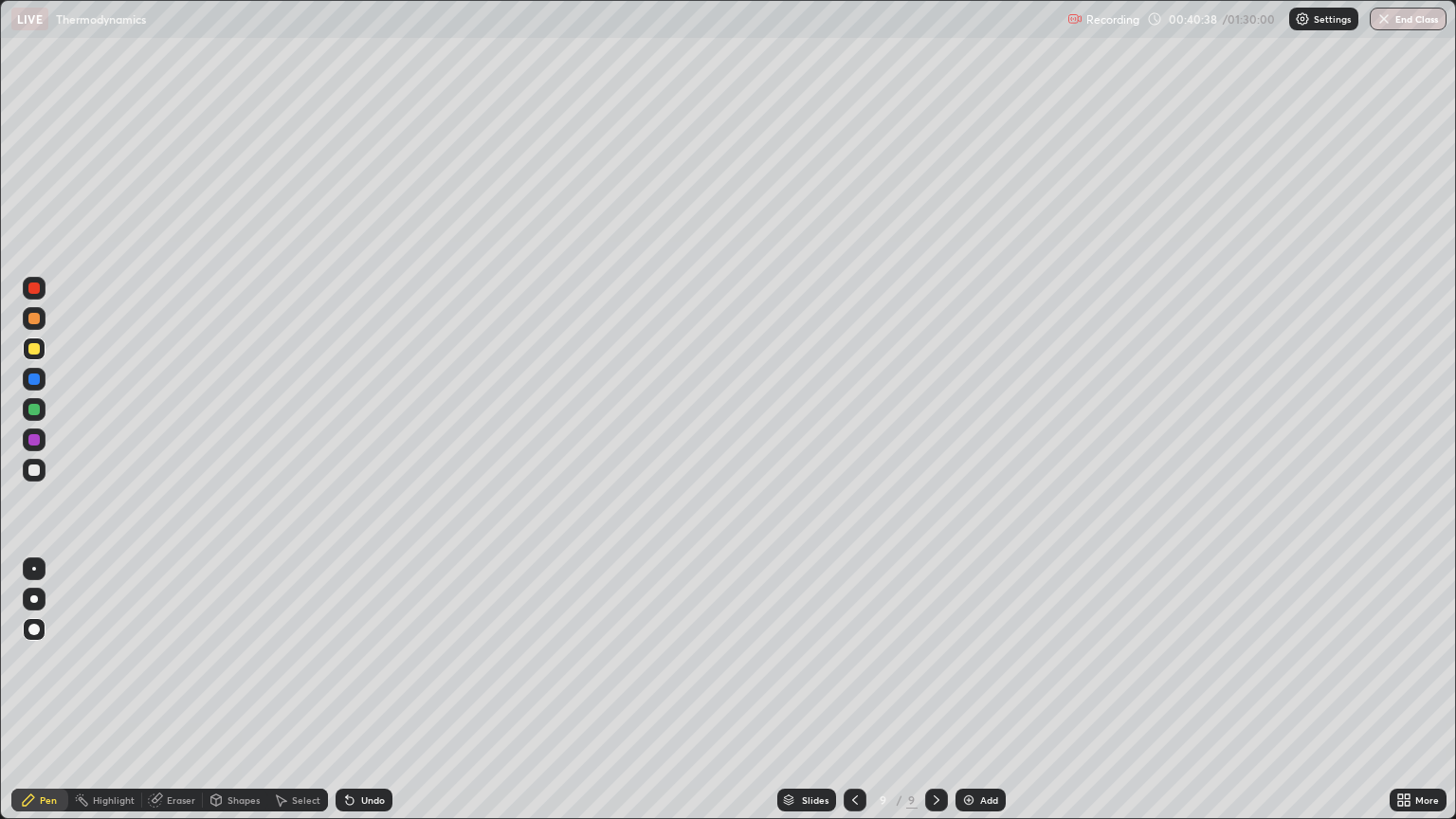
click at [301, 690] on div "Select" at bounding box center [306, 801] width 28 height 10
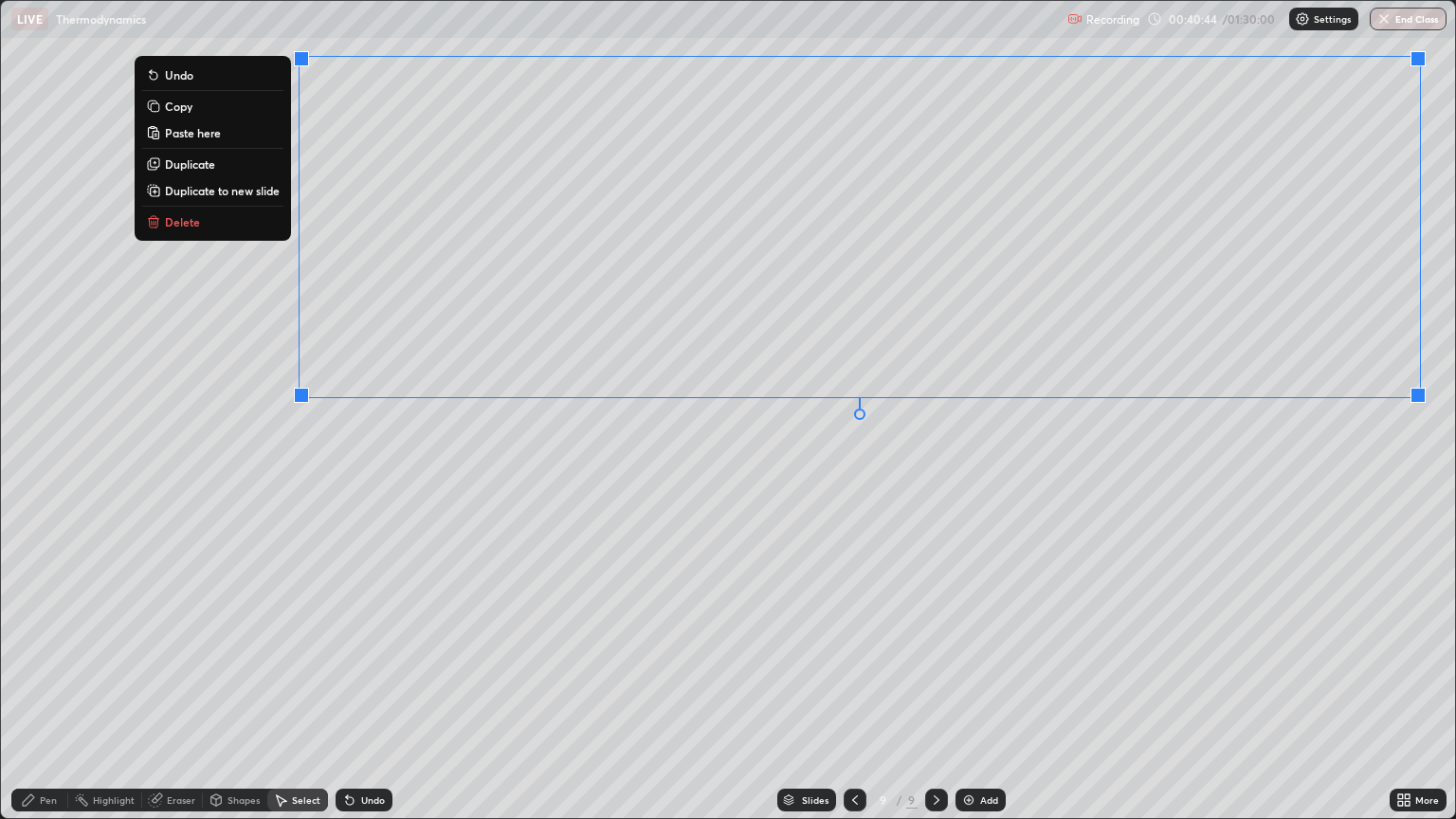
click at [358, 502] on div "0 ° Undo Copy Paste here Duplicate Duplicate to new slide Delete" at bounding box center [728, 410] width 1454 height 817
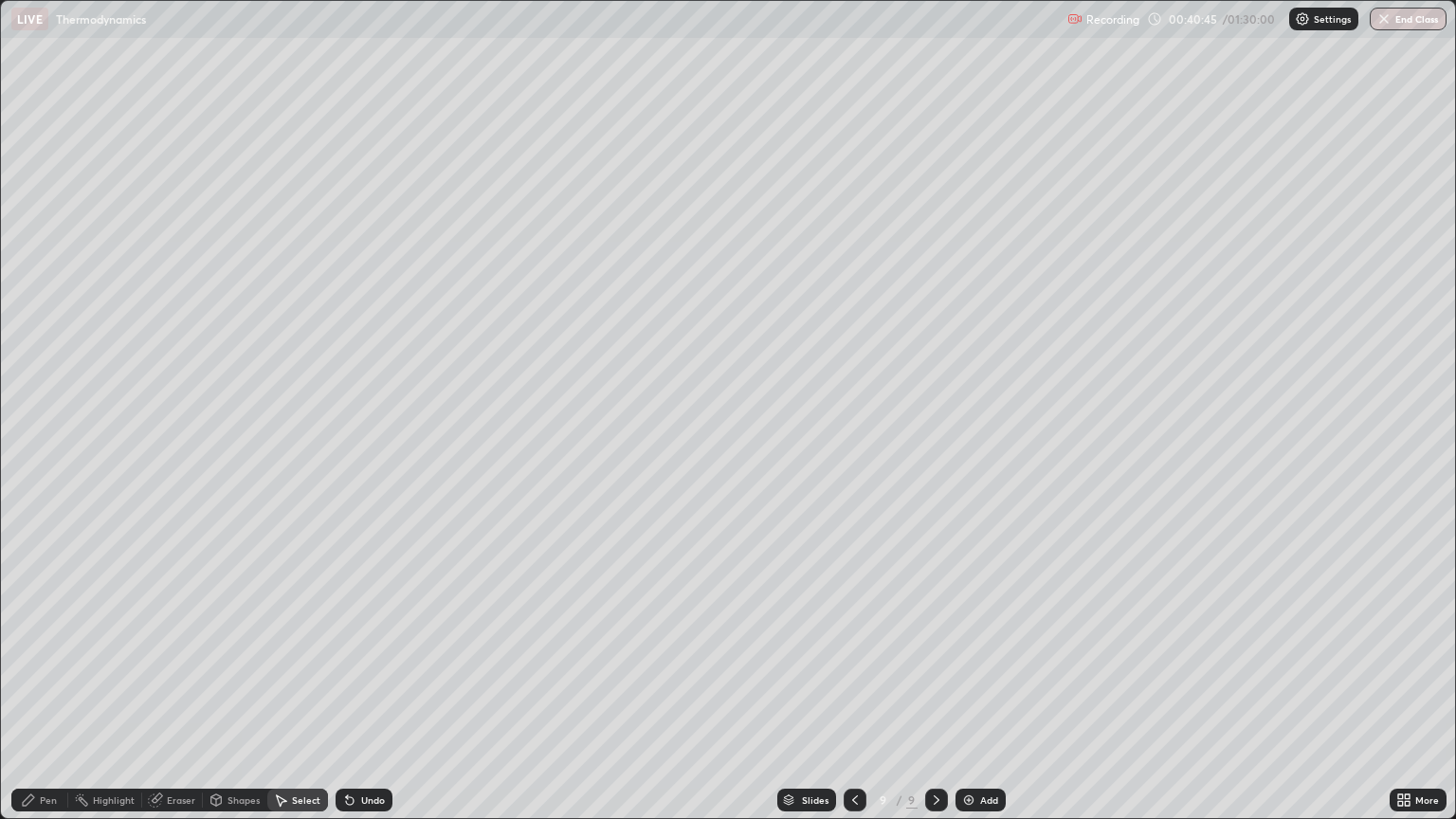
click at [47, 690] on div "Pen" at bounding box center [48, 801] width 17 height 10
click at [39, 409] on div at bounding box center [34, 410] width 12 height 12
click at [975, 690] on div "Add" at bounding box center [981, 801] width 50 height 23
click at [850, 690] on div at bounding box center [855, 801] width 23 height 23
click at [933, 690] on icon at bounding box center [937, 801] width 15 height 15
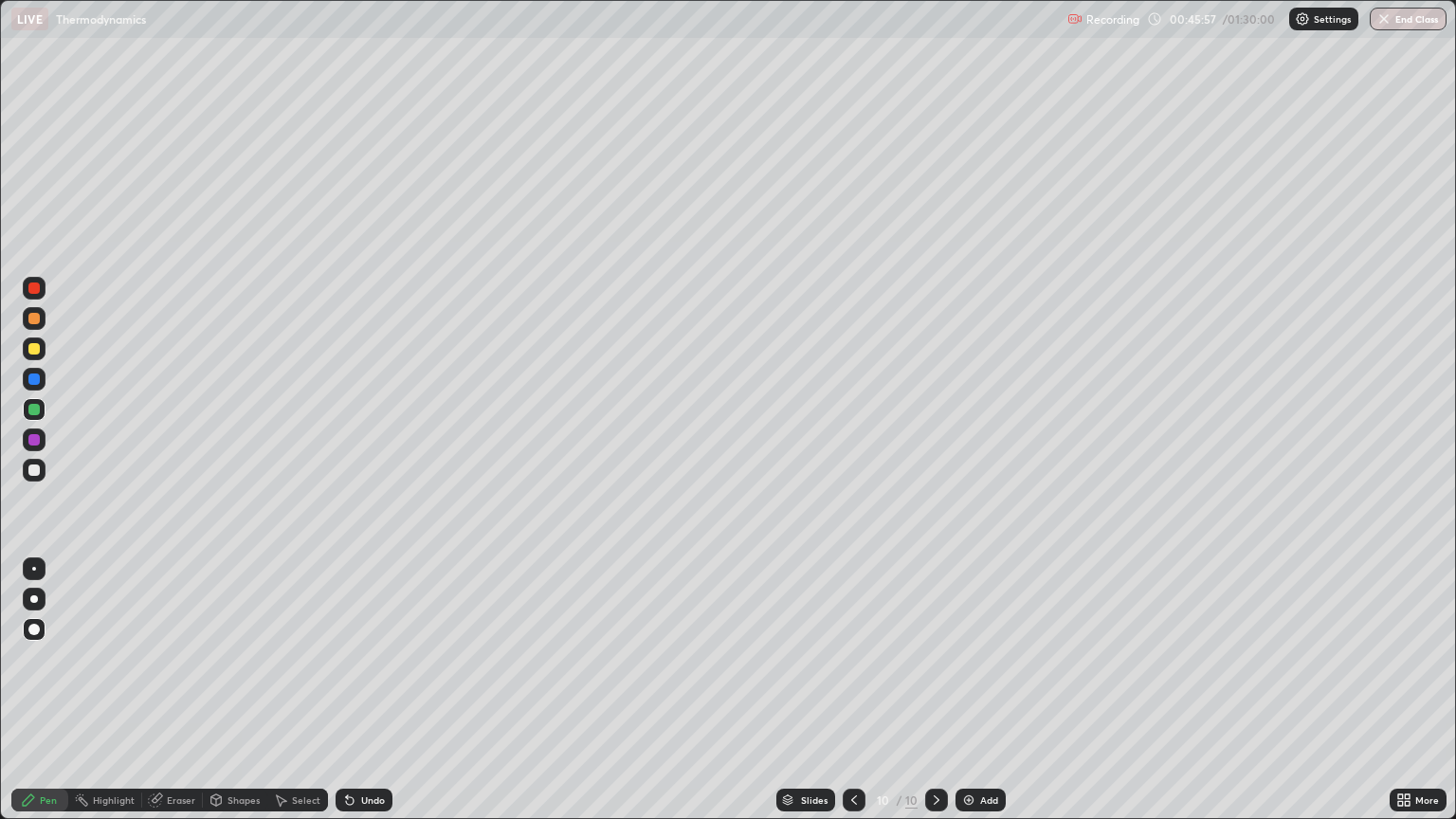
click at [368, 690] on div "Undo" at bounding box center [373, 801] width 23 height 10
click at [369, 690] on div "Undo" at bounding box center [373, 801] width 23 height 10
click at [370, 690] on div "Undo" at bounding box center [373, 801] width 23 height 10
click at [368, 690] on div "Undo" at bounding box center [373, 801] width 23 height 10
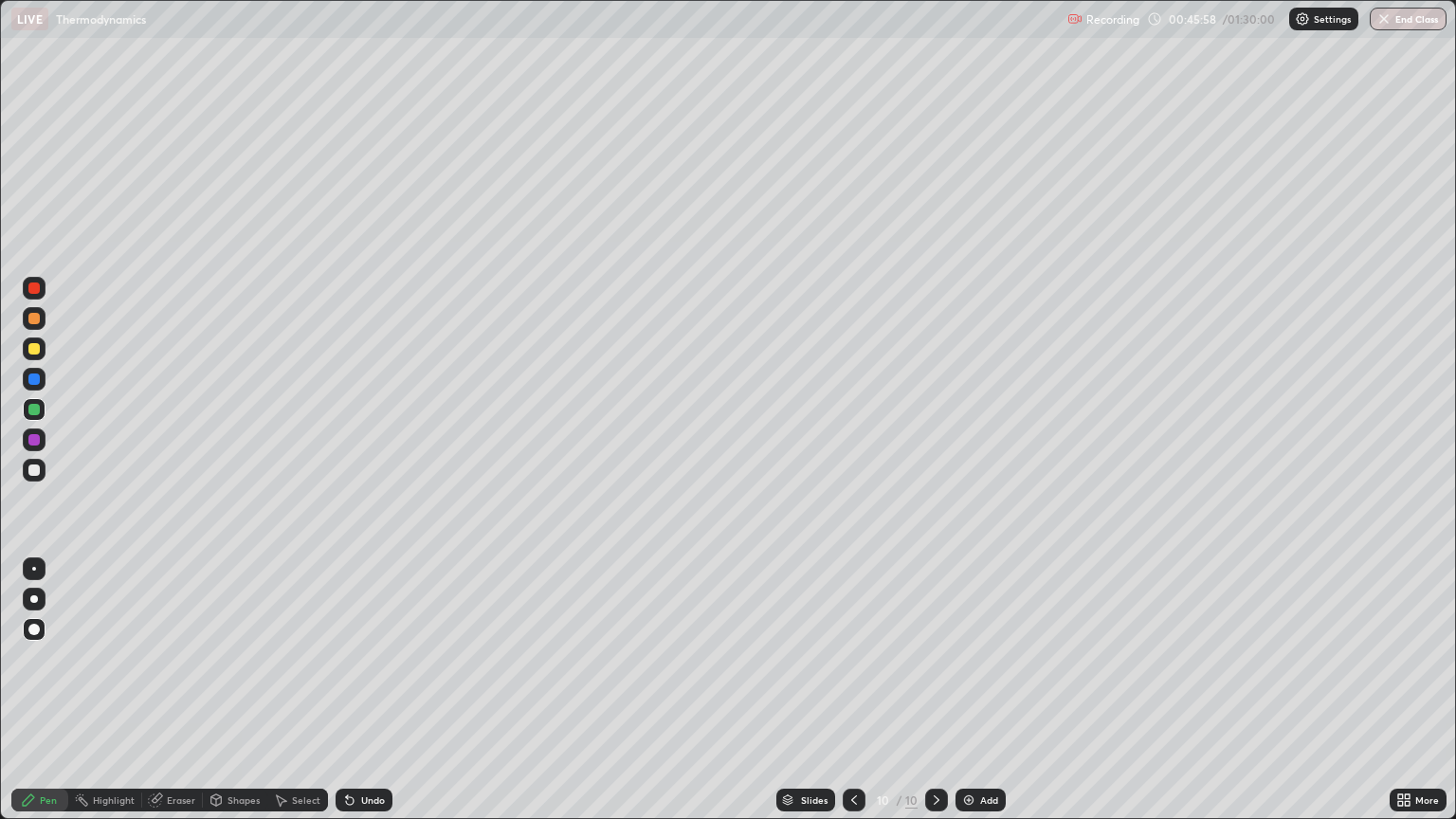
click at [369, 690] on div "Undo" at bounding box center [373, 801] width 23 height 10
click at [370, 690] on div "Undo" at bounding box center [364, 801] width 57 height 23
click at [368, 690] on div "Undo" at bounding box center [364, 801] width 57 height 23
click at [365, 690] on div "Undo" at bounding box center [364, 801] width 57 height 23
click at [371, 690] on div "Undo" at bounding box center [373, 801] width 23 height 10
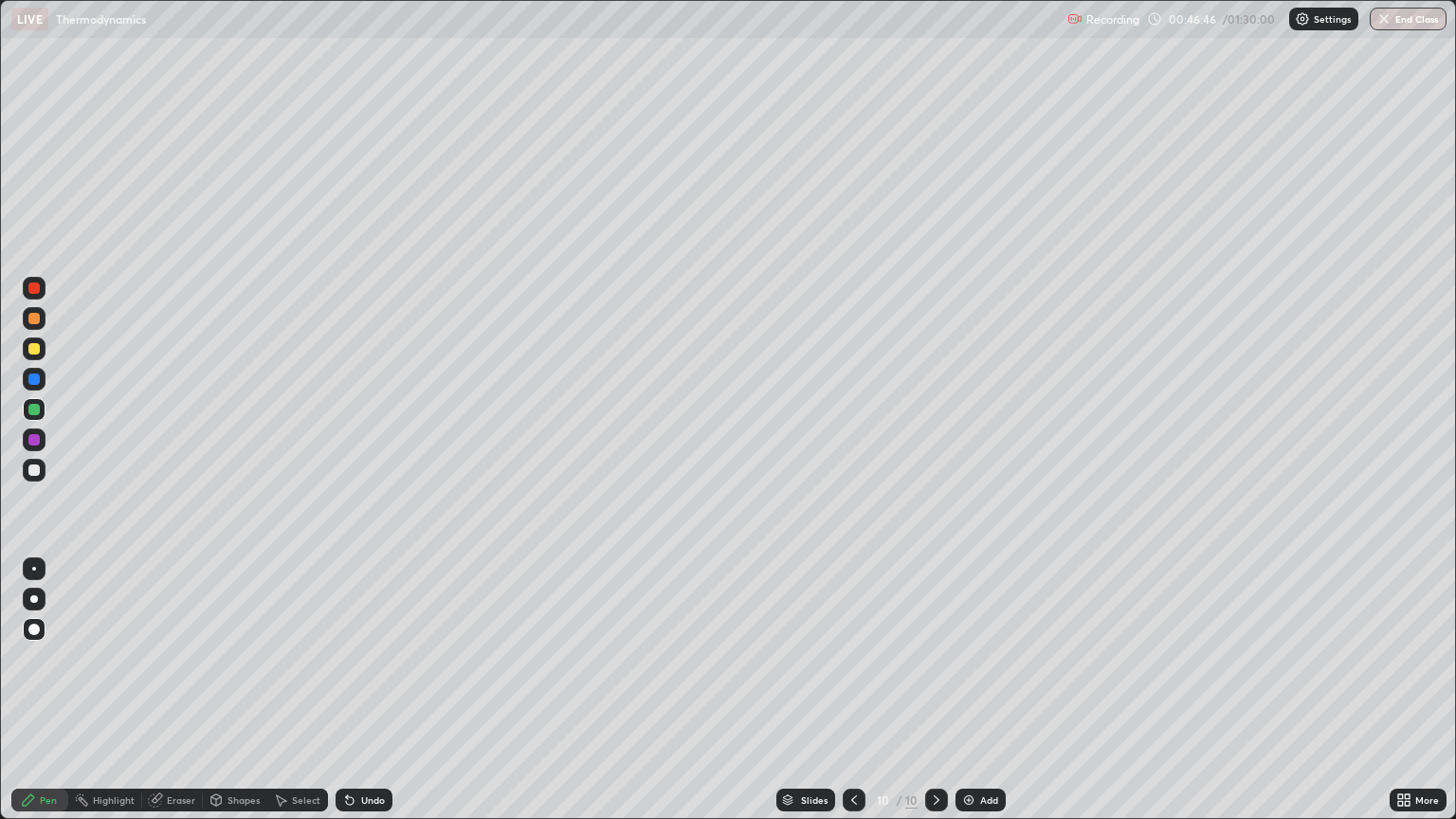
click at [370, 690] on div "Undo" at bounding box center [373, 801] width 23 height 10
click at [853, 690] on icon at bounding box center [855, 801] width 15 height 15
click at [934, 690] on icon at bounding box center [937, 801] width 6 height 10
click at [358, 690] on div "Undo" at bounding box center [364, 801] width 57 height 23
click at [375, 690] on div "Undo" at bounding box center [373, 801] width 23 height 10
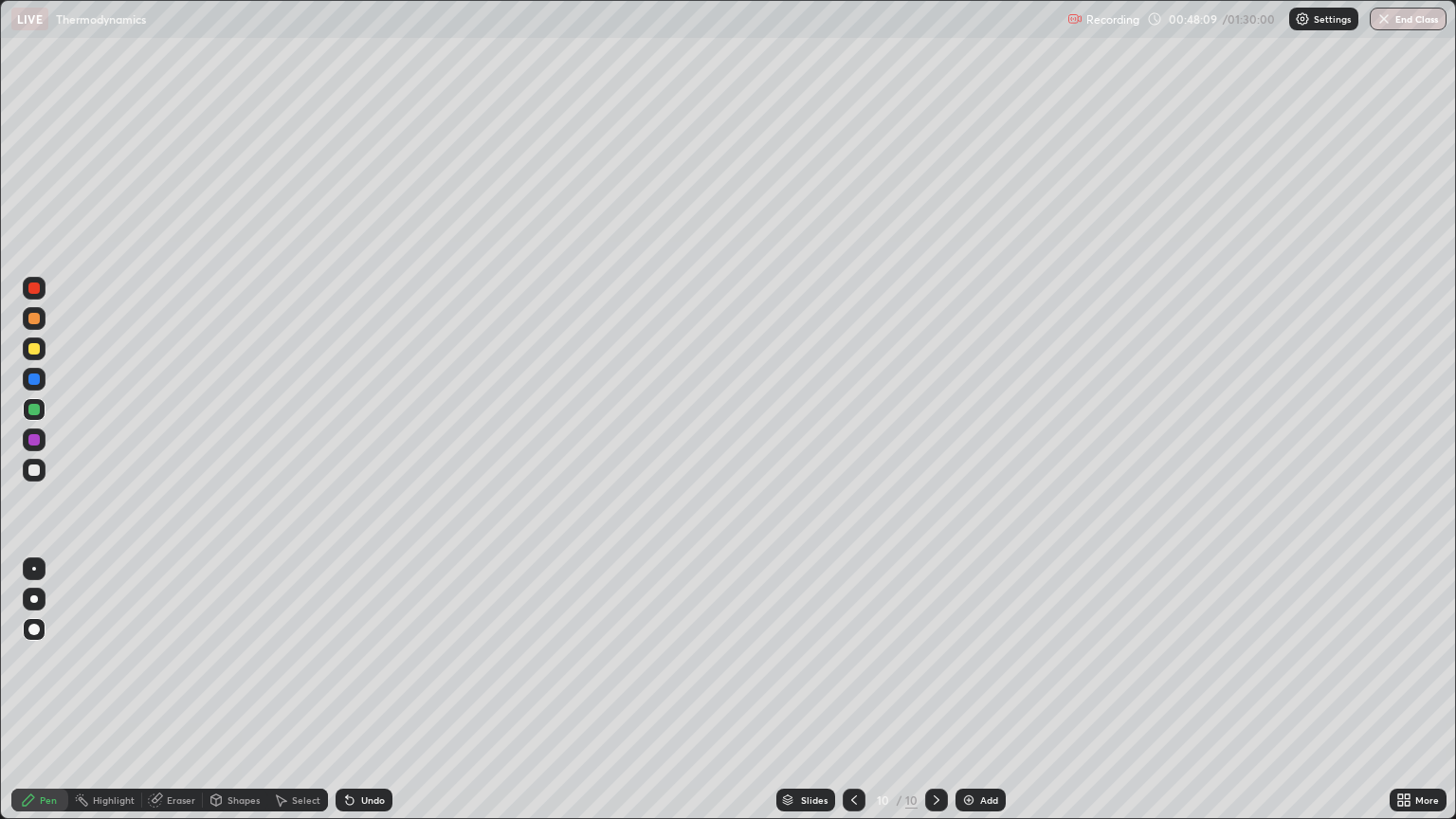
click at [373, 690] on div "Undo" at bounding box center [373, 801] width 23 height 10
click at [369, 690] on div "Undo" at bounding box center [373, 801] width 23 height 10
click at [366, 690] on div "Undo" at bounding box center [373, 801] width 23 height 10
click at [364, 690] on div "Undo" at bounding box center [364, 801] width 57 height 23
click at [368, 690] on div "Undo" at bounding box center [373, 801] width 23 height 10
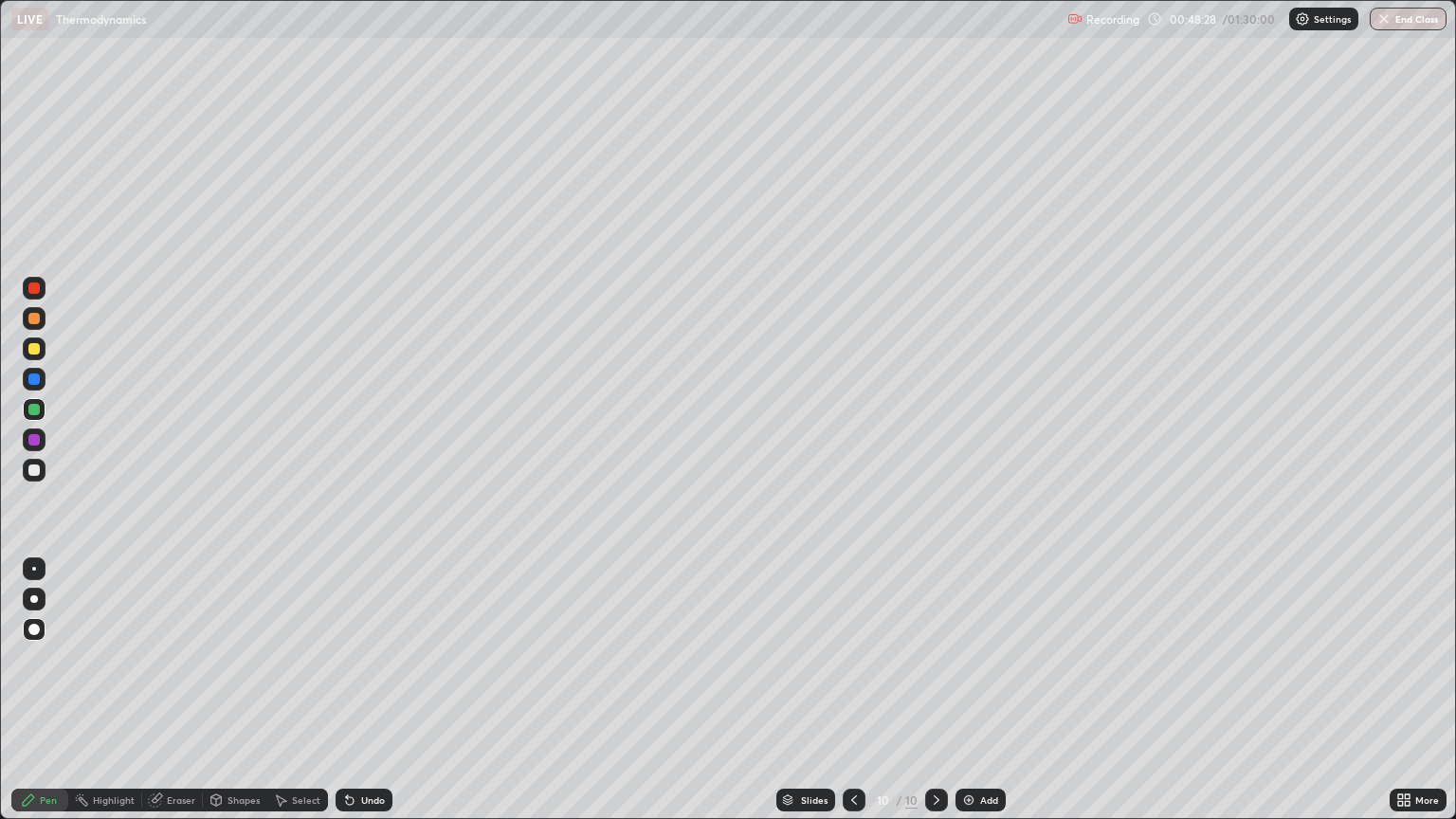
click at [363, 690] on div "Undo" at bounding box center [373, 801] width 23 height 10
click at [364, 690] on div "Undo" at bounding box center [364, 801] width 57 height 23
click at [364, 690] on div "Undo" at bounding box center [373, 801] width 23 height 10
click at [34, 446] on div at bounding box center [35, 440] width 23 height 23
click at [854, 690] on icon at bounding box center [854, 801] width 6 height 10
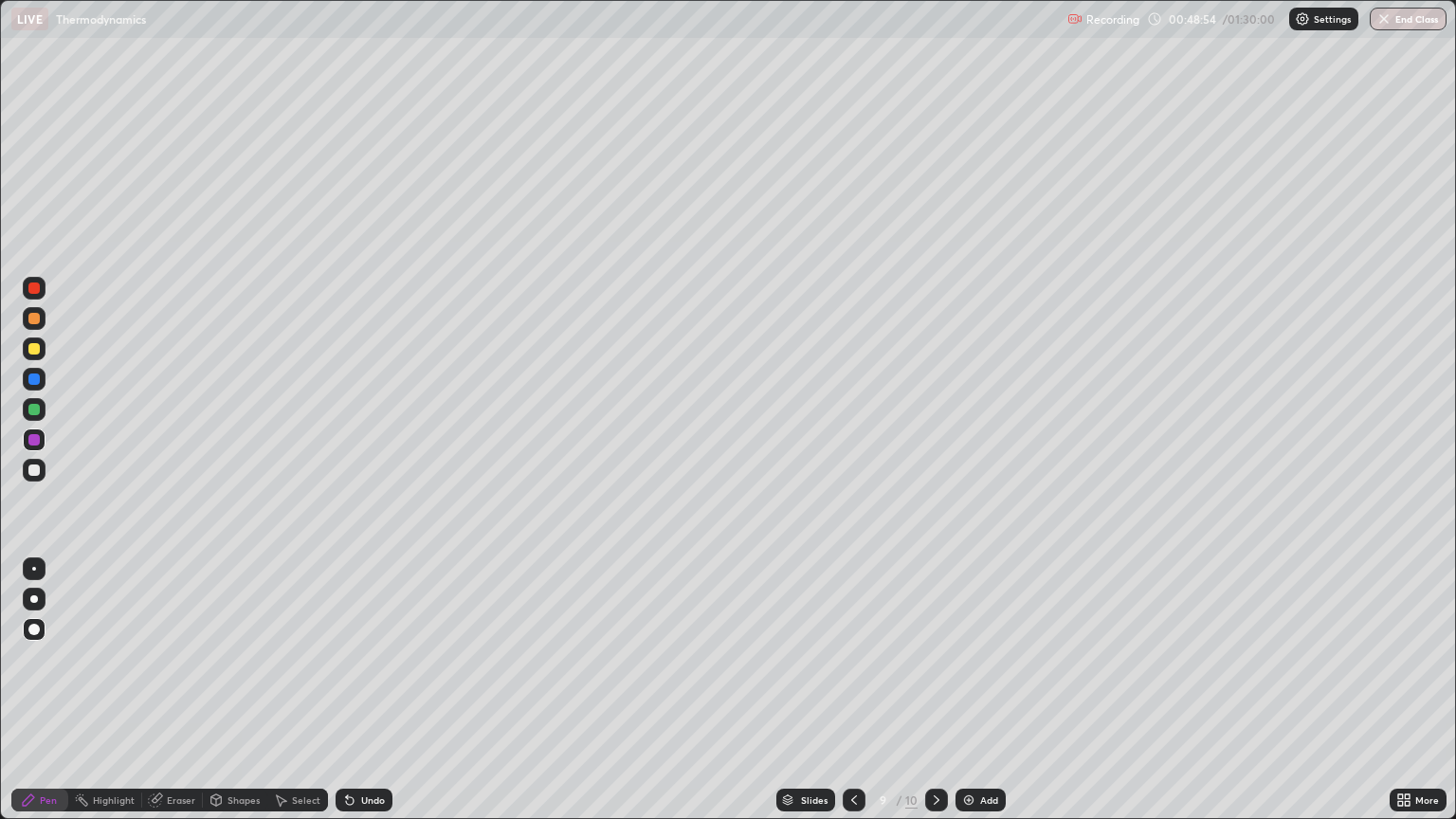
click at [853, 690] on icon at bounding box center [855, 801] width 15 height 15
click at [945, 690] on div at bounding box center [937, 801] width 23 height 23
click at [935, 690] on icon at bounding box center [937, 801] width 15 height 15
click at [853, 690] on icon at bounding box center [855, 801] width 15 height 15
click at [937, 690] on icon at bounding box center [937, 801] width 15 height 15
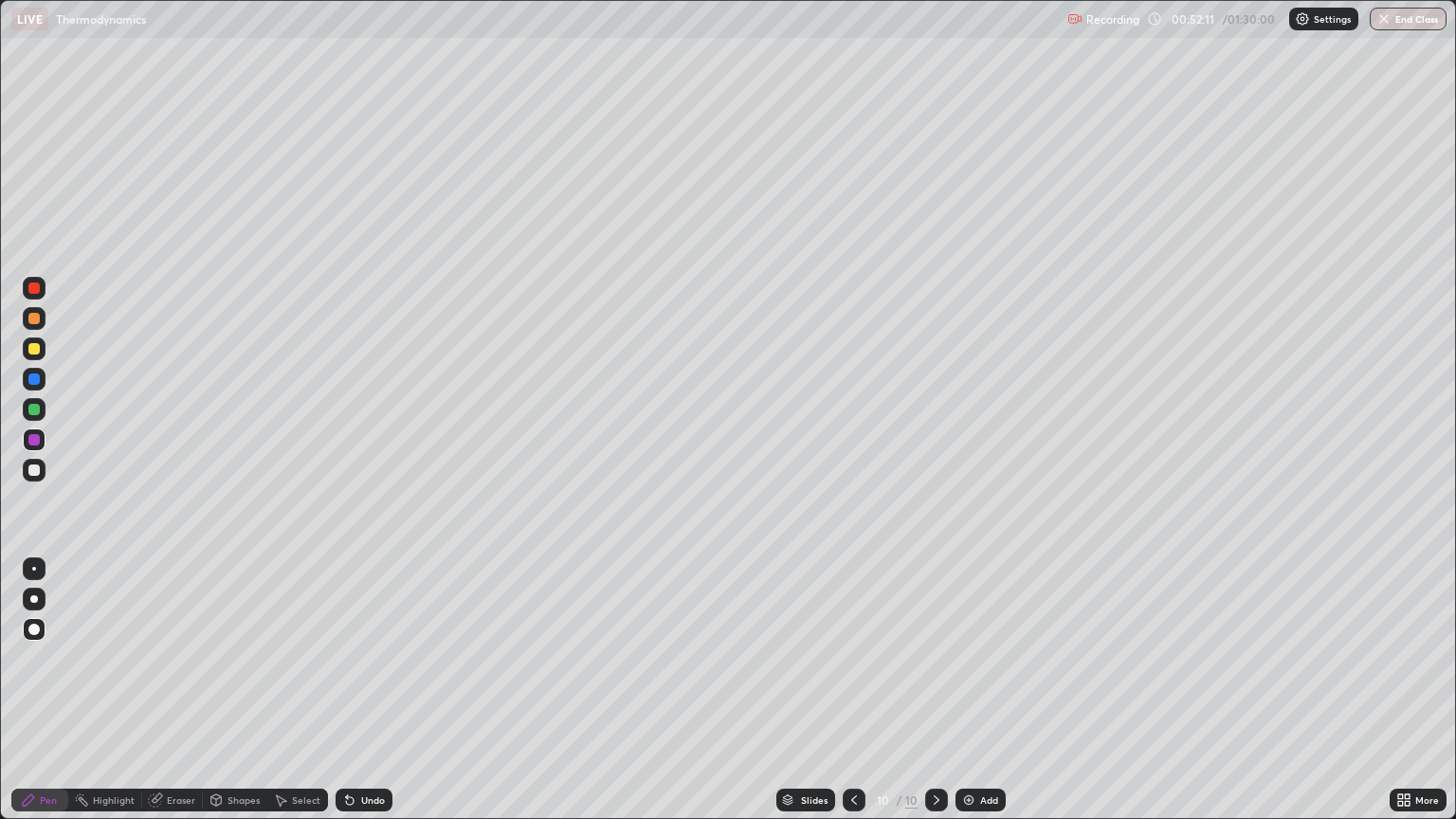
click at [305, 690] on div "Select" at bounding box center [306, 801] width 28 height 10
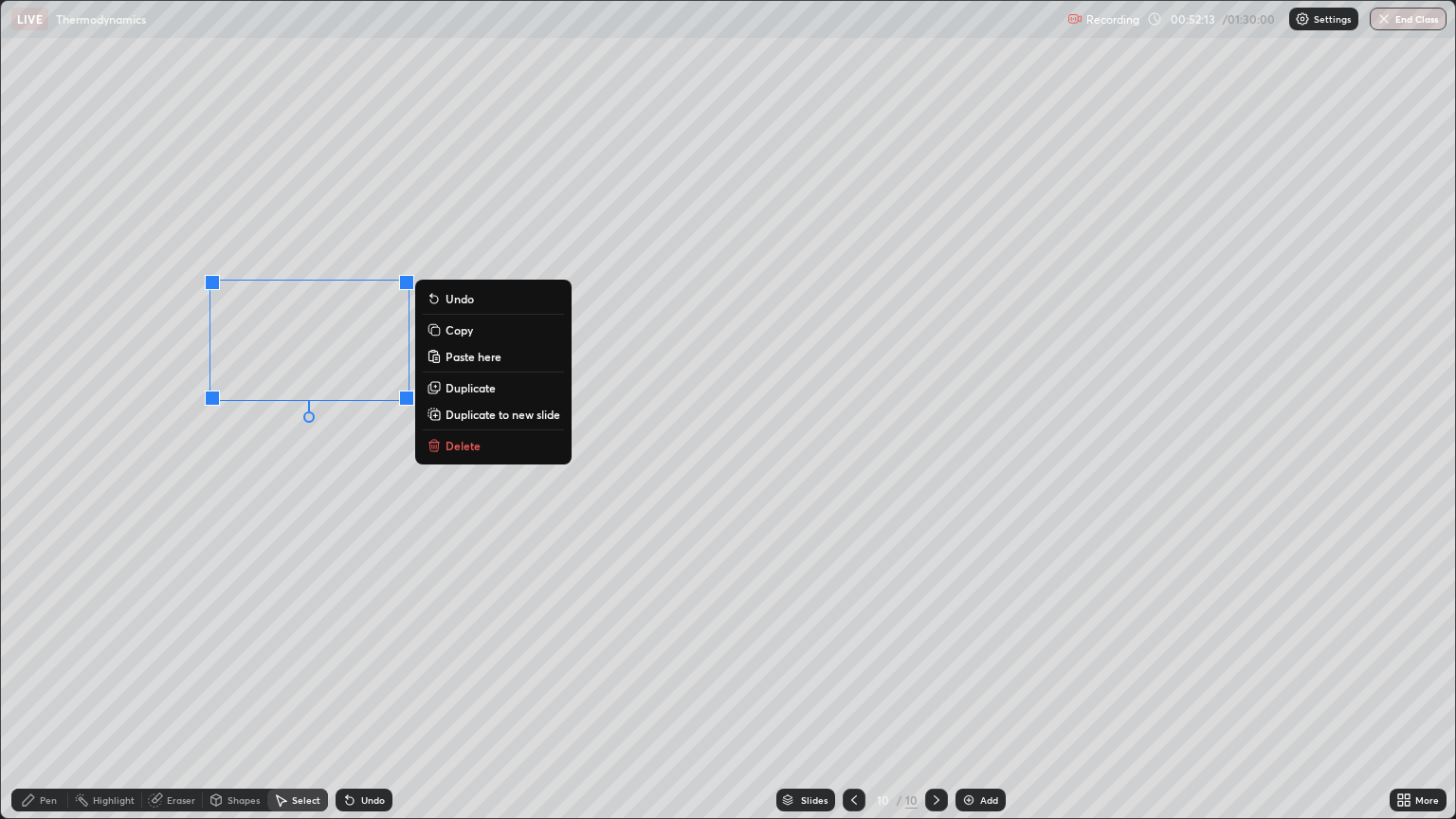
click at [299, 447] on div "0 ° Undo Copy Paste here Duplicate Duplicate to new slide Delete" at bounding box center [728, 410] width 1454 height 817
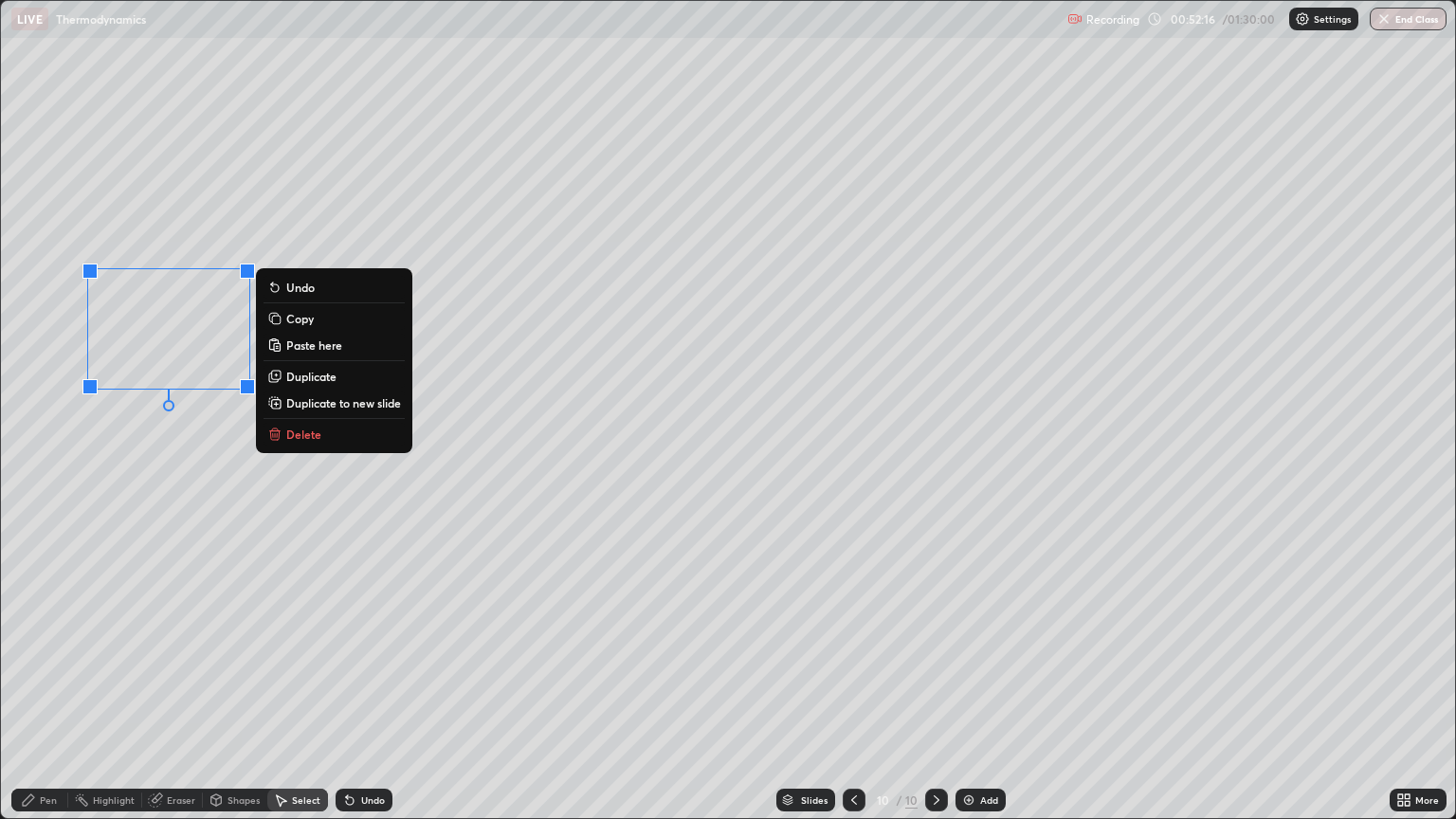
click at [168, 471] on div "0 ° Undo Copy Paste here Duplicate Duplicate to new slide Delete" at bounding box center [728, 410] width 1454 height 817
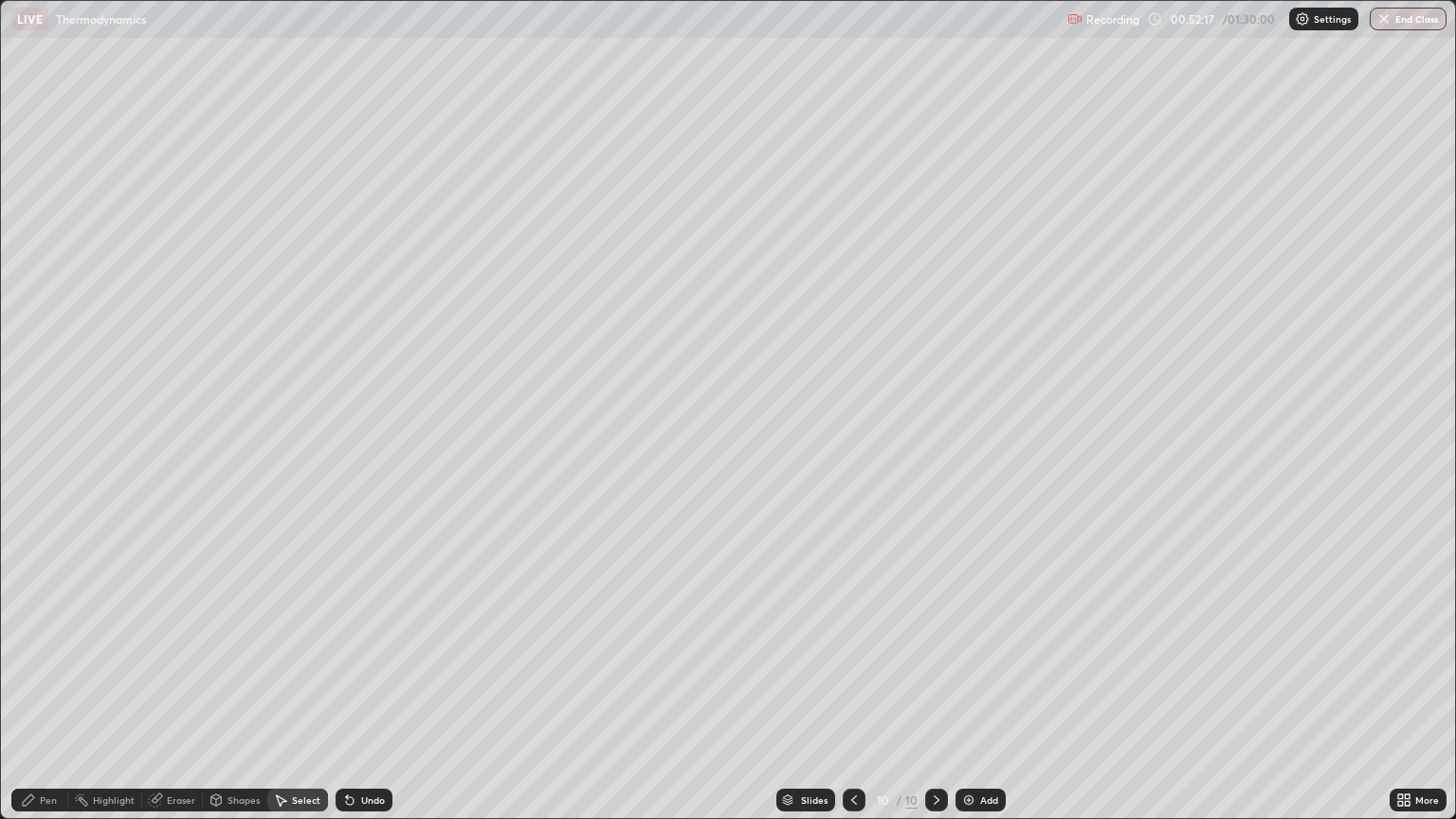
click at [44, 690] on div "Pen" at bounding box center [48, 801] width 17 height 10
click at [37, 409] on div at bounding box center [34, 410] width 12 height 12
click at [1401, 690] on icon at bounding box center [1401, 797] width 5 height 5
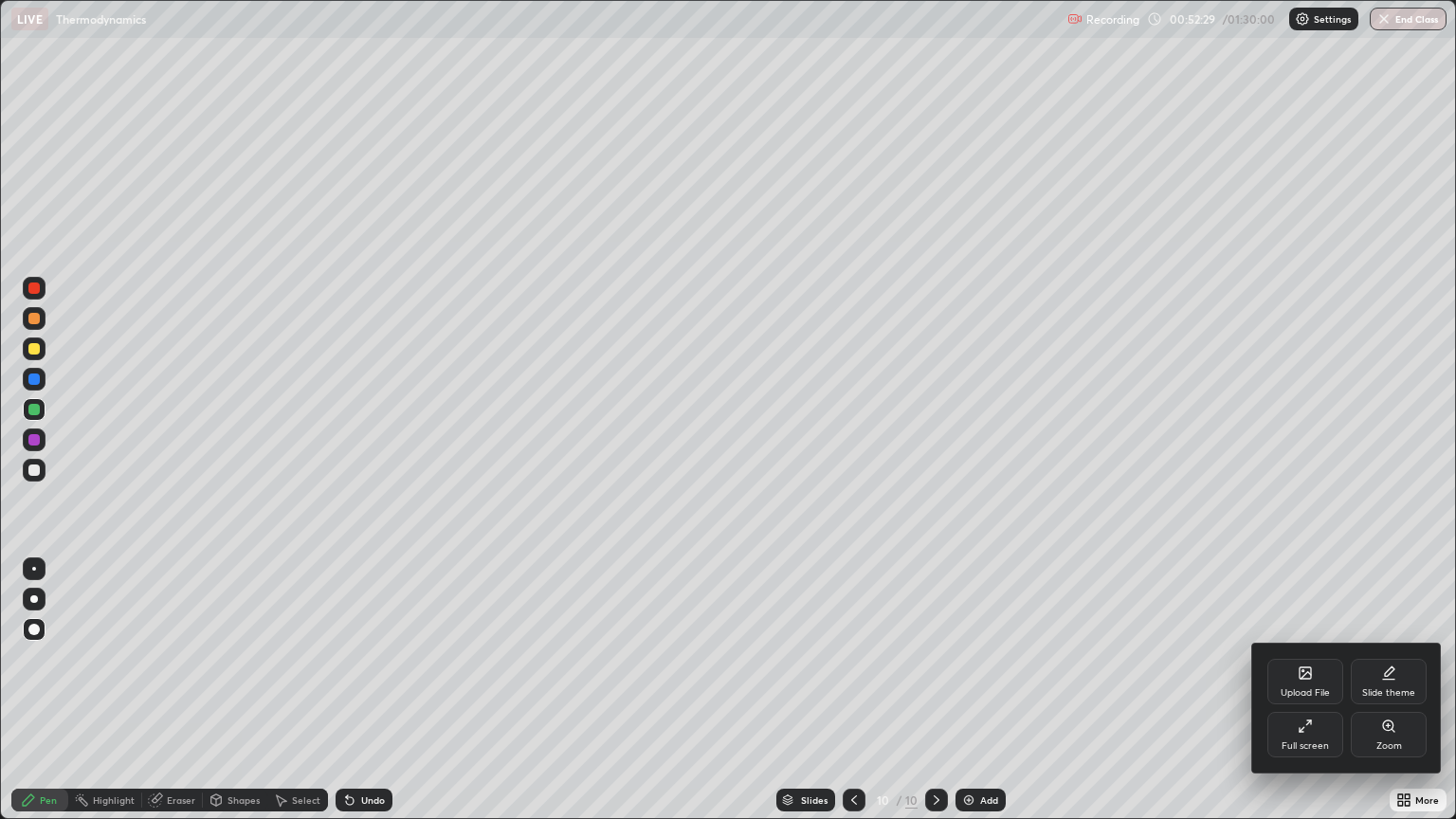
click at [1309, 690] on icon at bounding box center [1309, 722] width 5 height 5
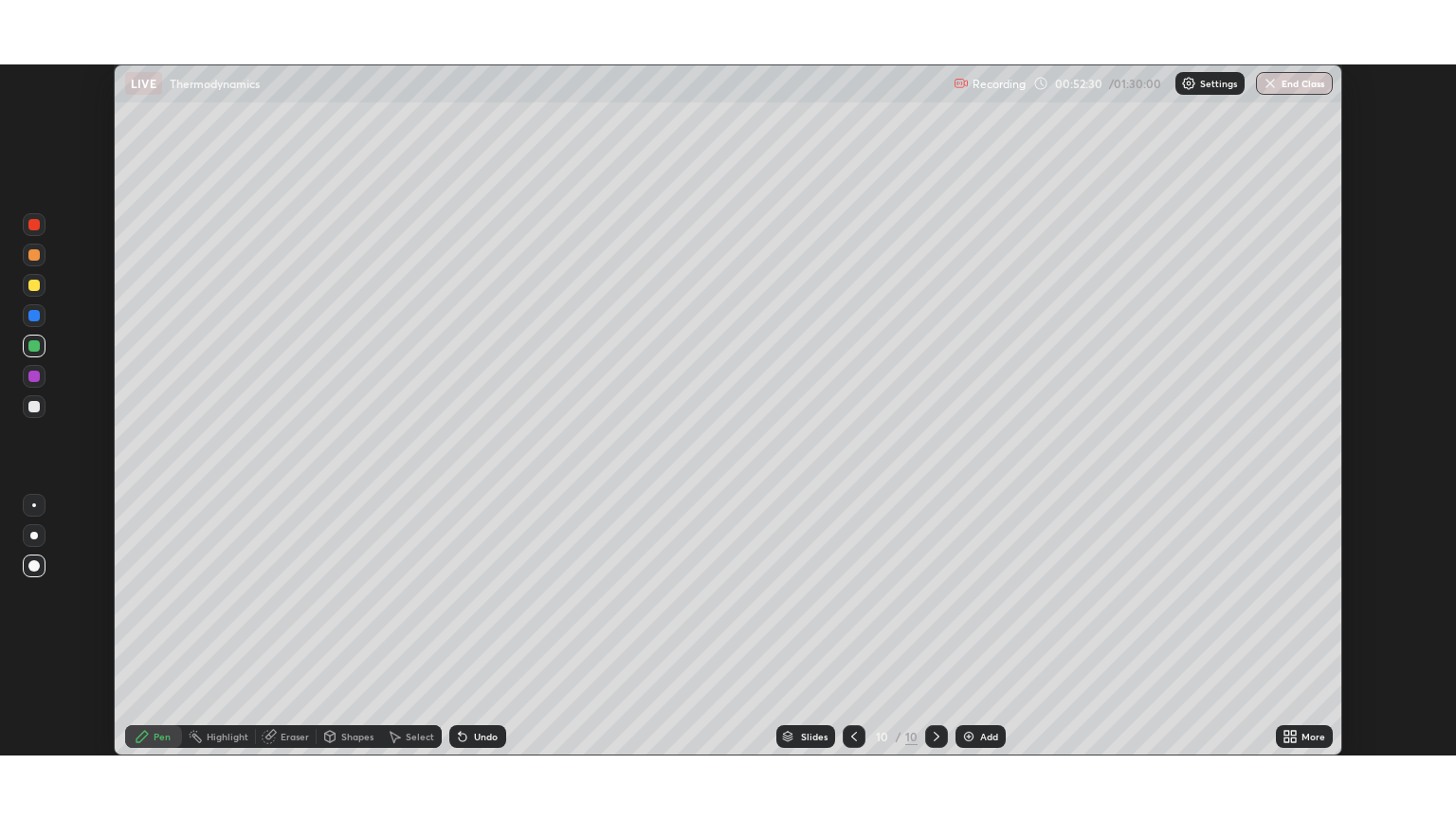
scroll to position [94121, 93357]
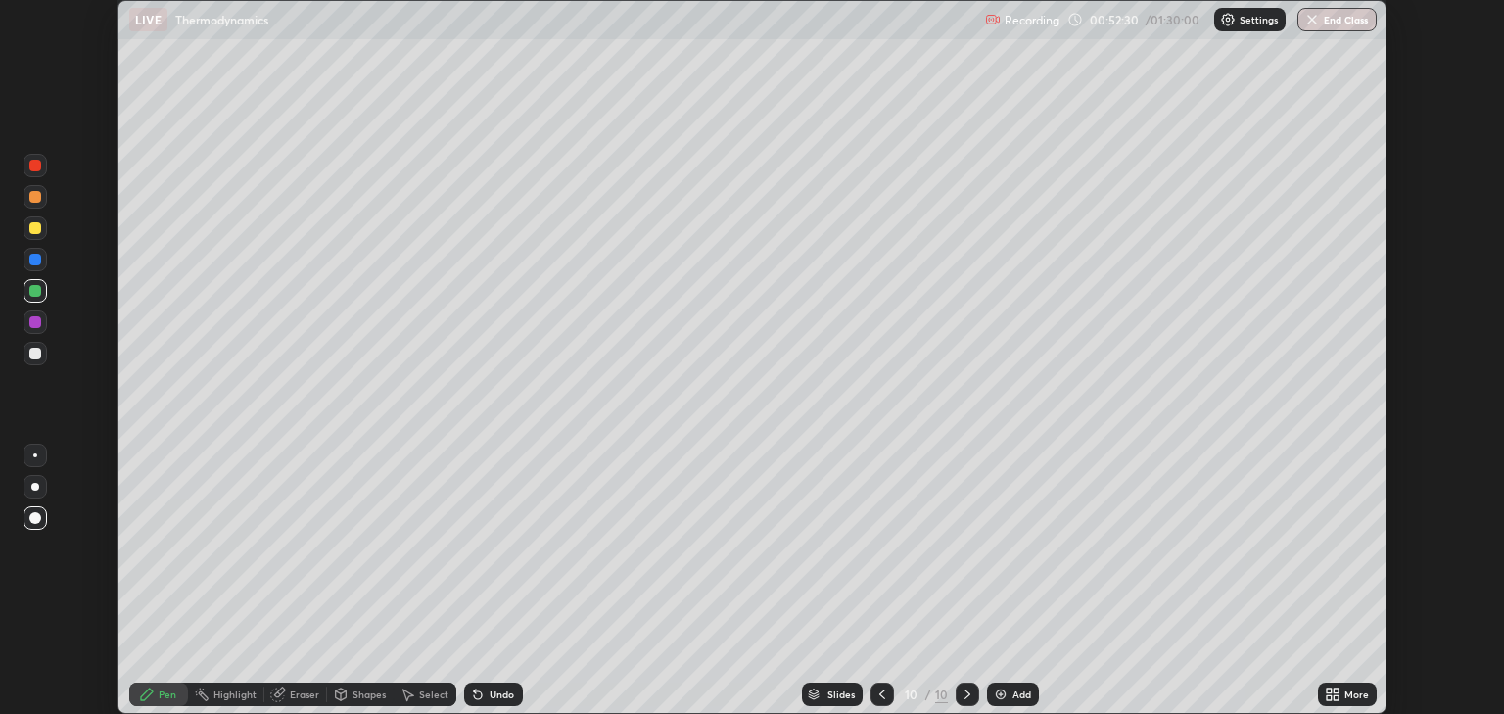
click at [1340, 693] on icon at bounding box center [1333, 695] width 16 height 16
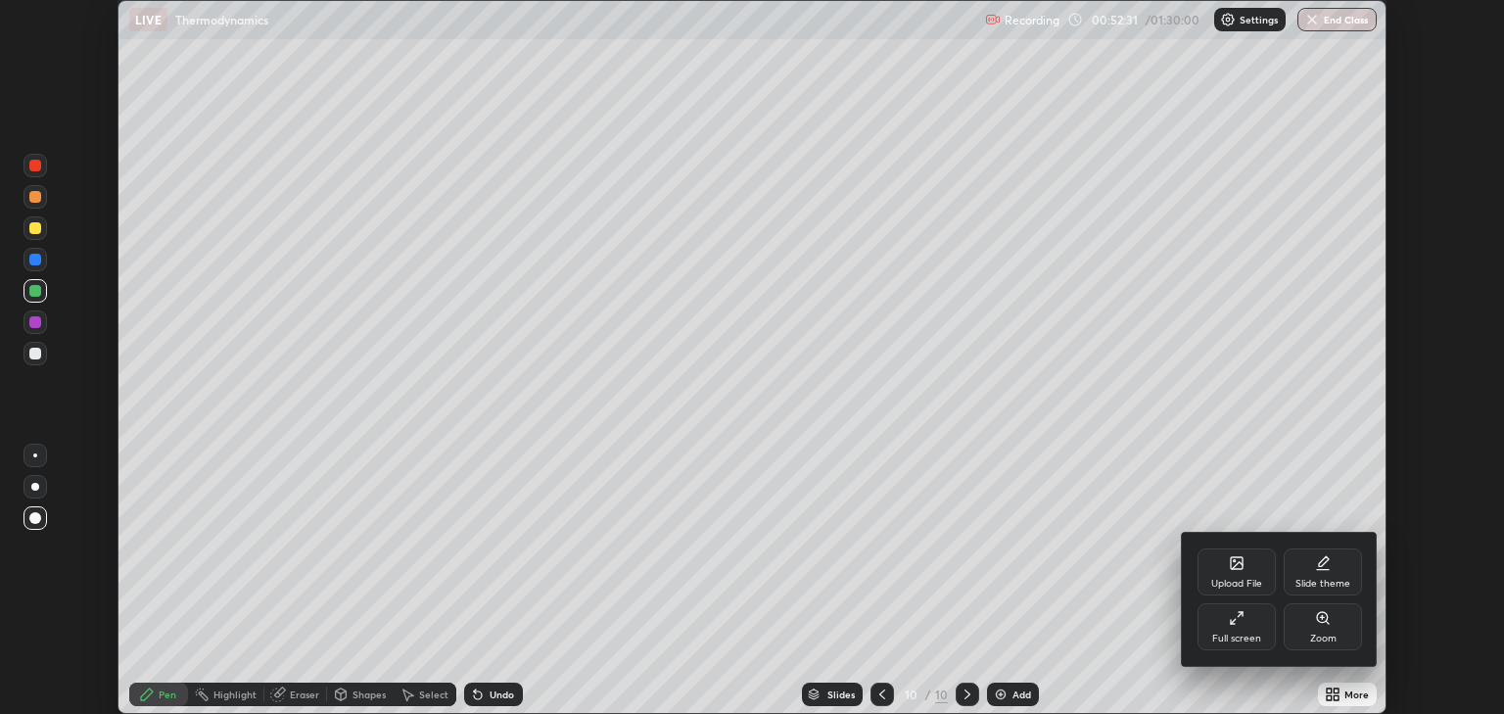
click at [1246, 632] on div "Full screen" at bounding box center [1237, 626] width 78 height 47
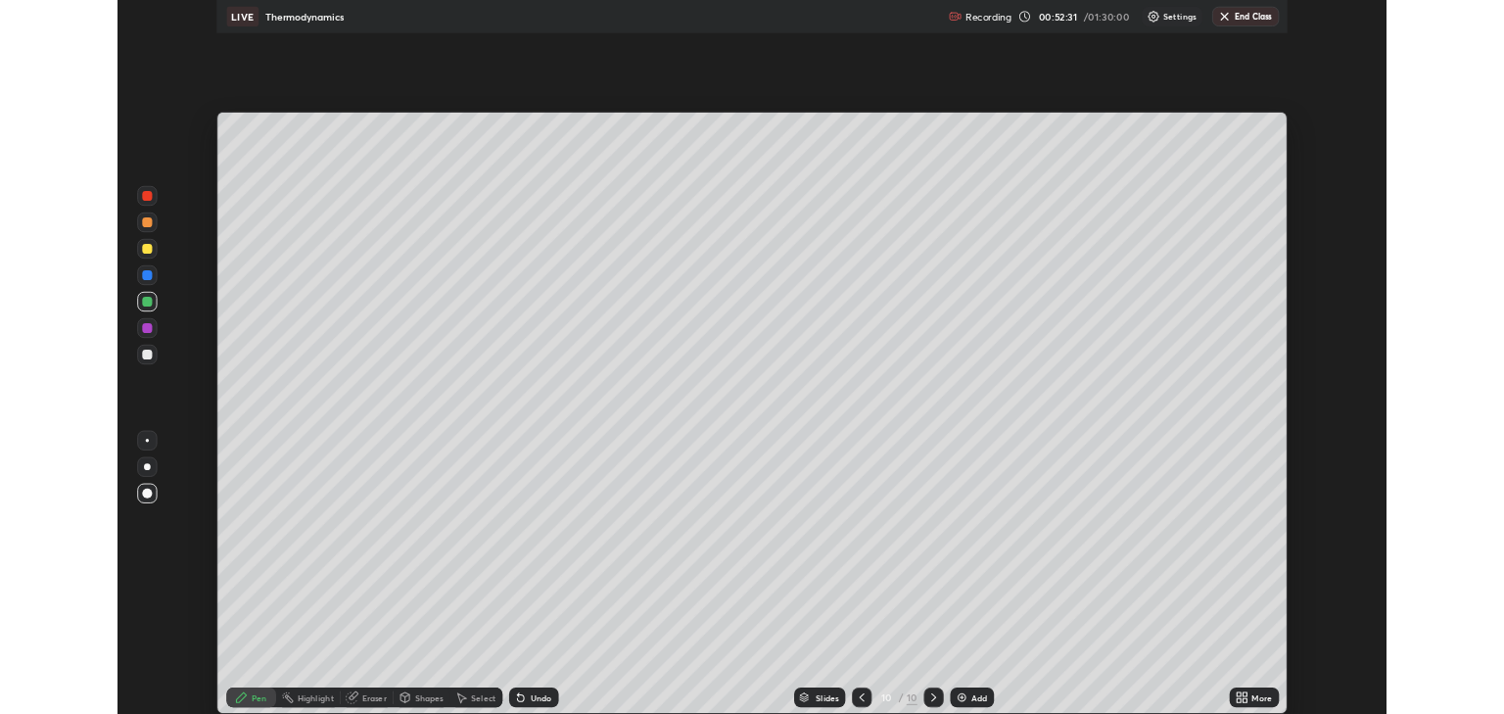
scroll to position [846, 1504]
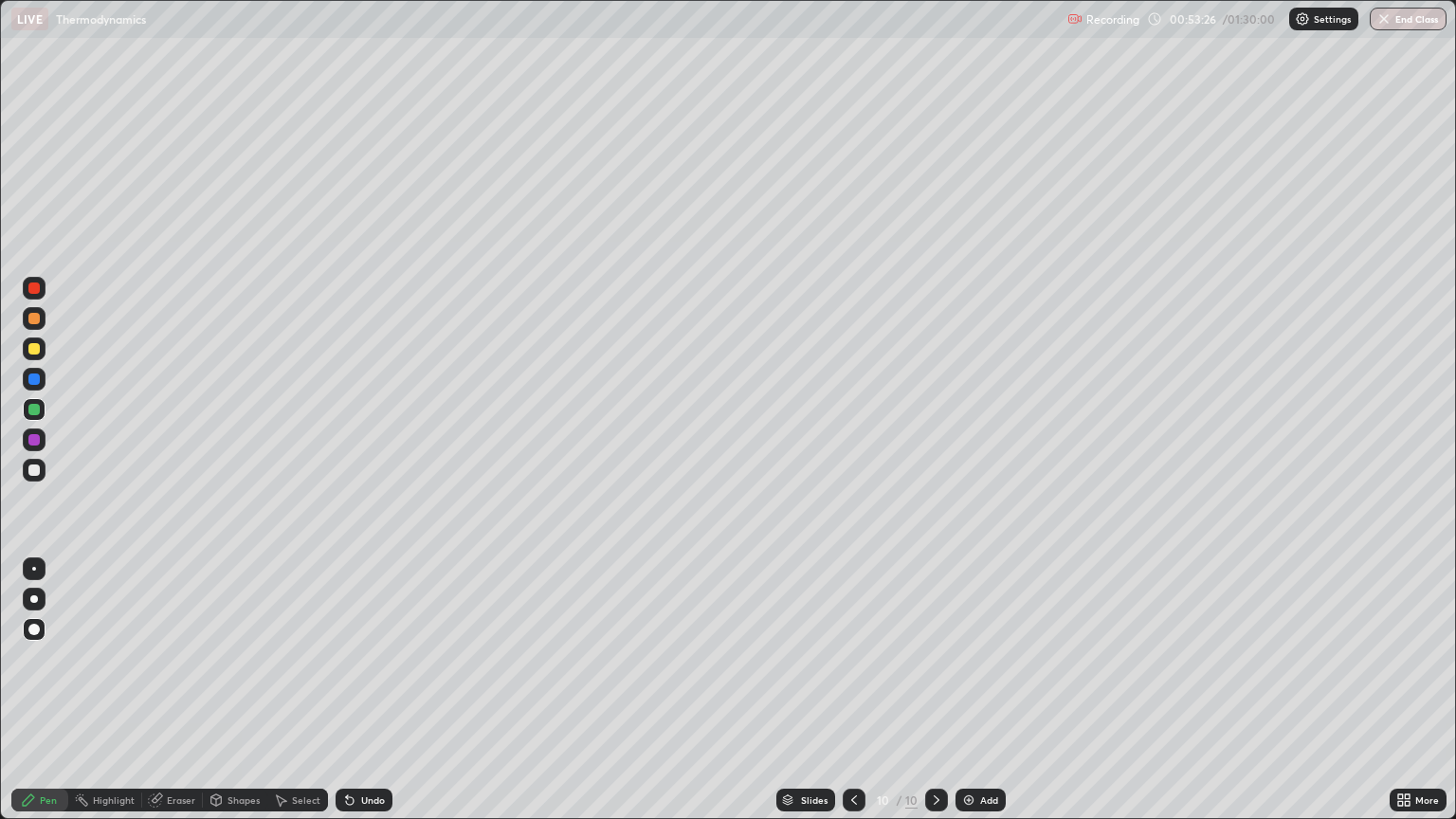
click at [847, 690] on icon at bounding box center [855, 801] width 15 height 15
click at [851, 690] on icon at bounding box center [855, 801] width 15 height 15
click at [851, 690] on div at bounding box center [855, 801] width 23 height 23
click at [853, 690] on icon at bounding box center [855, 801] width 15 height 15
click at [935, 690] on icon at bounding box center [937, 801] width 15 height 15
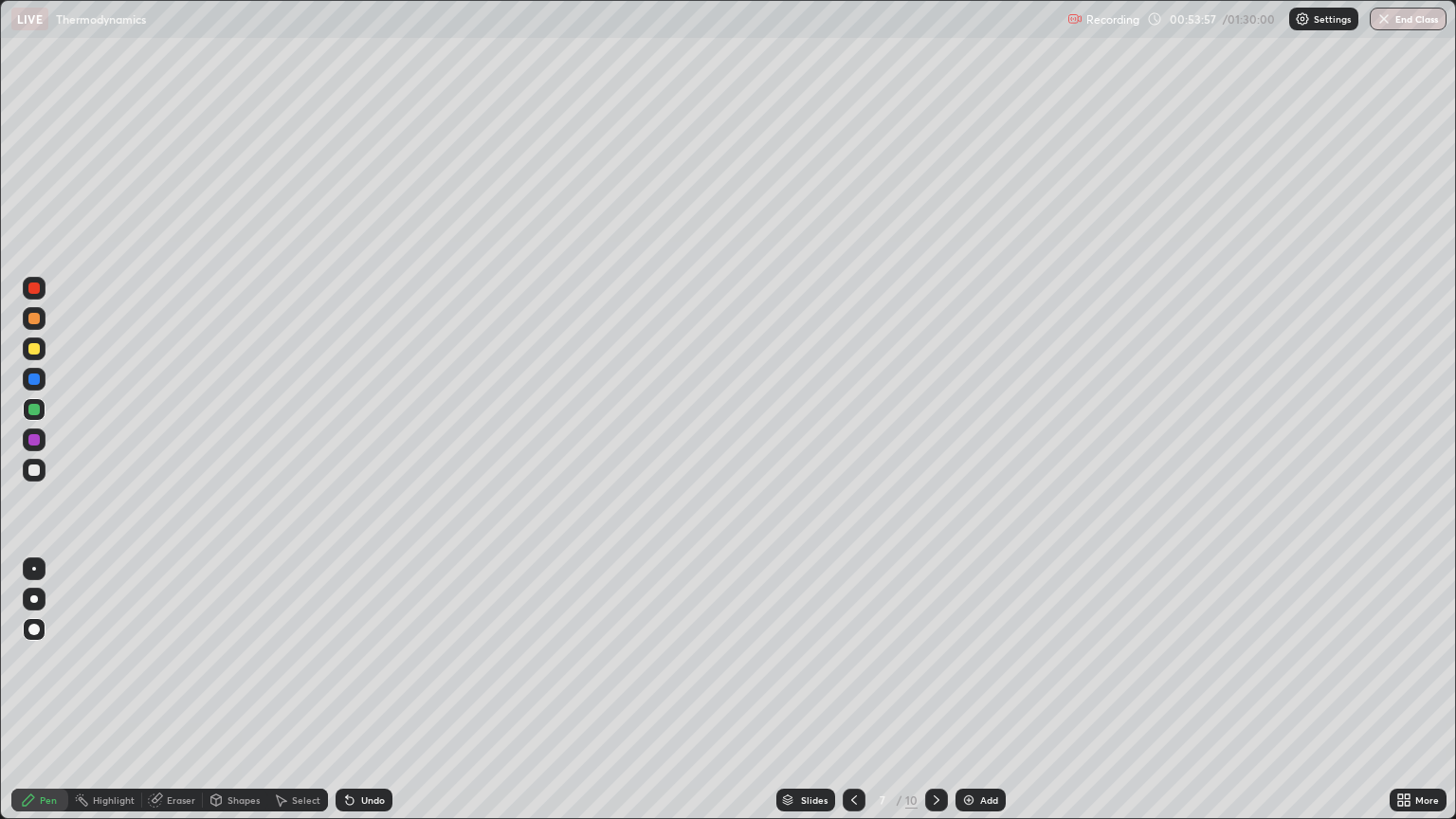
click at [930, 690] on icon at bounding box center [937, 801] width 15 height 15
click at [929, 690] on icon at bounding box center [937, 801] width 15 height 15
click at [935, 690] on icon at bounding box center [937, 801] width 15 height 15
click at [373, 690] on div "Undo" at bounding box center [364, 801] width 57 height 23
click at [376, 690] on div "Undo" at bounding box center [364, 801] width 57 height 23
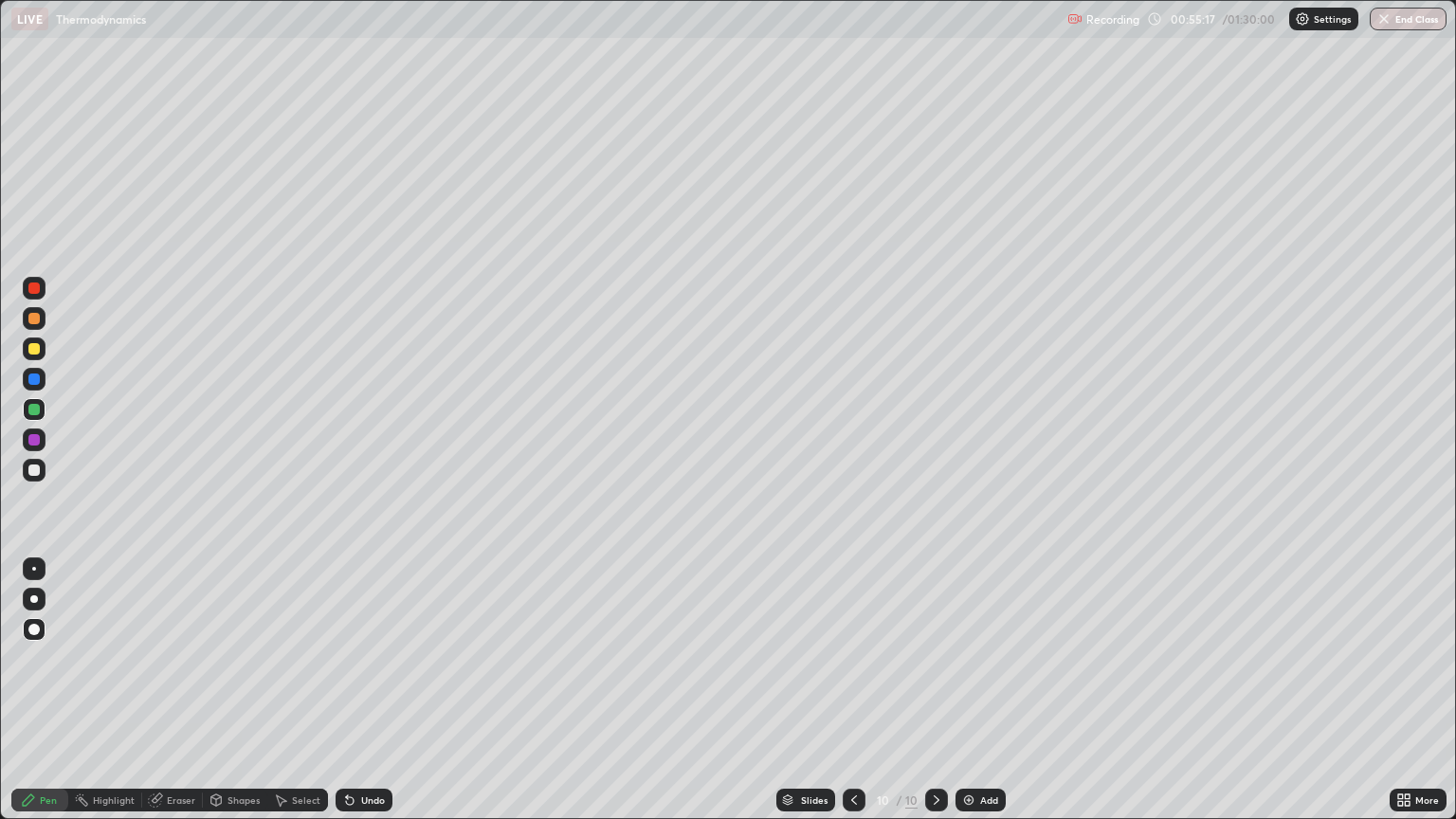
click at [361, 690] on div "Undo" at bounding box center [373, 801] width 23 height 10
click at [374, 690] on div "Undo" at bounding box center [364, 801] width 57 height 23
click at [986, 690] on div "Add" at bounding box center [981, 801] width 50 height 23
click at [372, 690] on div "Undo" at bounding box center [373, 801] width 23 height 10
click at [361, 690] on div "Undo" at bounding box center [373, 801] width 23 height 10
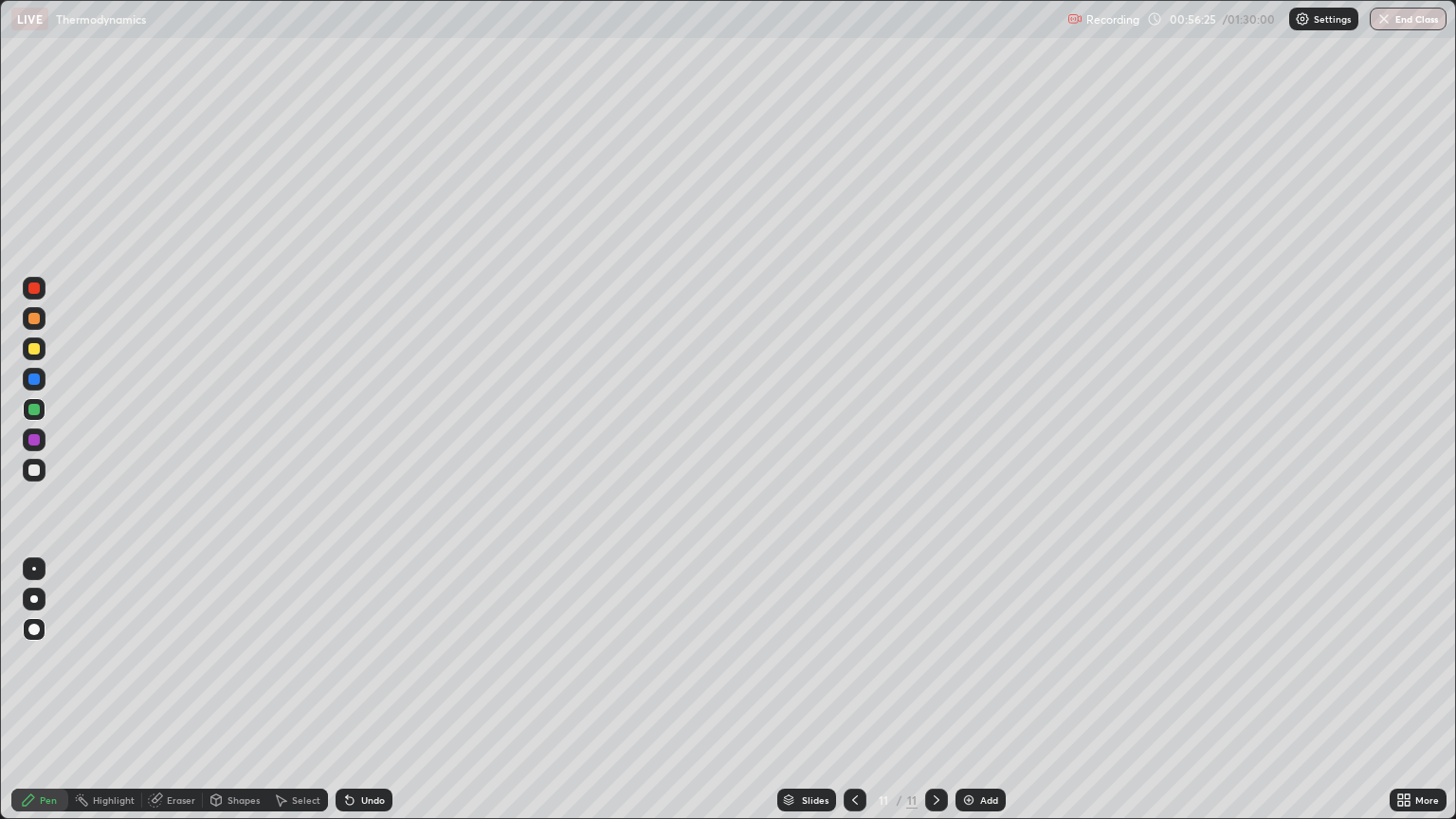
click at [370, 690] on div "Undo" at bounding box center [373, 801] width 23 height 10
click at [367, 690] on div "Undo" at bounding box center [364, 801] width 57 height 23
click at [364, 690] on div "Undo" at bounding box center [373, 801] width 23 height 10
click at [984, 690] on div "Add" at bounding box center [989, 801] width 18 height 10
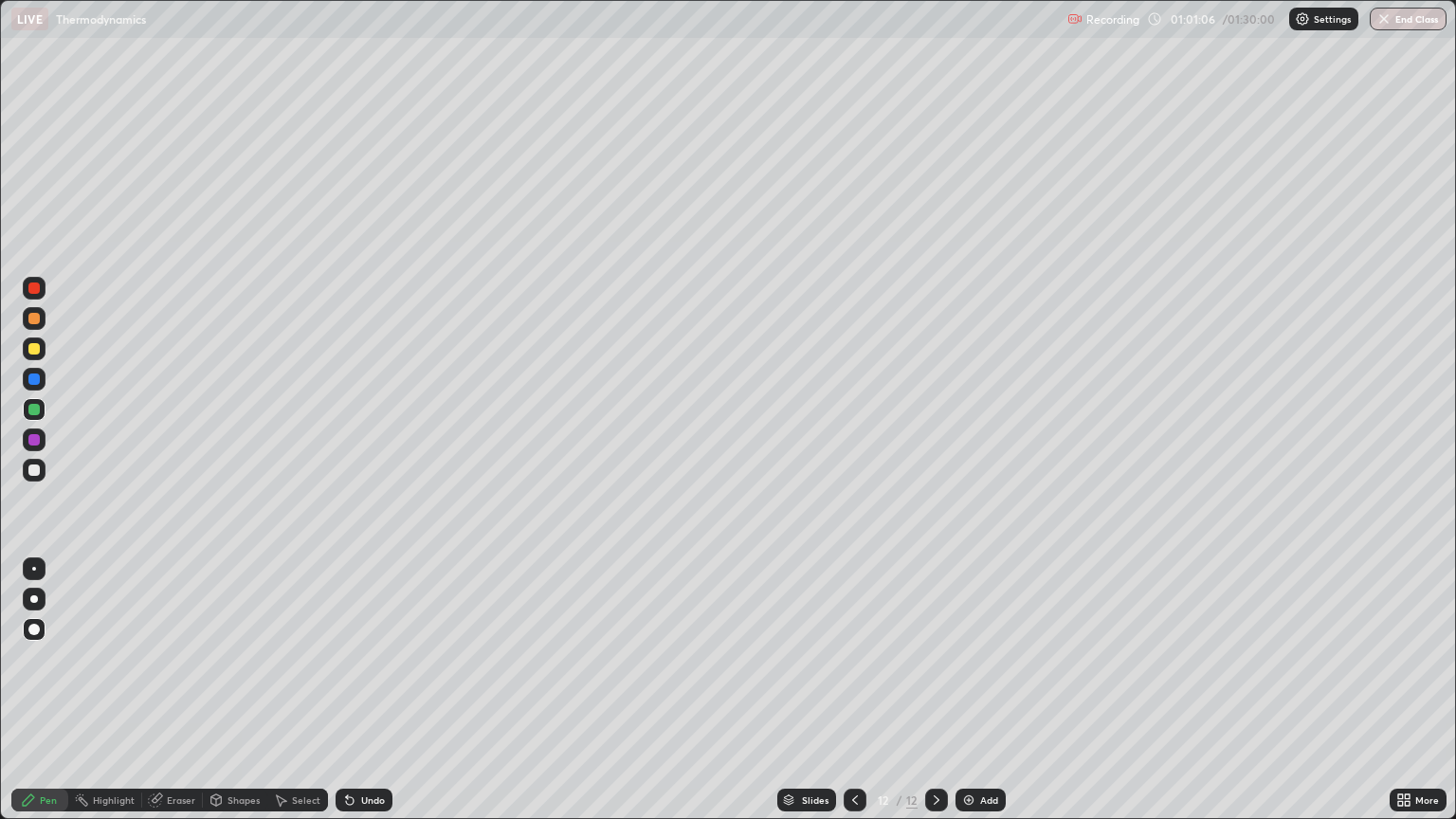
click at [358, 690] on div "Undo" at bounding box center [364, 801] width 57 height 23
click at [347, 690] on icon at bounding box center [349, 802] width 8 height 8
click at [342, 690] on div "Undo" at bounding box center [364, 801] width 57 height 23
click at [364, 690] on div "Undo" at bounding box center [373, 801] width 23 height 10
click at [371, 690] on div "Undo" at bounding box center [373, 801] width 23 height 10
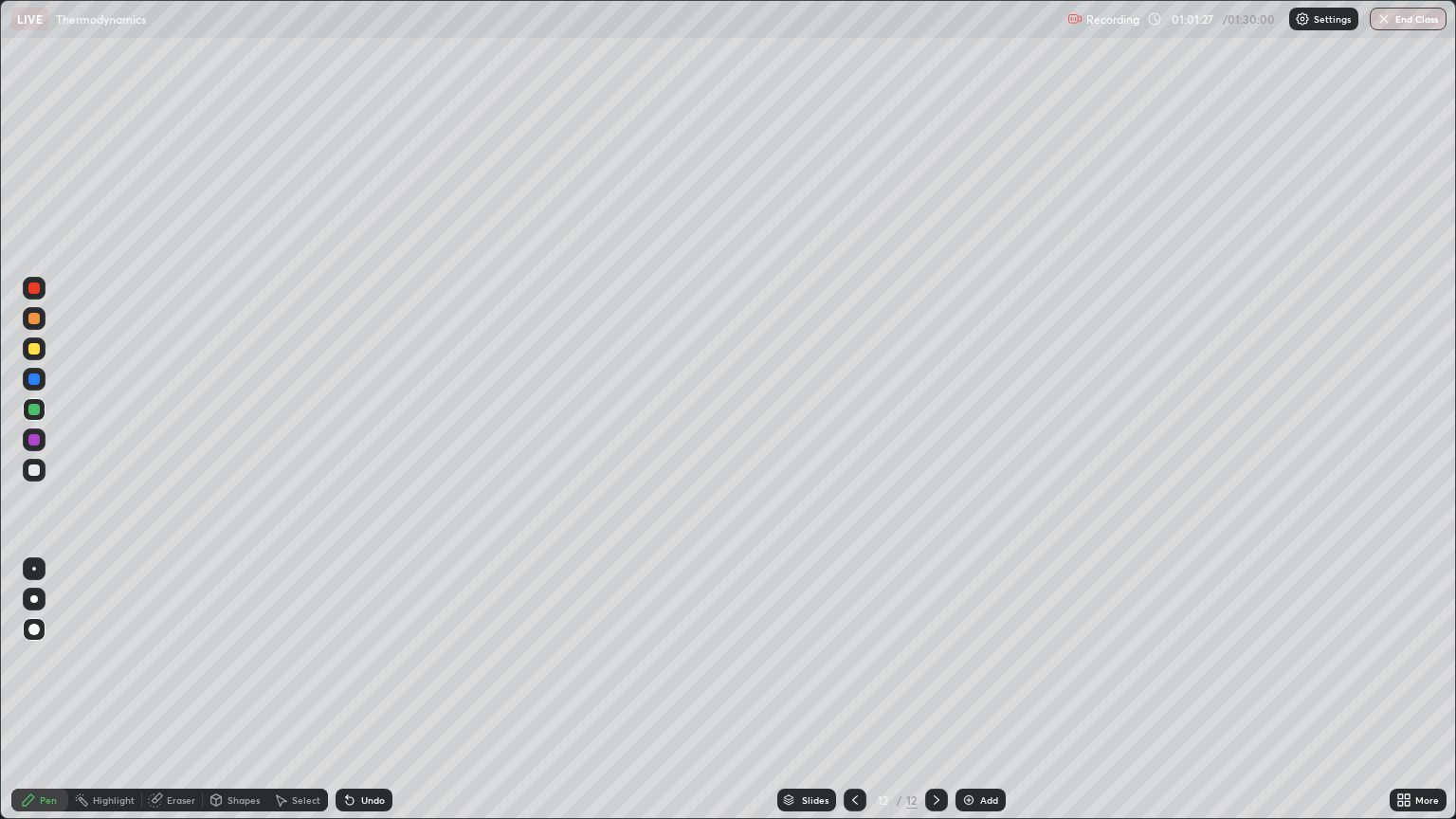
click at [368, 690] on div "Undo" at bounding box center [373, 801] width 23 height 10
click at [370, 690] on div "Undo" at bounding box center [364, 801] width 57 height 23
click at [367, 690] on div "Undo" at bounding box center [364, 801] width 57 height 23
click at [366, 690] on div "Undo" at bounding box center [364, 801] width 57 height 23
click at [363, 690] on div "Undo" at bounding box center [364, 801] width 57 height 23
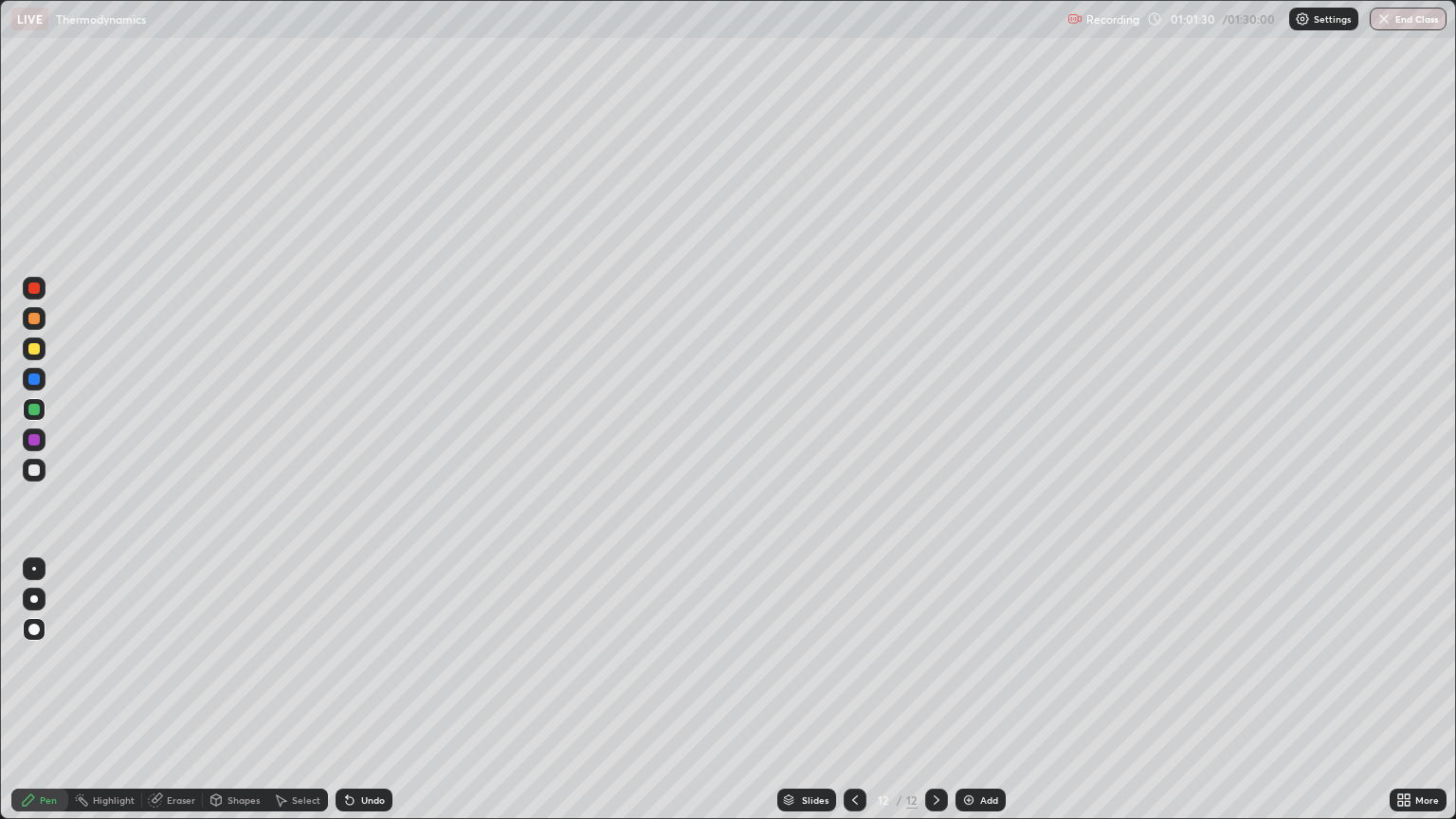
click at [368, 690] on div "Undo" at bounding box center [373, 801] width 23 height 10
click at [357, 690] on div "Undo" at bounding box center [364, 801] width 57 height 23
click at [376, 690] on div "Undo" at bounding box center [373, 801] width 23 height 10
click at [381, 690] on div "Undo" at bounding box center [373, 801] width 23 height 10
click at [388, 690] on div "Undo" at bounding box center [364, 801] width 57 height 23
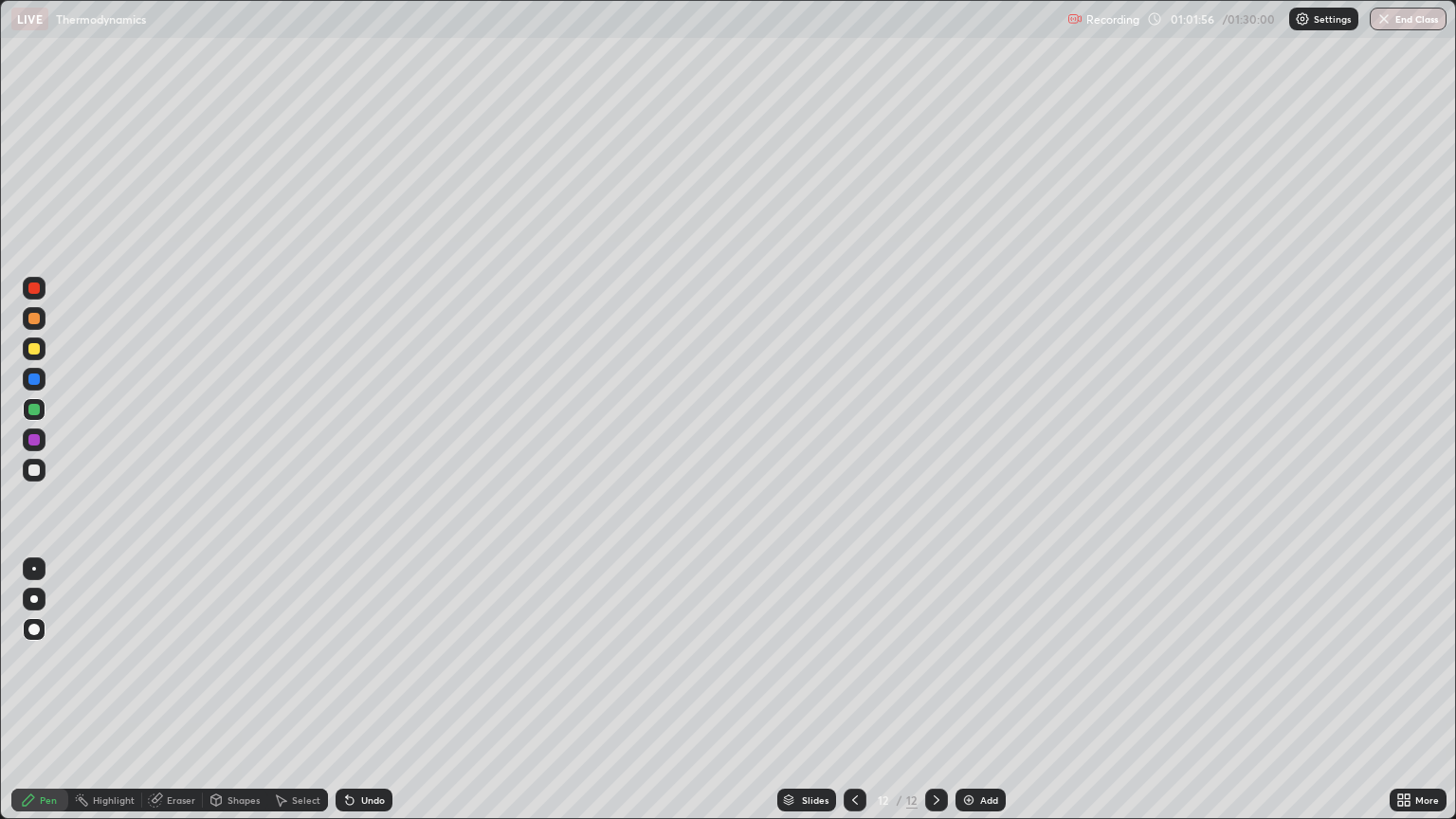
click at [366, 690] on div "Undo" at bounding box center [364, 801] width 57 height 23
click at [364, 690] on div "Undo" at bounding box center [364, 801] width 57 height 23
click at [368, 690] on div "Undo" at bounding box center [373, 801] width 23 height 10
click at [369, 690] on div "Undo" at bounding box center [373, 801] width 23 height 10
click at [370, 690] on div "Undo" at bounding box center [364, 801] width 57 height 23
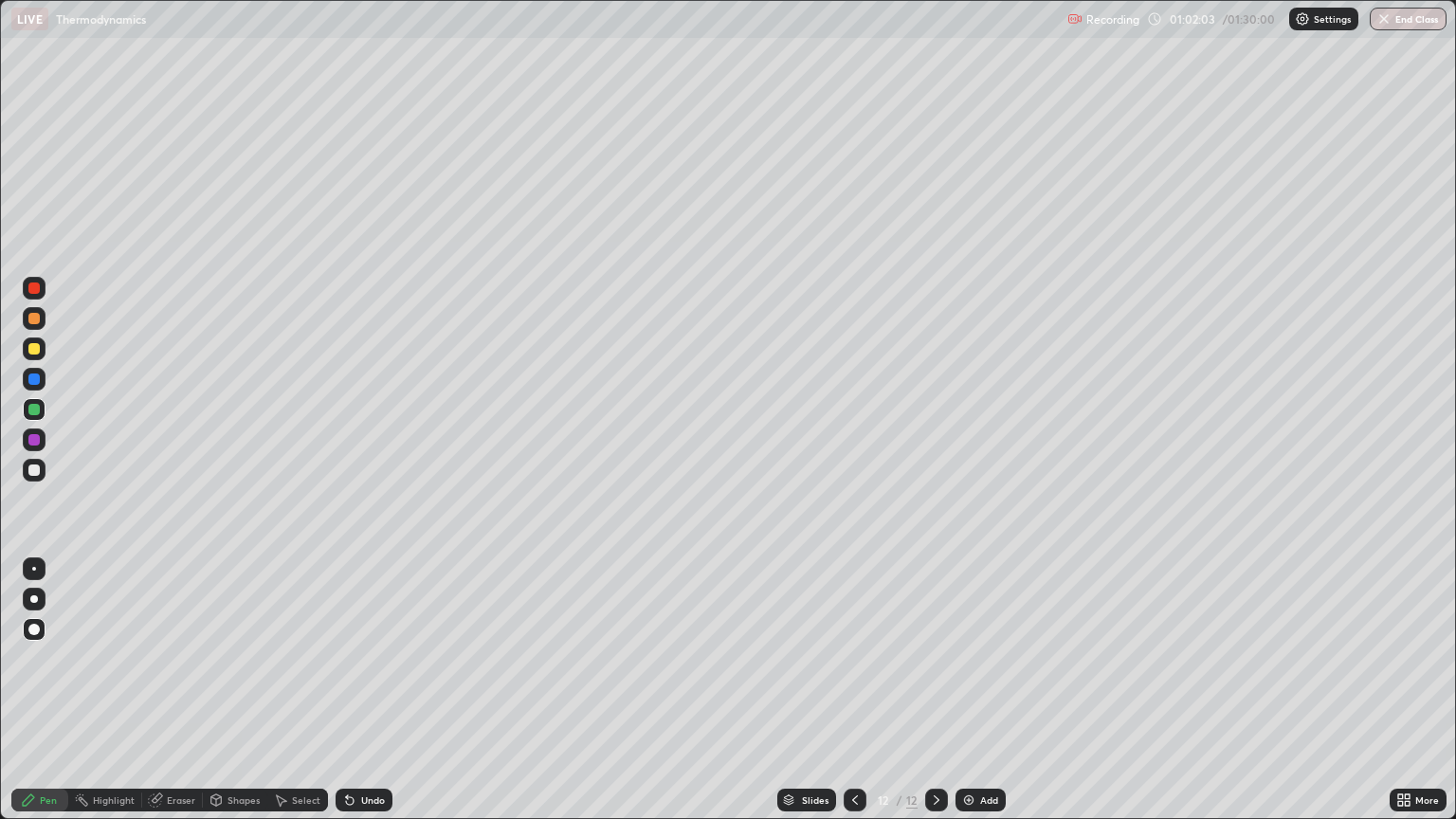
click at [370, 690] on div "Undo" at bounding box center [364, 801] width 57 height 23
click at [374, 690] on div "Undo" at bounding box center [364, 801] width 57 height 23
click at [370, 690] on div "Undo" at bounding box center [364, 801] width 57 height 23
click at [346, 690] on icon at bounding box center [347, 797] width 2 height 2
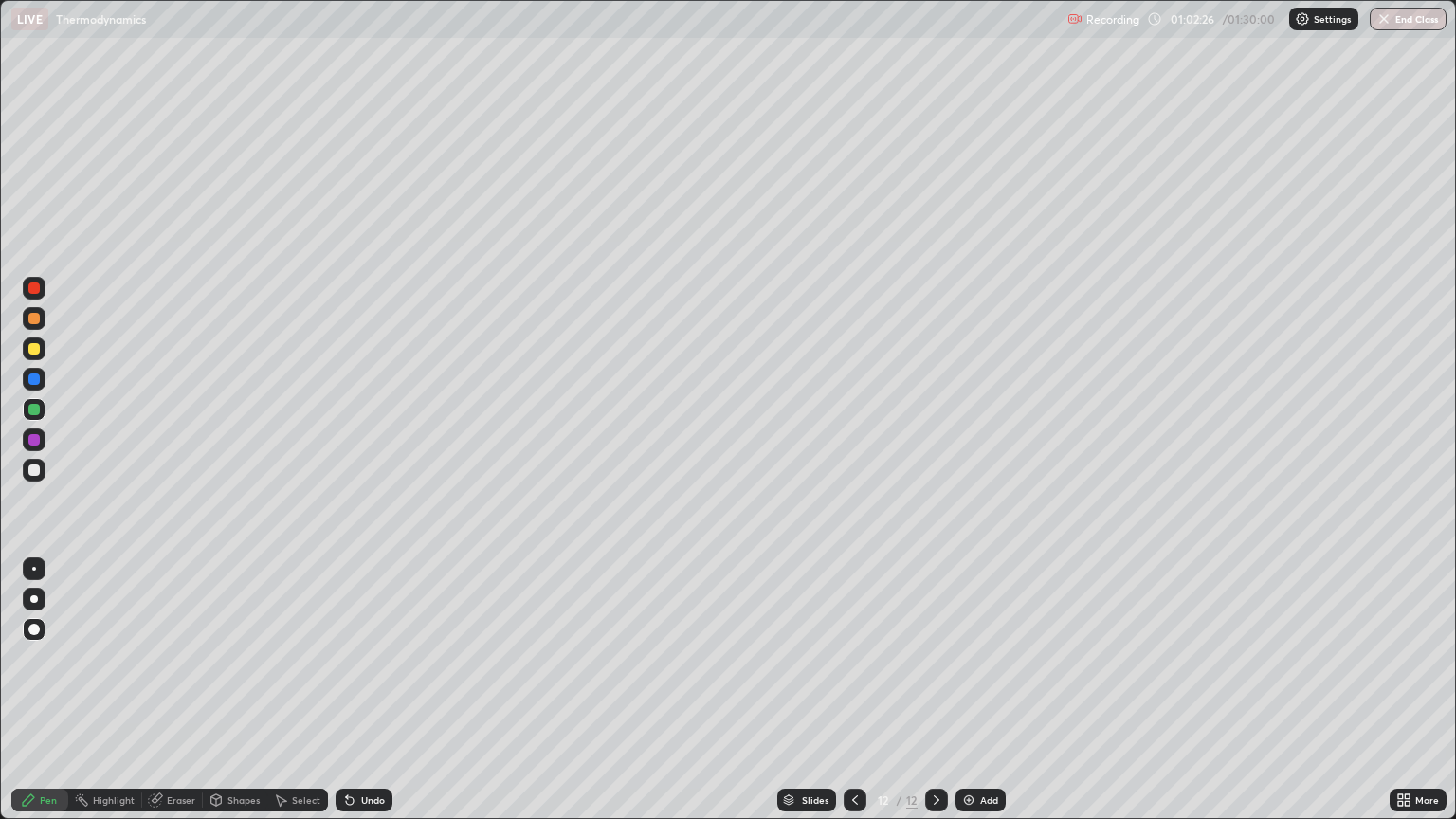
click at [338, 690] on div "Undo" at bounding box center [364, 801] width 57 height 23
click at [323, 690] on div "Select" at bounding box center [297, 801] width 61 height 23
click at [318, 690] on div "Select" at bounding box center [297, 801] width 61 height 23
click at [319, 690] on div "Select" at bounding box center [297, 801] width 61 height 23
click at [318, 690] on div "Select" at bounding box center [297, 801] width 61 height 23
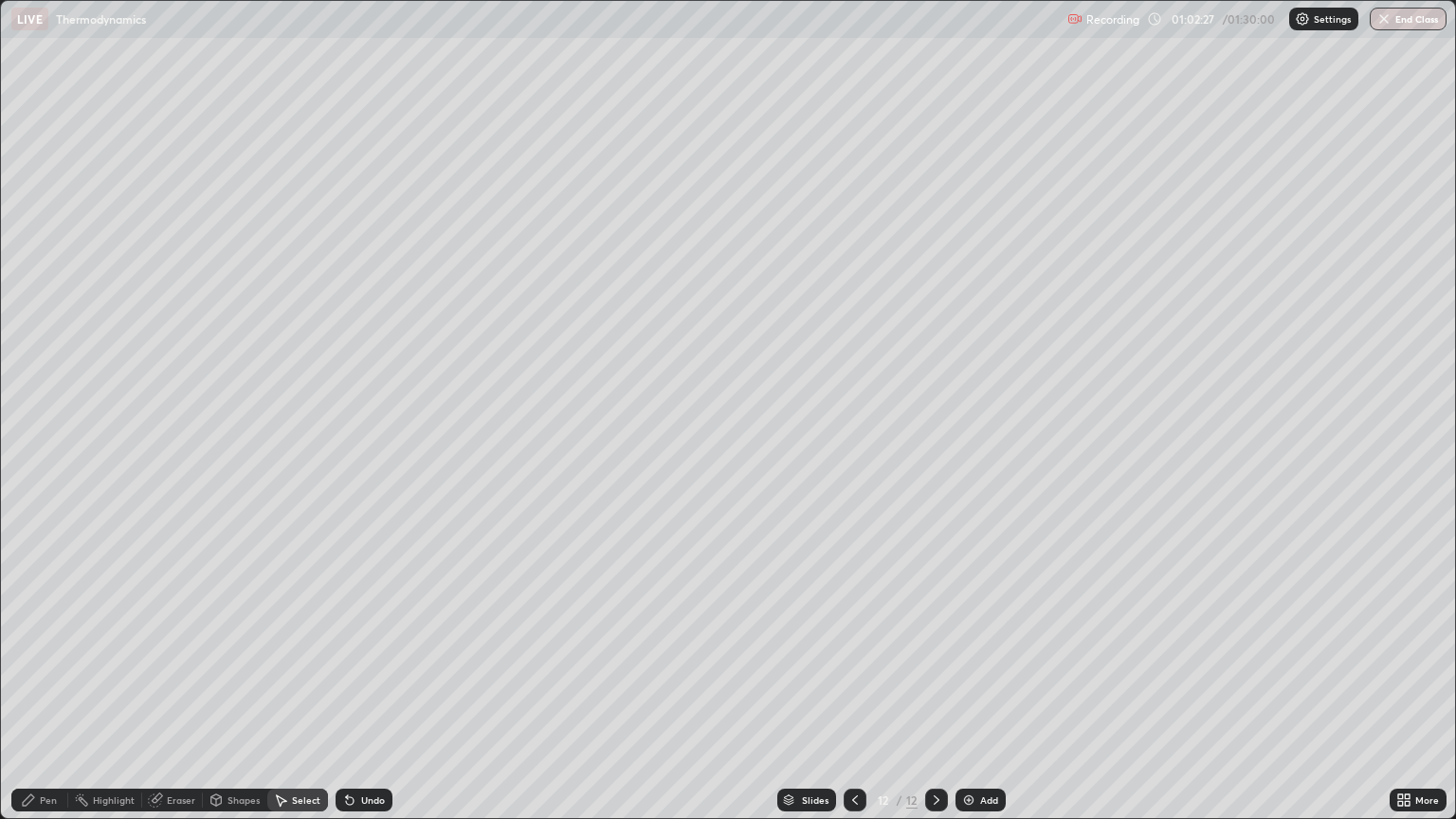
click at [314, 690] on div "Select" at bounding box center [297, 801] width 61 height 23
click at [361, 690] on div "Undo" at bounding box center [373, 801] width 23 height 10
click at [359, 690] on div "Undo" at bounding box center [364, 801] width 57 height 23
click at [356, 690] on div "Undo" at bounding box center [364, 801] width 57 height 23
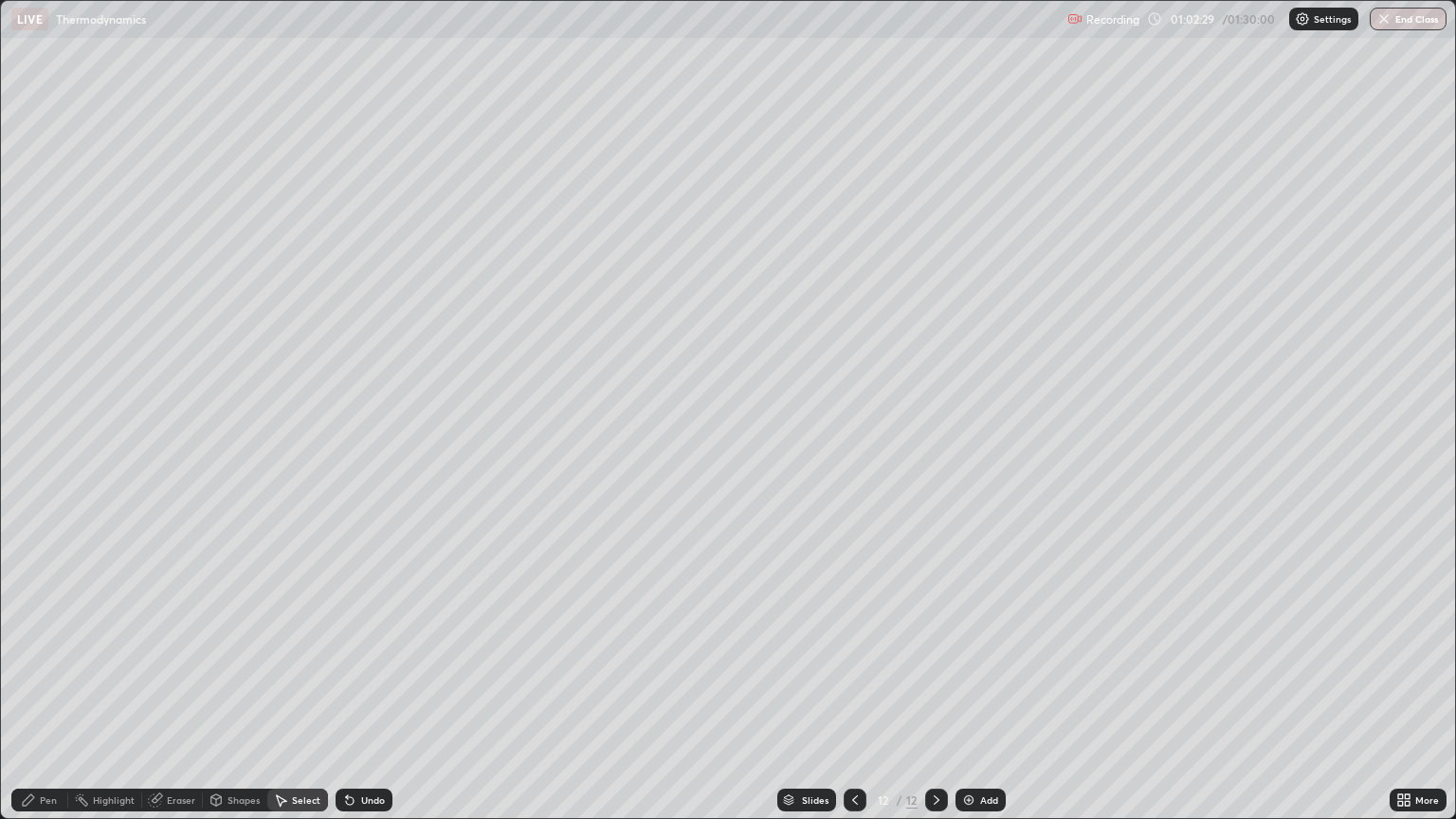
click at [356, 690] on div "Undo" at bounding box center [364, 801] width 57 height 23
click at [354, 690] on div "Undo" at bounding box center [364, 801] width 57 height 23
click at [347, 690] on icon at bounding box center [349, 802] width 8 height 8
click at [54, 690] on div "Pen" at bounding box center [48, 801] width 17 height 10
click at [347, 690] on icon at bounding box center [349, 802] width 8 height 8
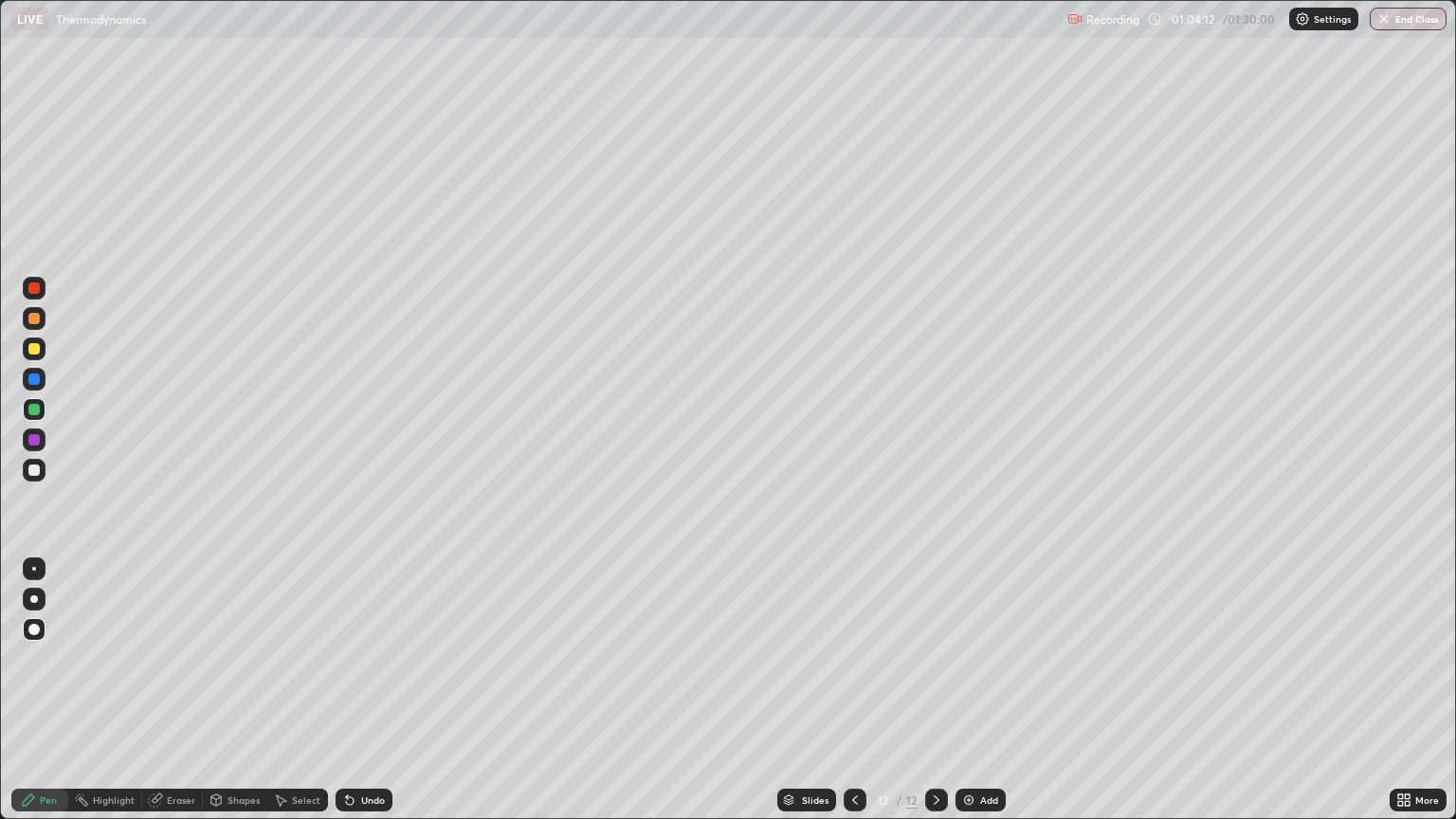
click at [341, 690] on div "Undo" at bounding box center [364, 801] width 57 height 23
click at [342, 690] on div "Undo" at bounding box center [364, 801] width 57 height 23
click at [340, 690] on div "Undo" at bounding box center [364, 801] width 57 height 23
click at [341, 690] on div "Undo" at bounding box center [364, 801] width 57 height 23
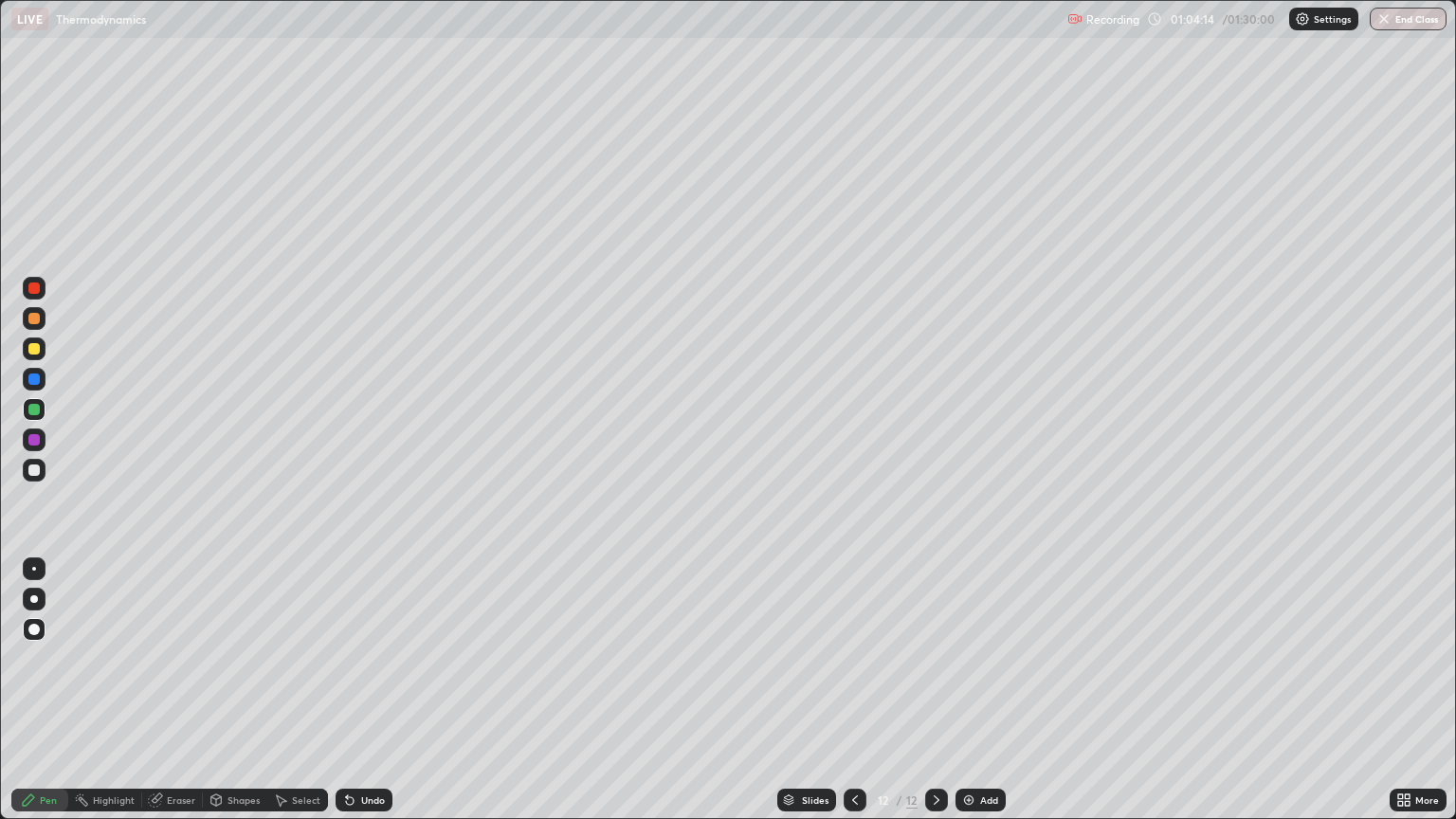
click at [341, 690] on div "Undo" at bounding box center [364, 801] width 57 height 23
click at [343, 690] on div "Undo" at bounding box center [364, 801] width 57 height 23
click at [235, 690] on div "Shapes" at bounding box center [243, 801] width 32 height 10
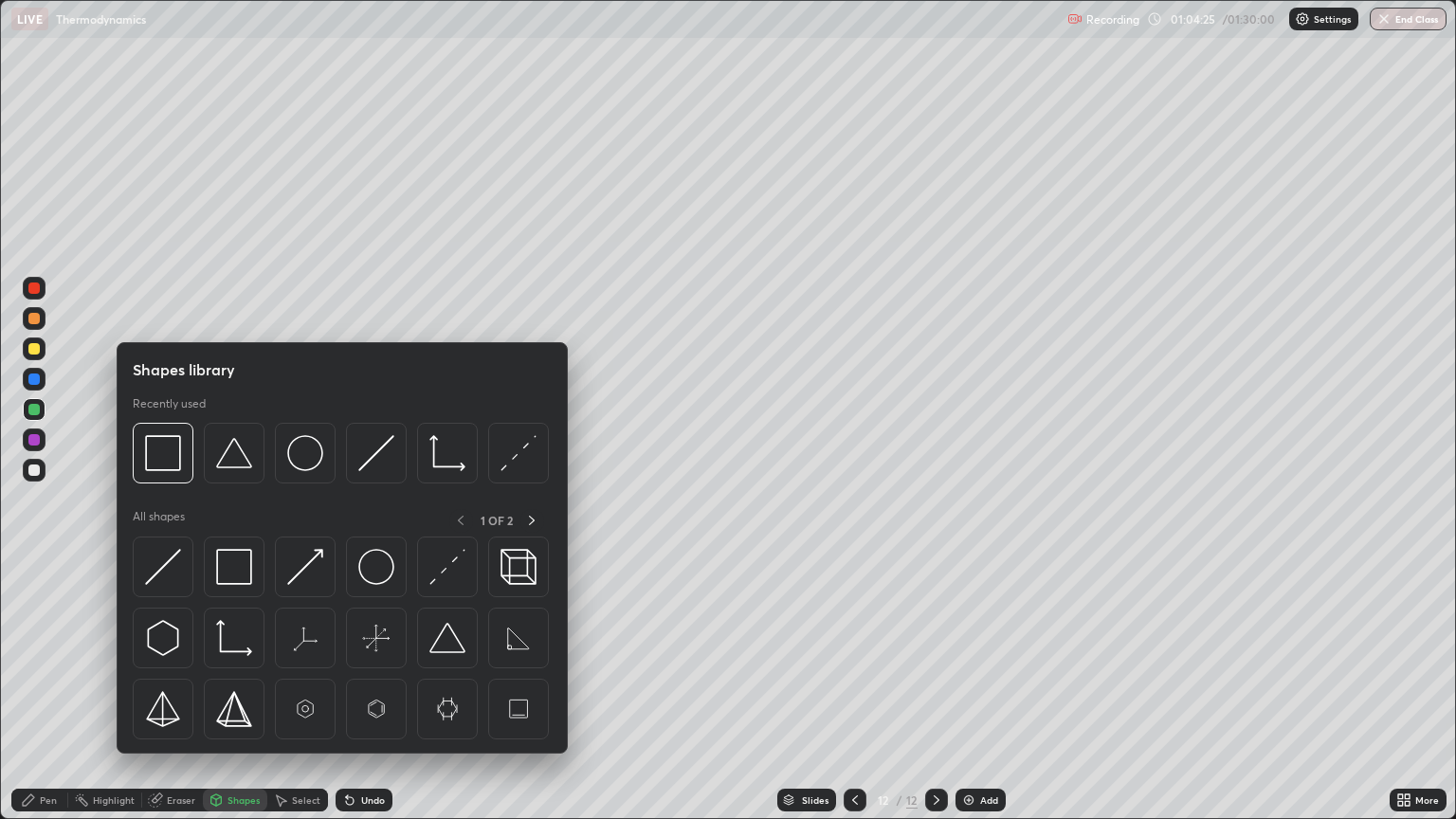
click at [179, 690] on div "Eraser" at bounding box center [172, 801] width 61 height 23
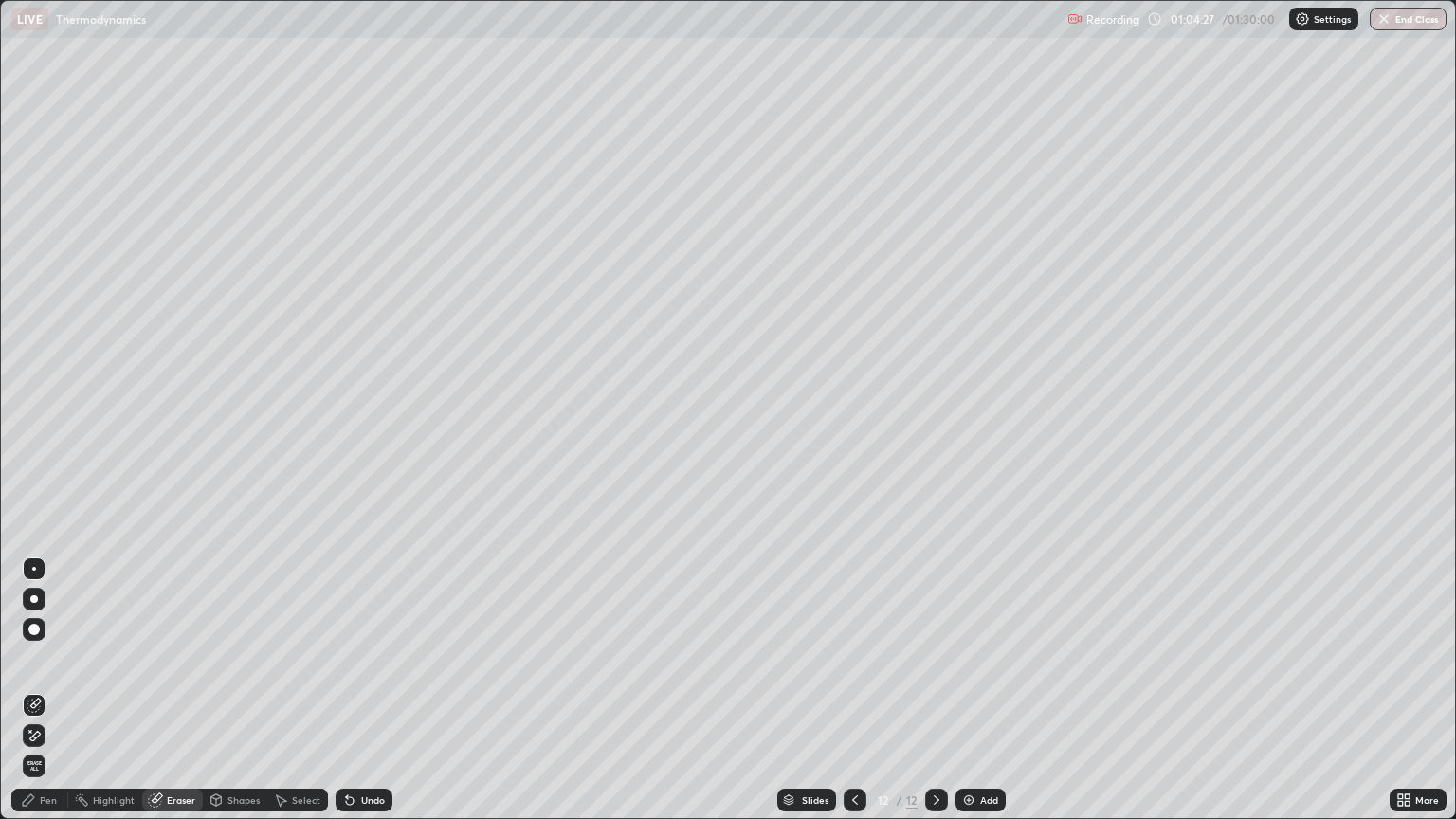
click at [52, 690] on div "Pen" at bounding box center [48, 801] width 17 height 10
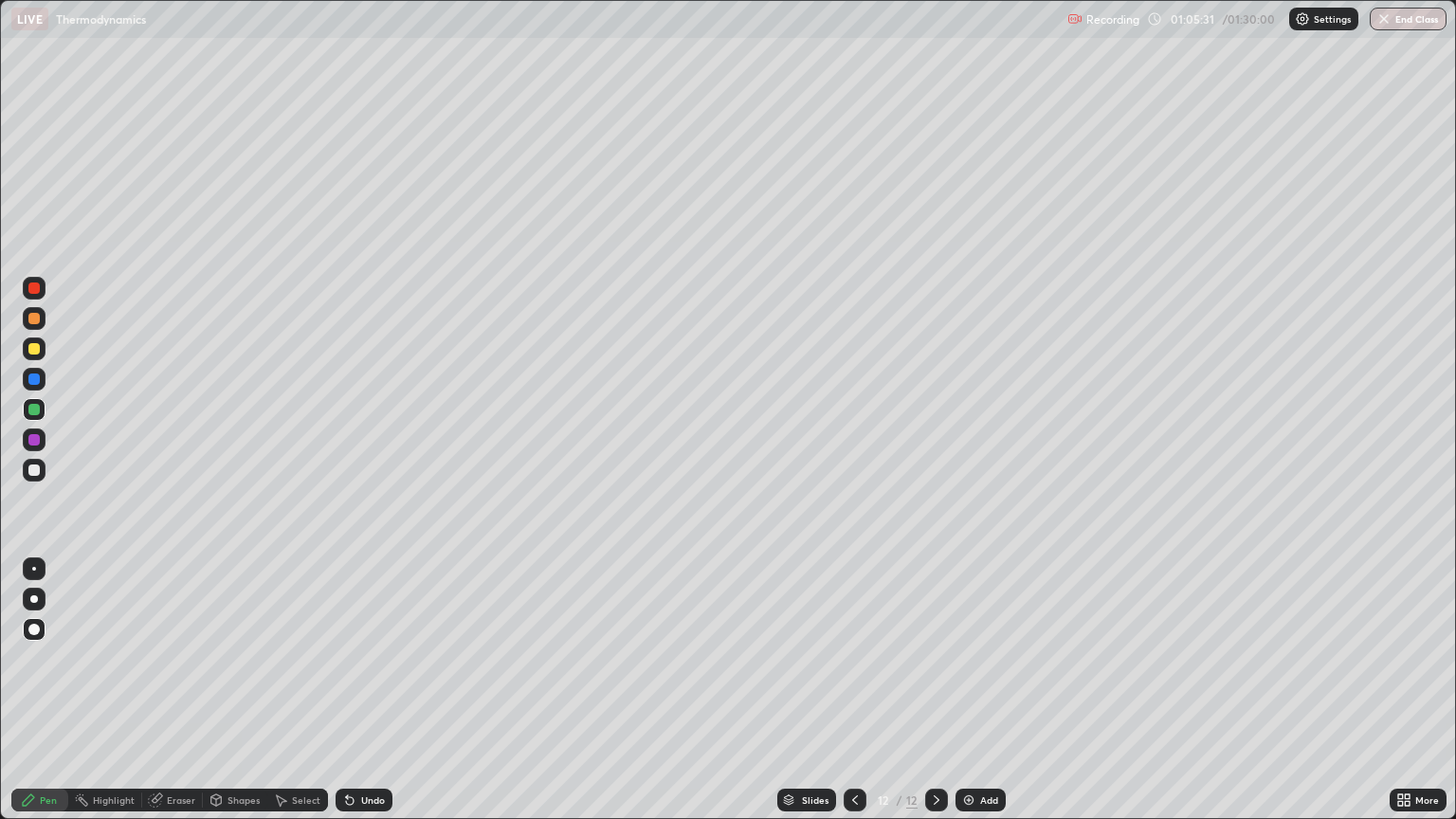
click at [981, 690] on div "Add" at bounding box center [981, 801] width 50 height 23
click at [370, 690] on div "Undo" at bounding box center [373, 801] width 23 height 10
click at [347, 690] on icon at bounding box center [349, 802] width 8 height 8
click at [349, 690] on icon at bounding box center [349, 802] width 8 height 8
click at [347, 690] on icon at bounding box center [349, 802] width 8 height 8
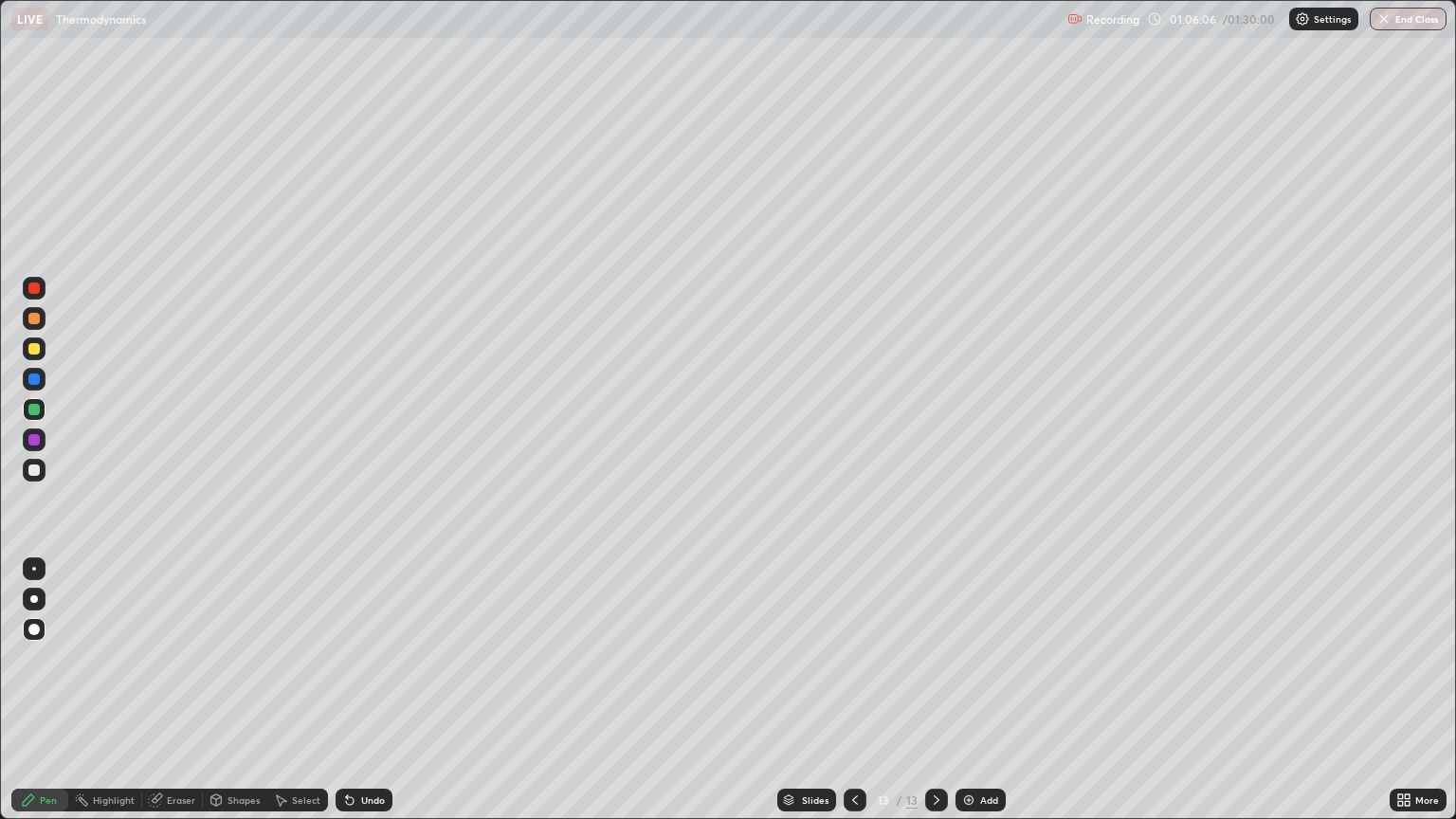
click at [365, 690] on div "Undo" at bounding box center [364, 801] width 57 height 23
click at [370, 690] on div "Undo" at bounding box center [373, 801] width 23 height 10
click at [367, 690] on div "Undo" at bounding box center [373, 801] width 23 height 10
click at [860, 690] on icon at bounding box center [856, 801] width 15 height 15
click at [936, 690] on div at bounding box center [937, 801] width 23 height 23
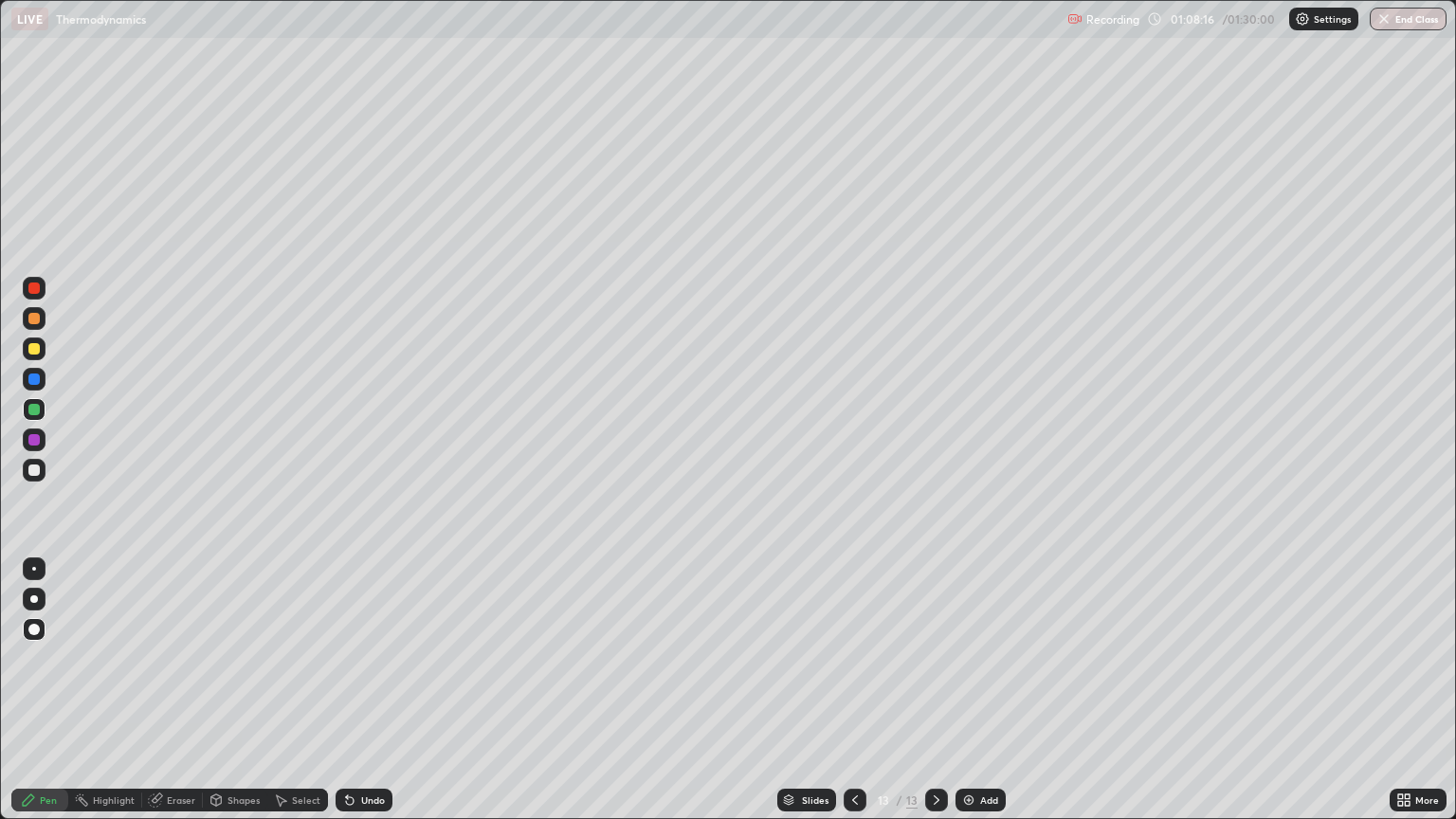
click at [850, 690] on icon at bounding box center [856, 801] width 15 height 15
click at [935, 690] on icon at bounding box center [937, 801] width 15 height 15
click at [853, 690] on icon at bounding box center [856, 801] width 15 height 15
click at [933, 690] on icon at bounding box center [937, 801] width 15 height 15
click at [986, 690] on div "Add" at bounding box center [989, 801] width 18 height 10
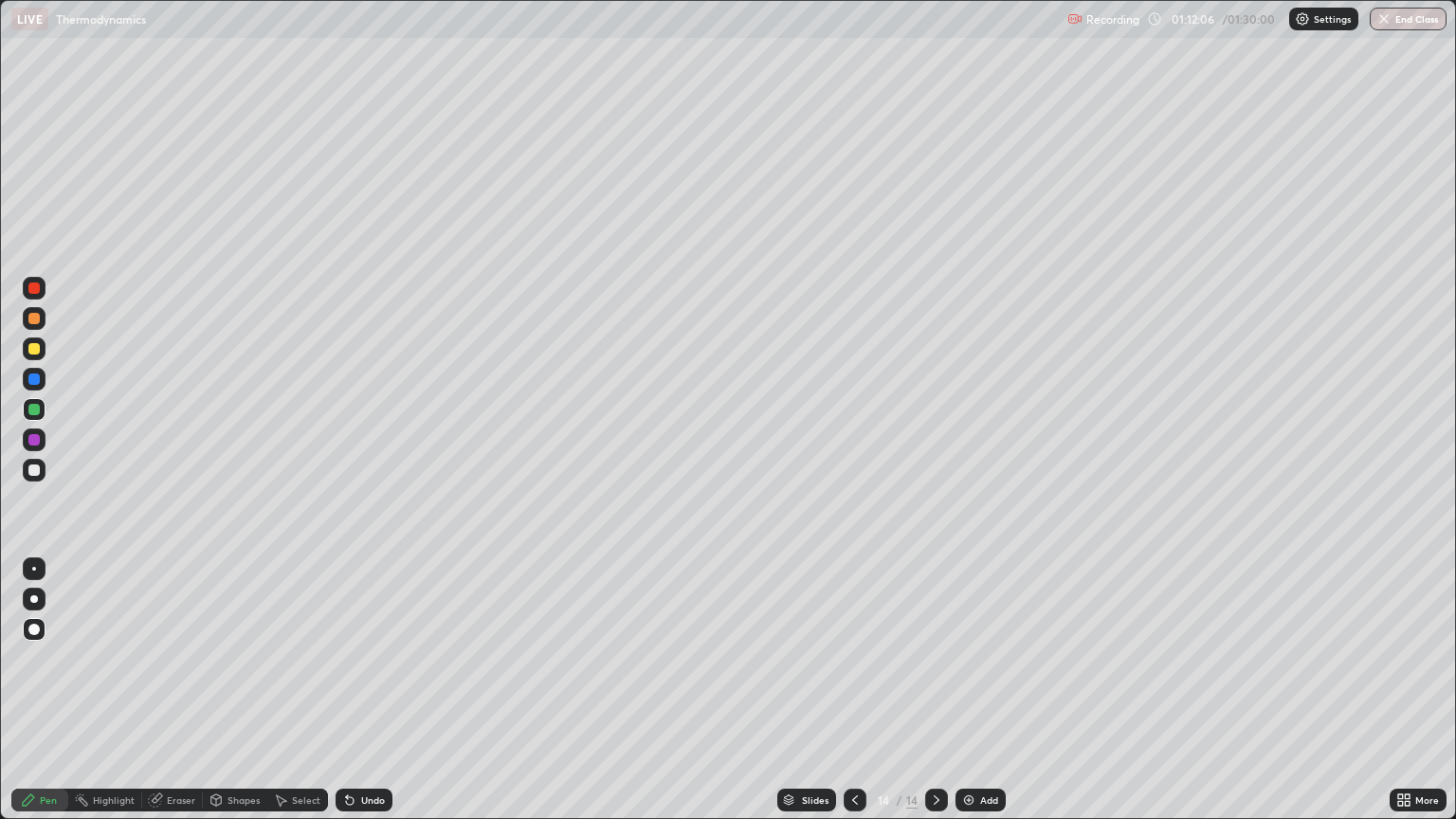
click at [362, 690] on div "Undo" at bounding box center [364, 801] width 57 height 23
click at [364, 690] on div "Undo" at bounding box center [364, 801] width 57 height 23
click at [360, 690] on div "Undo" at bounding box center [364, 801] width 57 height 23
click at [180, 690] on div "Eraser" at bounding box center [180, 801] width 28 height 10
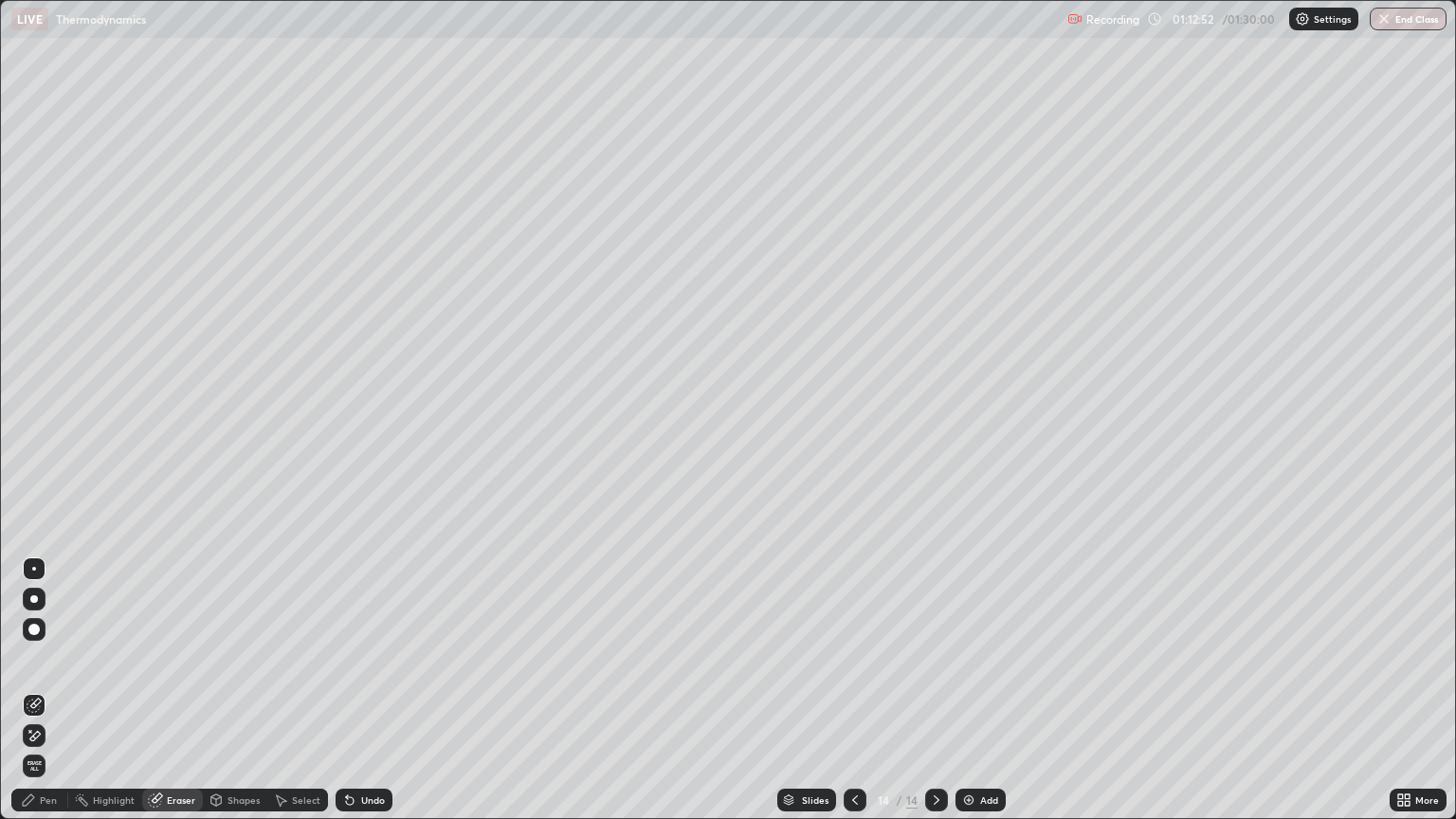
click at [44, 690] on div "Pen" at bounding box center [40, 801] width 57 height 23
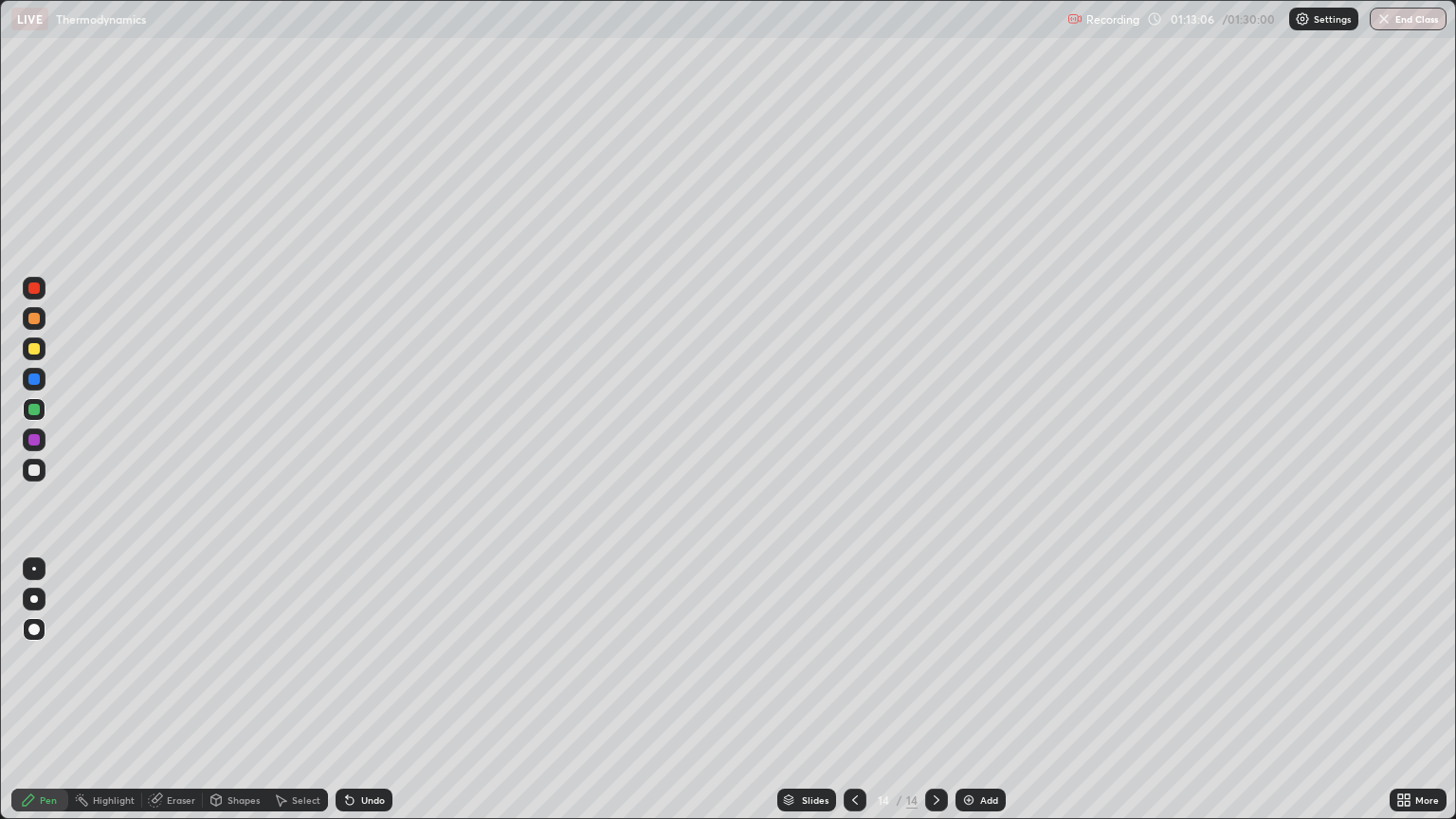
click at [361, 690] on div "Undo" at bounding box center [373, 801] width 23 height 10
click at [352, 690] on icon at bounding box center [350, 801] width 15 height 15
click at [376, 690] on div "Undo" at bounding box center [373, 801] width 23 height 10
click at [374, 690] on div "Undo" at bounding box center [373, 801] width 23 height 10
click at [984, 690] on div "Add" at bounding box center [989, 801] width 18 height 10
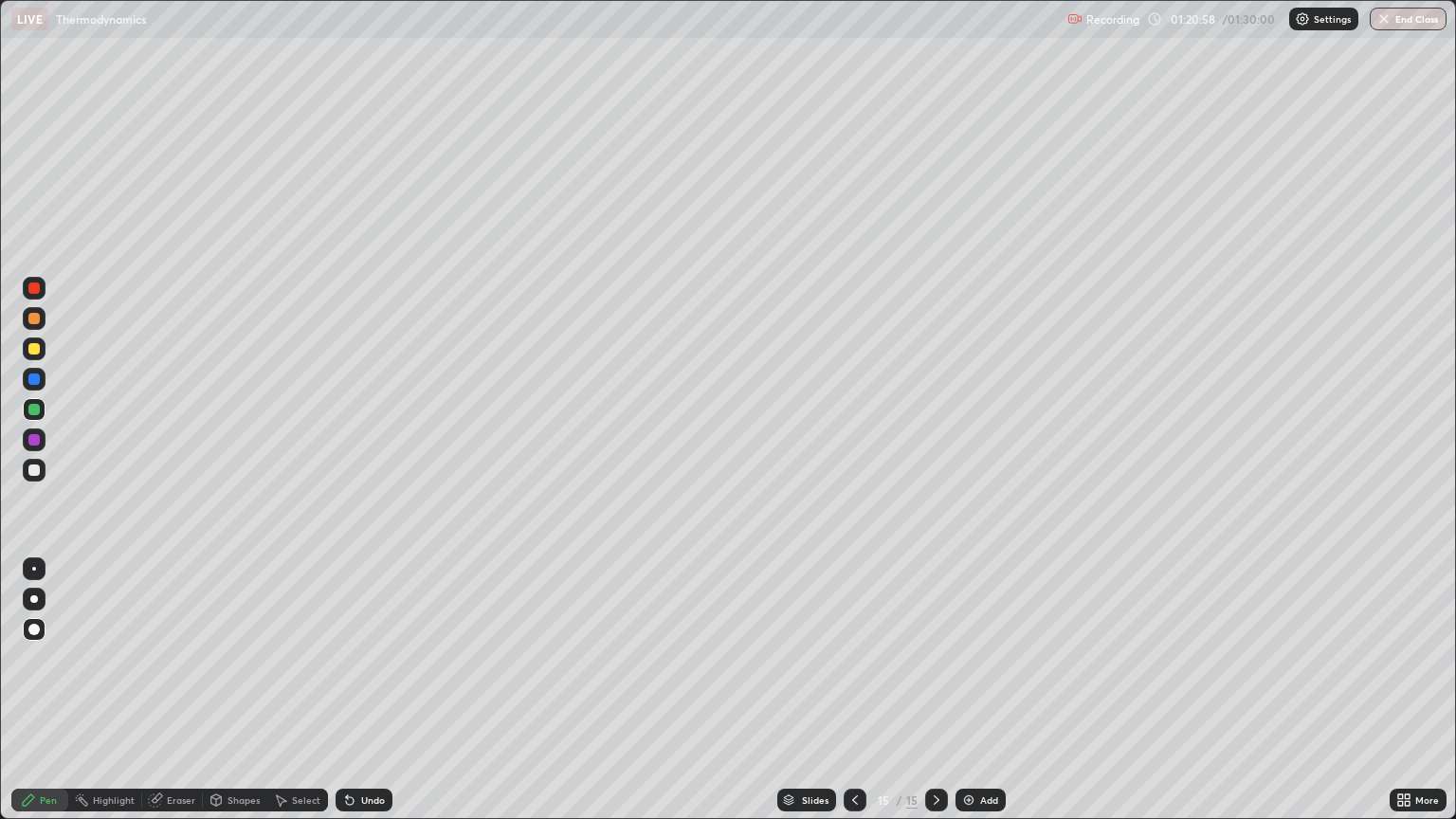
click at [982, 690] on div "Add" at bounding box center [989, 801] width 18 height 10
click at [32, 359] on div at bounding box center [35, 349] width 23 height 23
click at [347, 690] on icon at bounding box center [349, 802] width 8 height 8
click at [350, 690] on icon at bounding box center [349, 802] width 8 height 8
click at [346, 690] on icon at bounding box center [347, 797] width 2 height 2
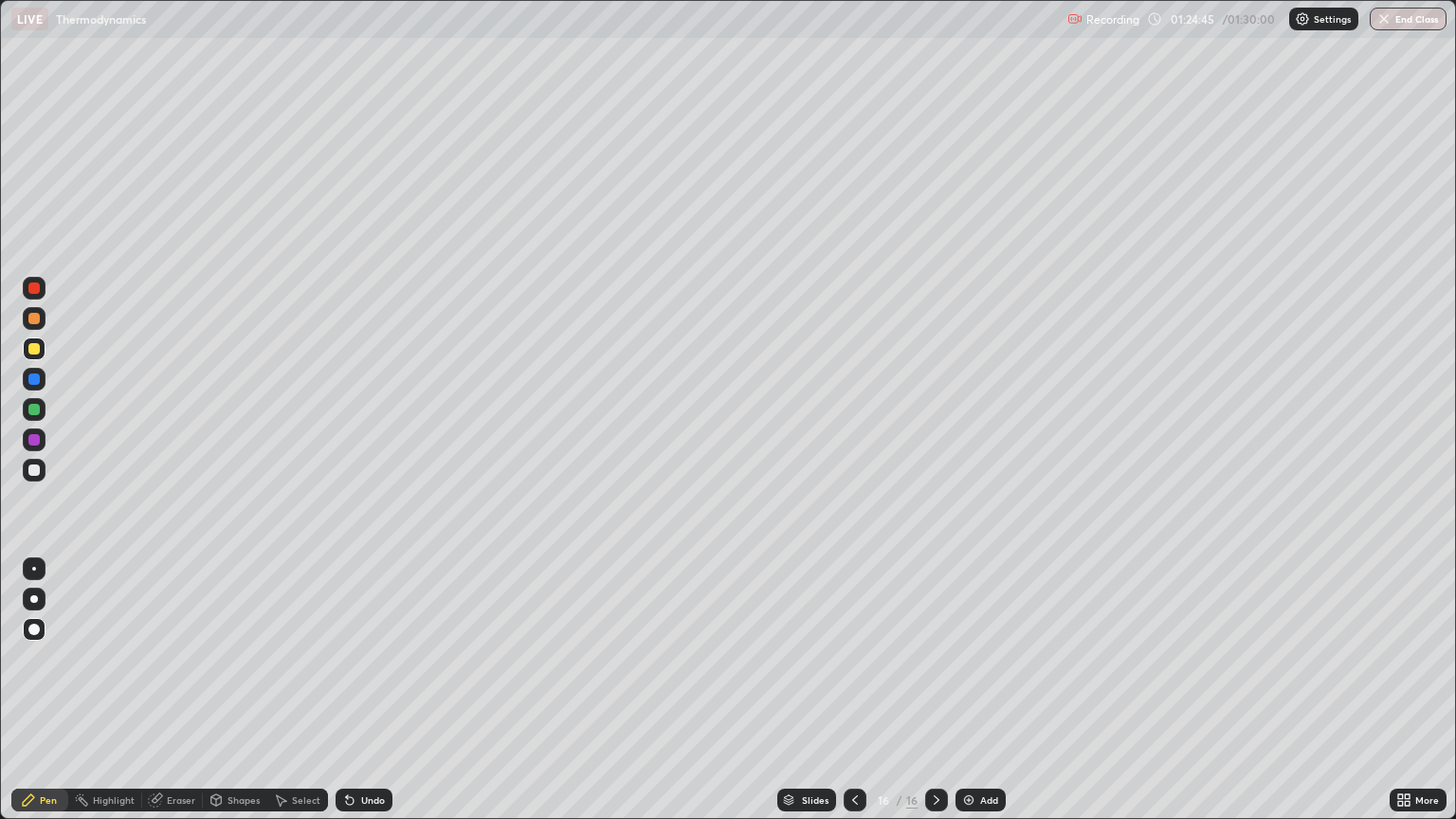
click at [361, 690] on div "Undo" at bounding box center [364, 801] width 57 height 23
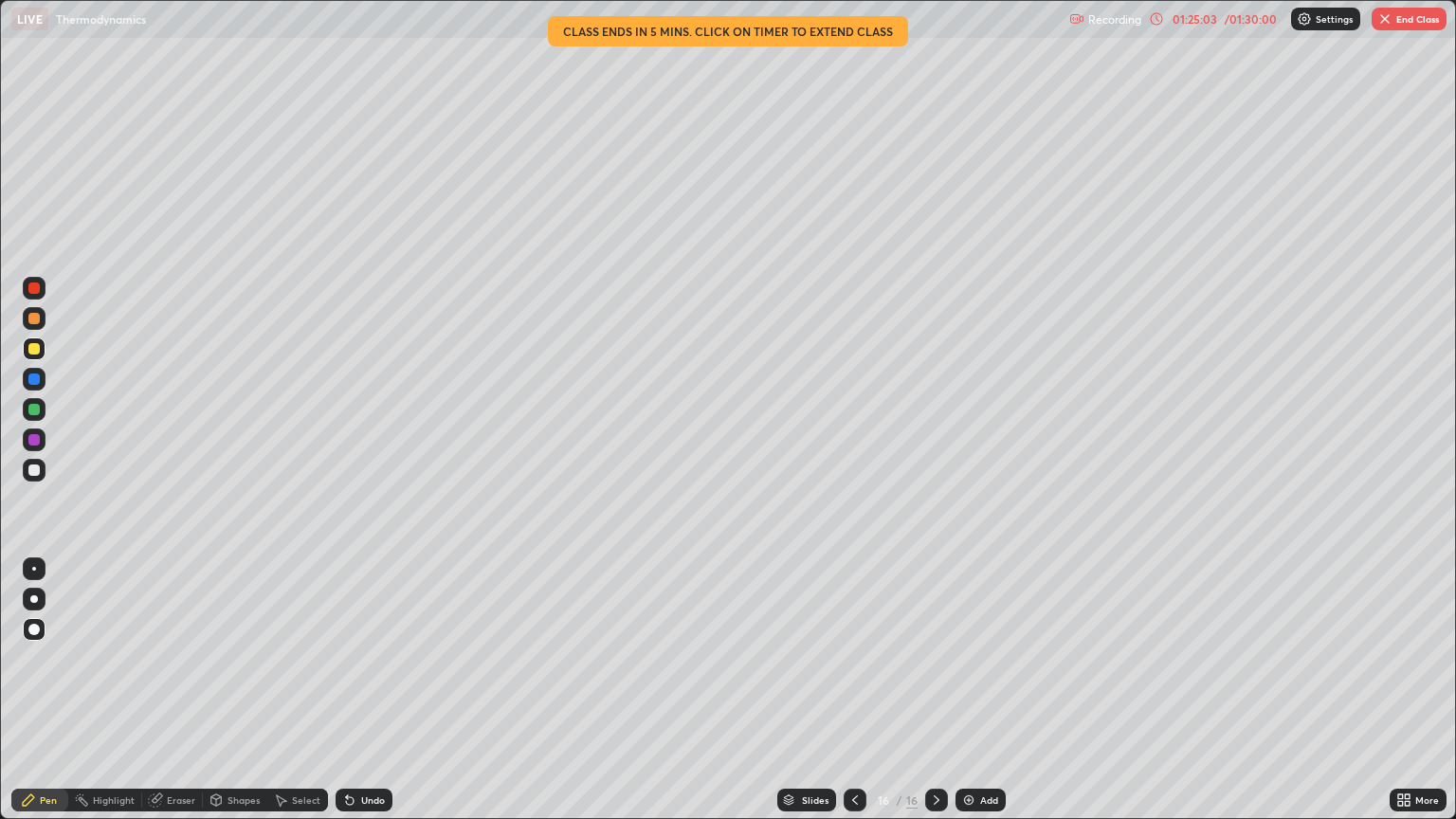
click at [378, 690] on div "Undo" at bounding box center [373, 801] width 23 height 10
click at [379, 690] on div "Undo" at bounding box center [373, 801] width 23 height 10
click at [375, 690] on div "Undo" at bounding box center [373, 801] width 23 height 10
click at [379, 690] on div "Undo" at bounding box center [373, 801] width 23 height 10
click at [373, 690] on div "Undo" at bounding box center [364, 801] width 57 height 23
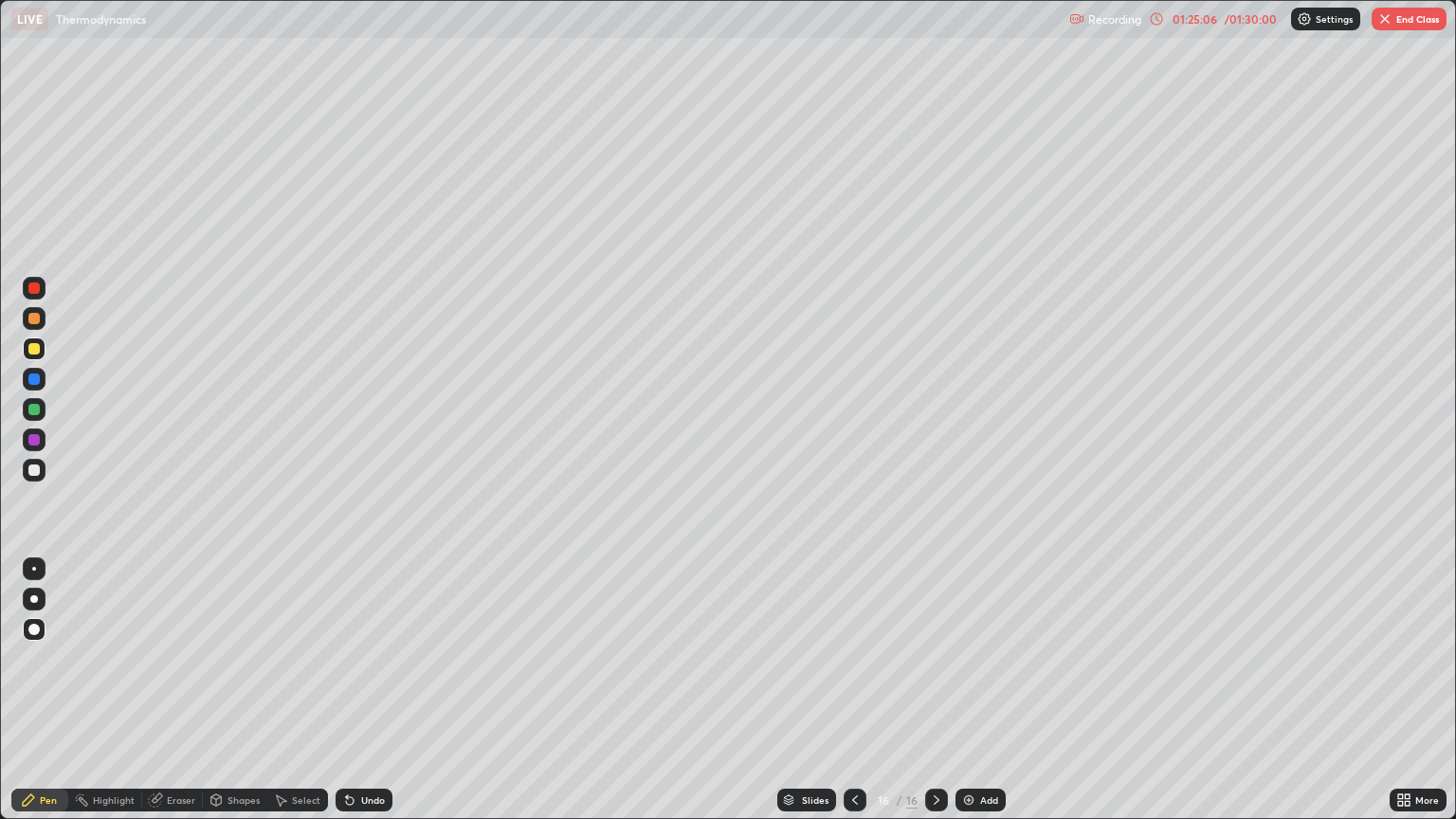
click at [356, 690] on div "Undo" at bounding box center [364, 801] width 57 height 23
click at [360, 690] on div "Undo" at bounding box center [364, 801] width 57 height 23
click at [1423, 18] on button "End Class" at bounding box center [1409, 19] width 75 height 23
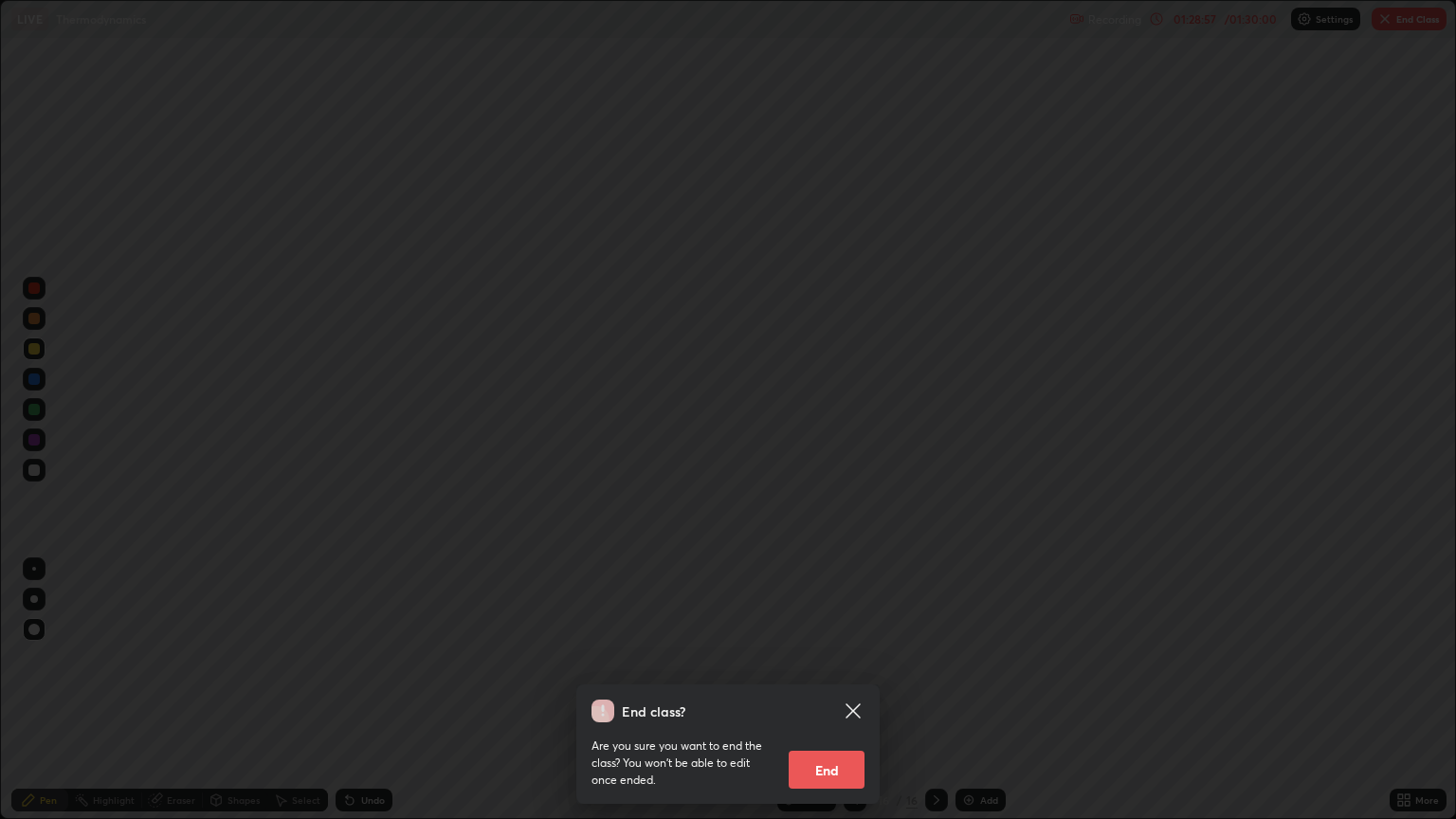
click at [851, 690] on button "End" at bounding box center [827, 770] width 76 height 38
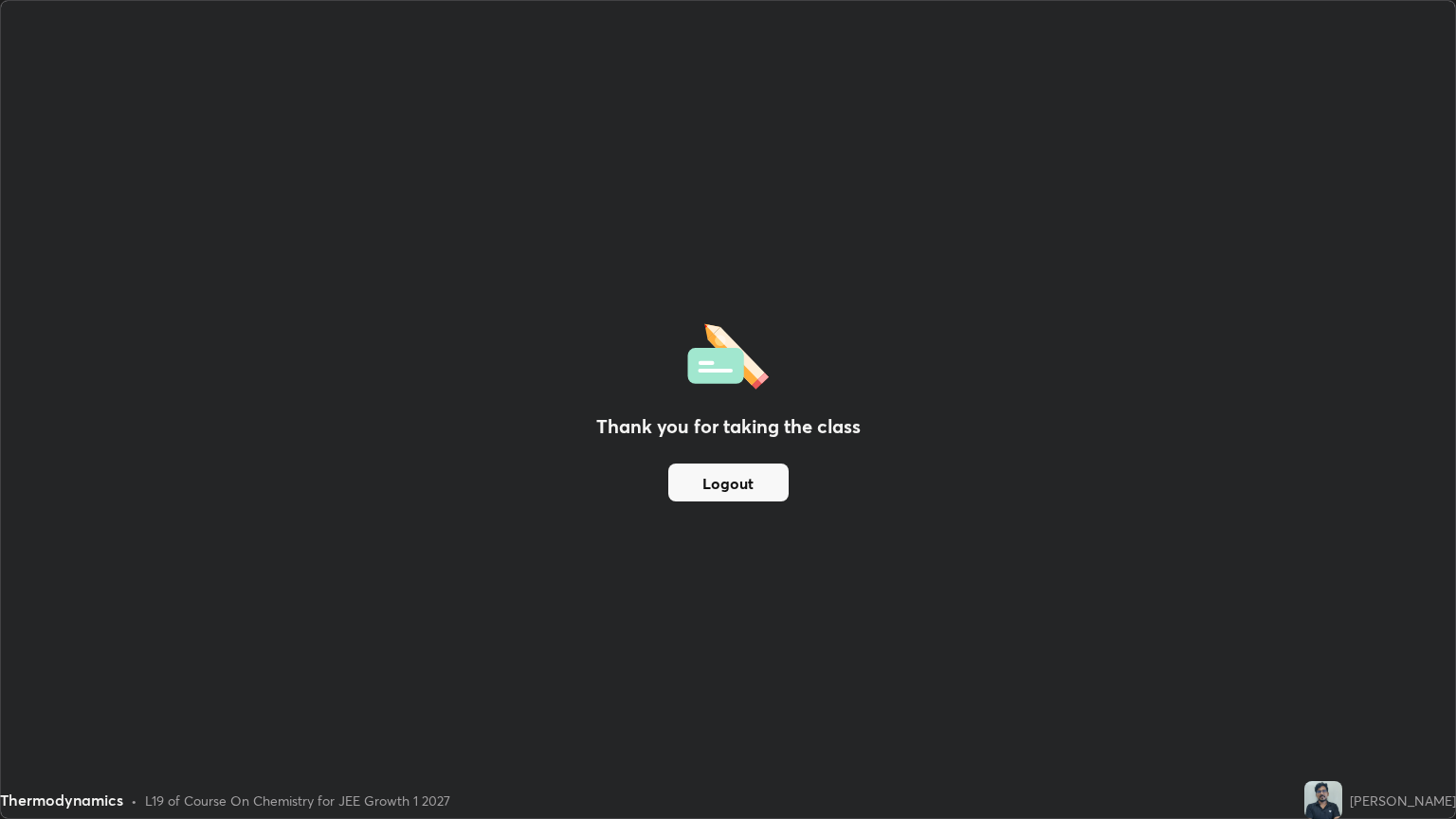
click at [787, 150] on div "Thank you for taking the class Logout" at bounding box center [728, 410] width 1454 height 817
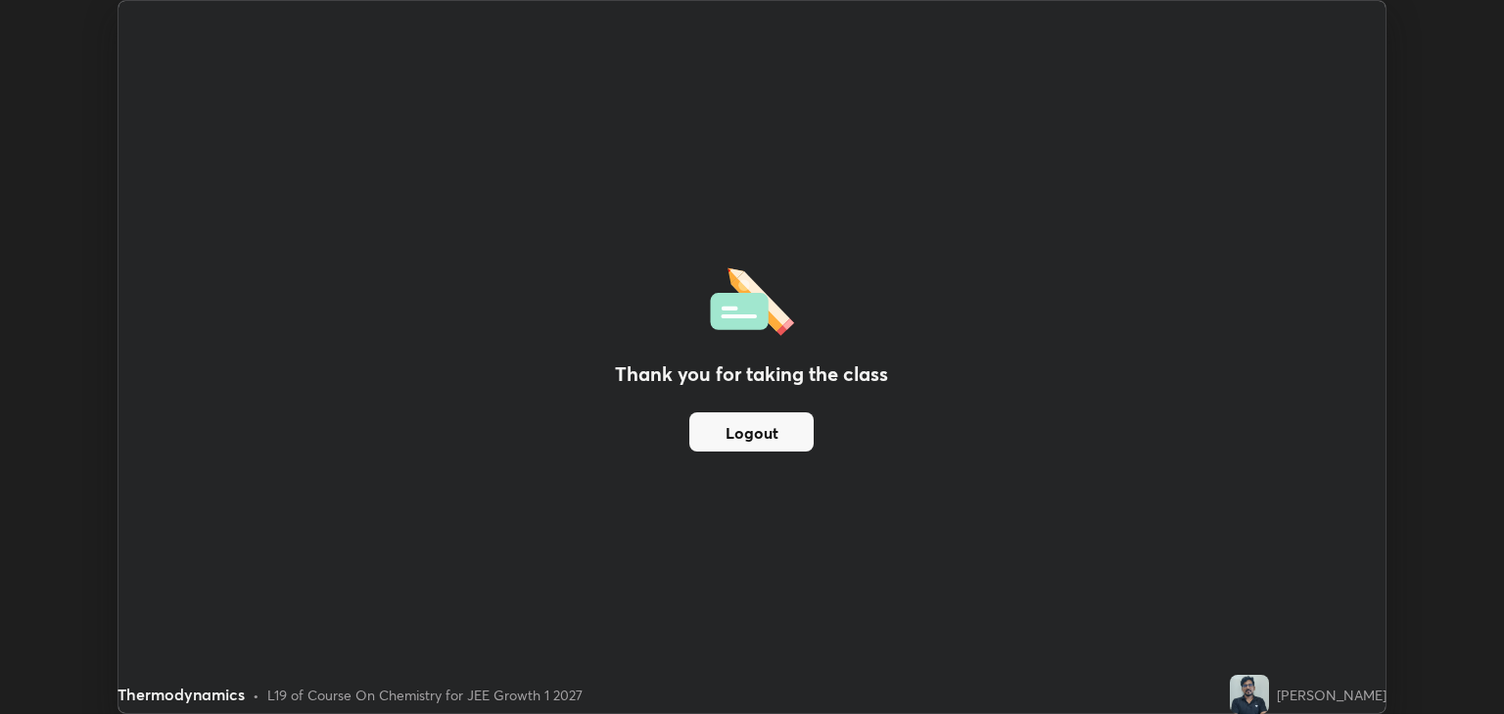
scroll to position [97224, 96435]
